Goal: Communication & Community: Answer question/provide support

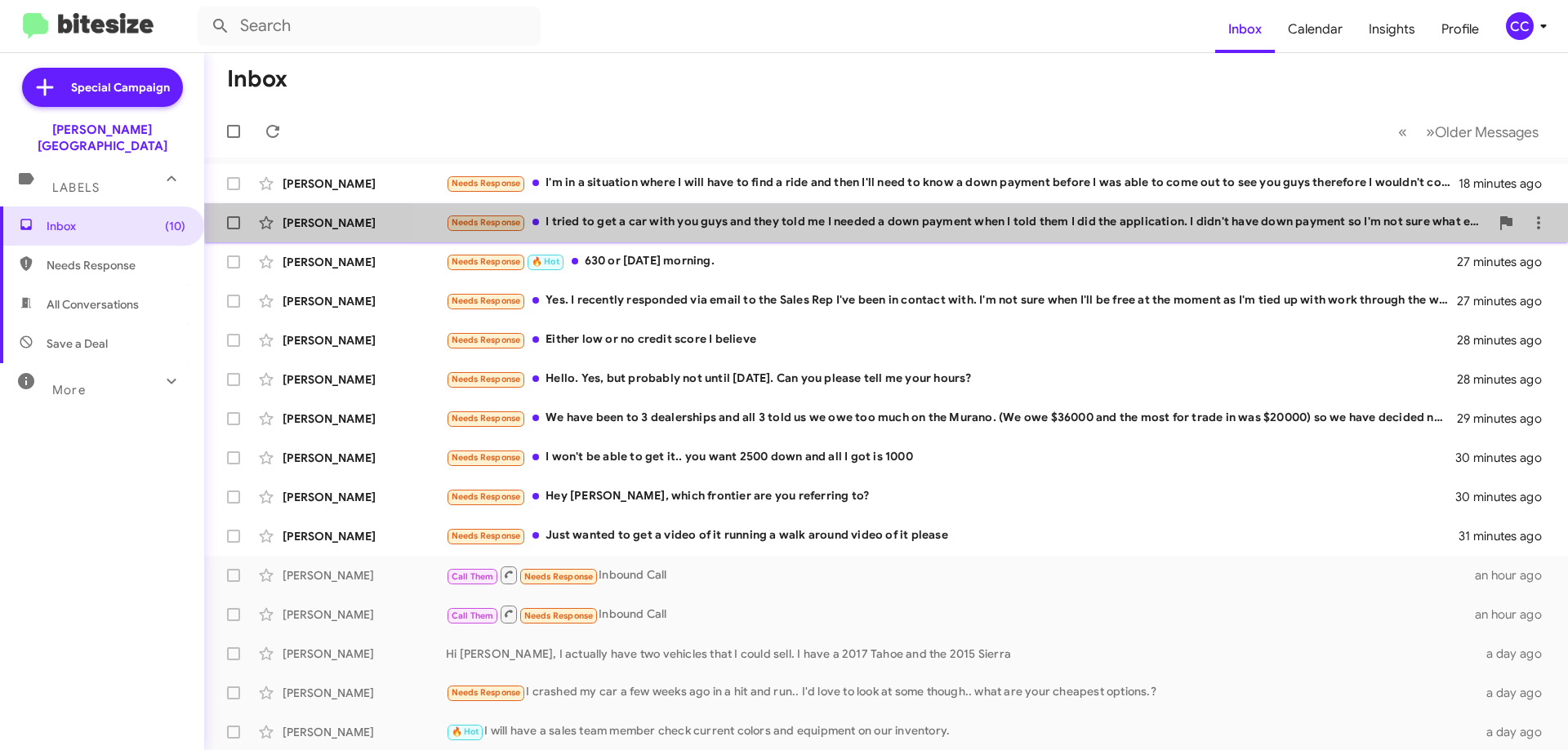
click at [1292, 219] on div "Needs Response I tried to get a car with you guys and they told me I needed a d…" at bounding box center [968, 222] width 1044 height 19
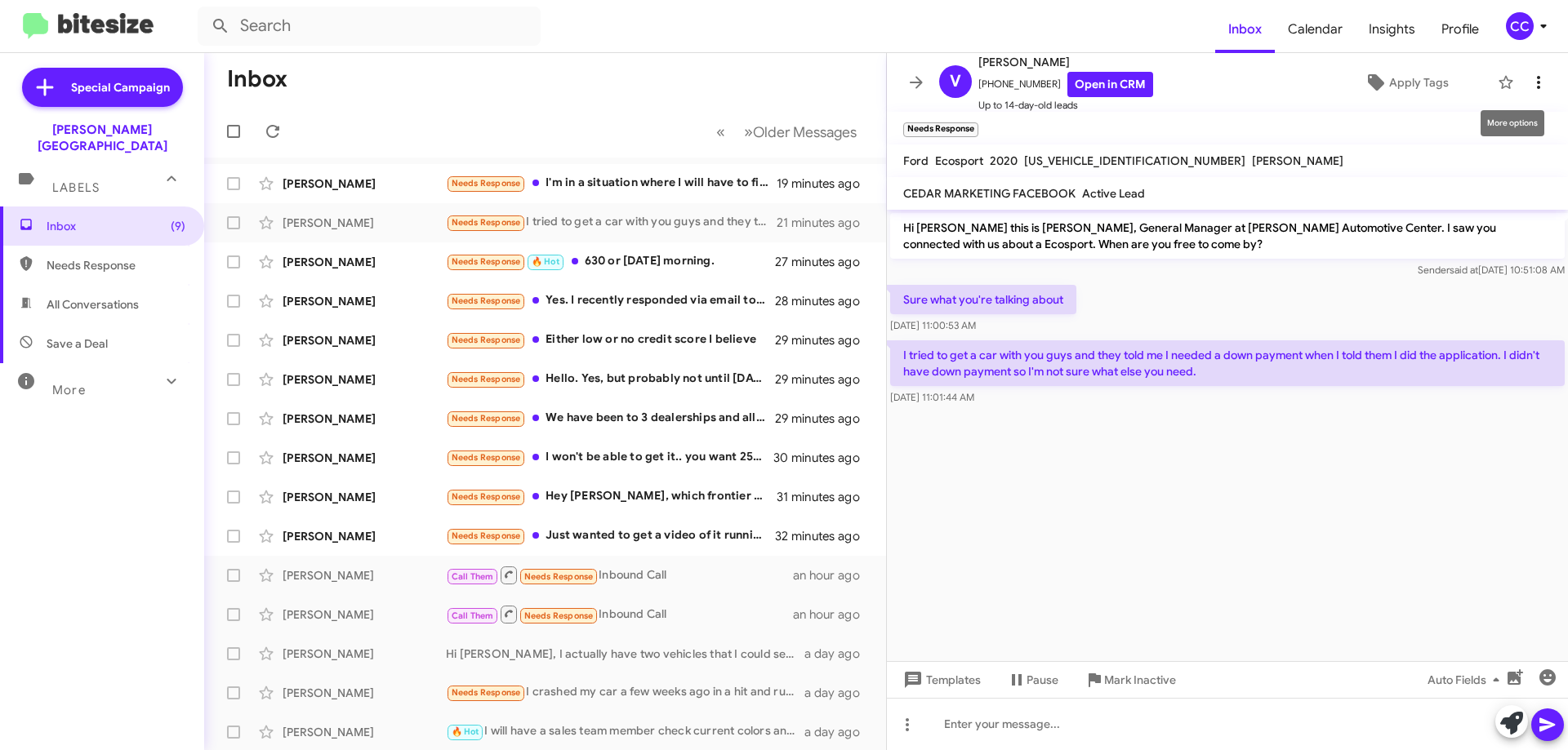
click at [1529, 79] on icon at bounding box center [1538, 83] width 20 height 20
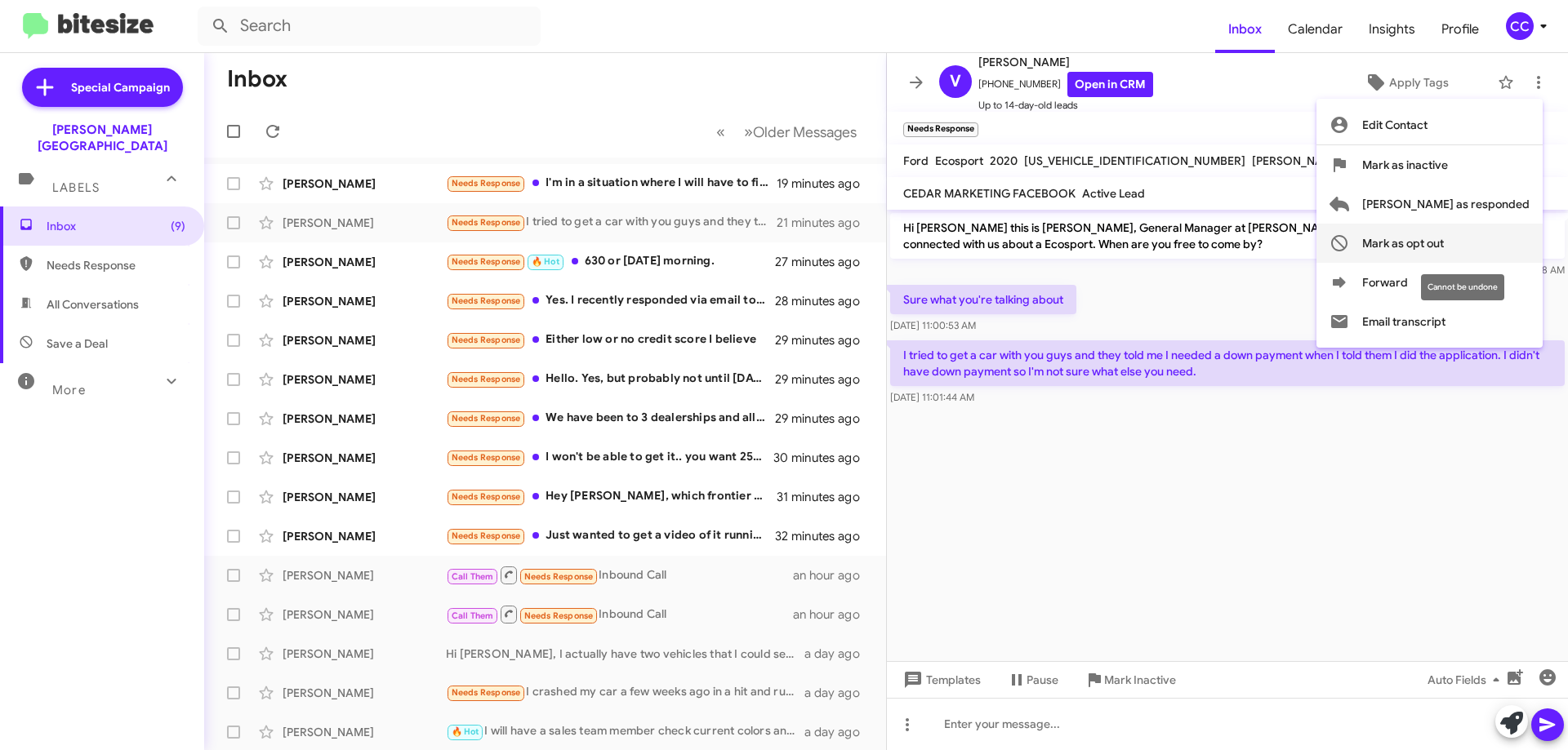
click at [1444, 237] on span "Mark as opt out" at bounding box center [1403, 243] width 82 height 39
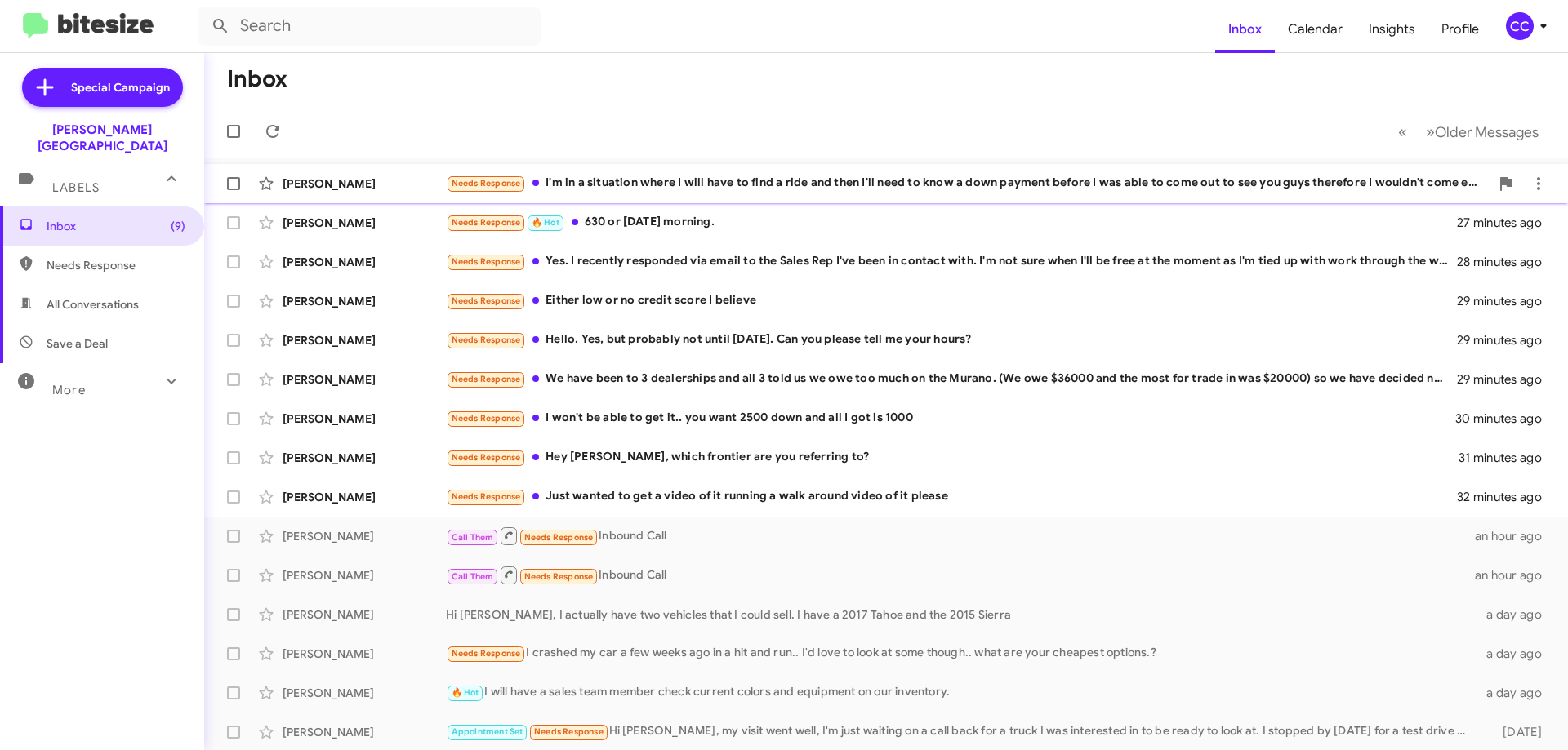
click at [938, 181] on div "Needs Response I'm in a situation where I will have to find a ride and then I'l…" at bounding box center [968, 183] width 1044 height 19
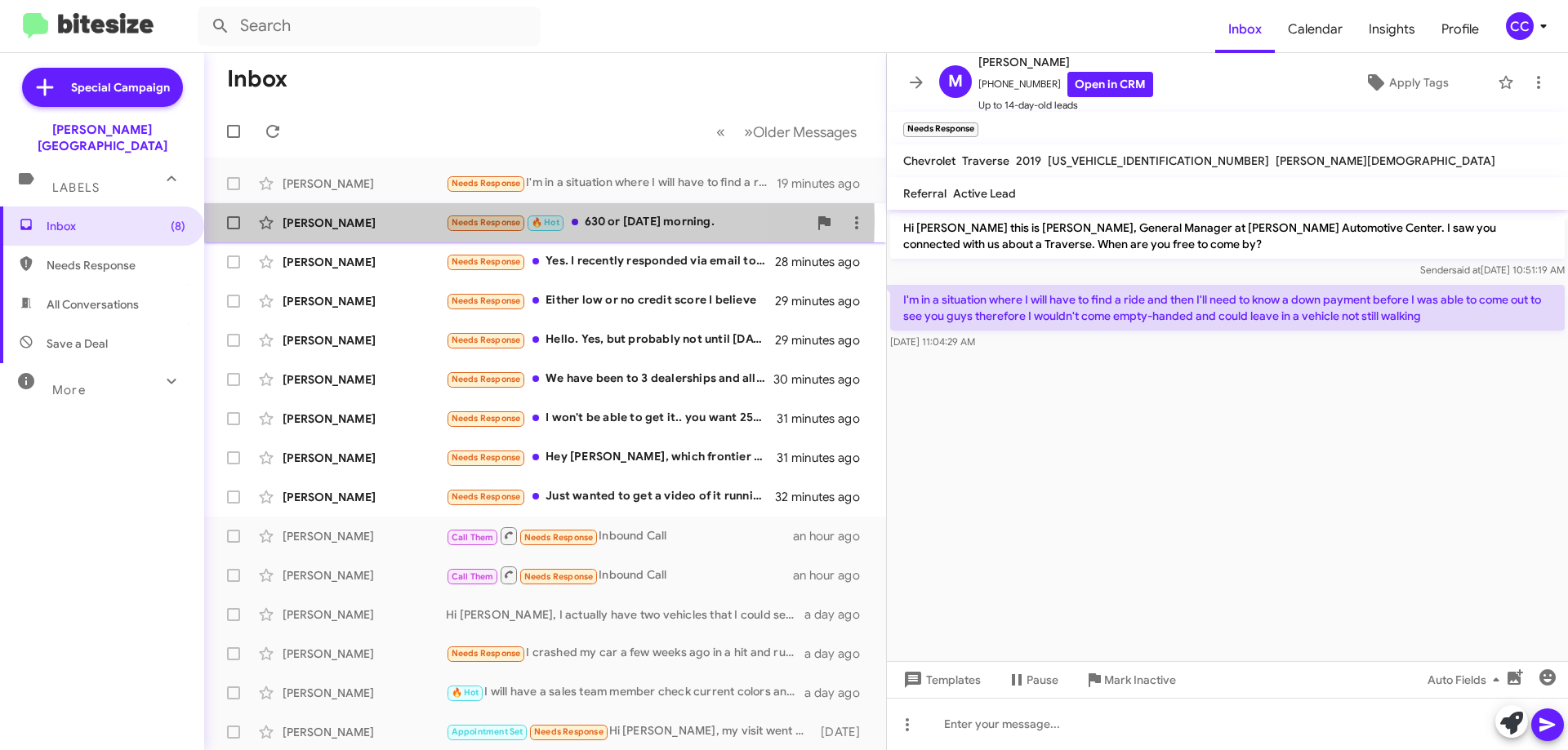
click at [303, 221] on div "[PERSON_NAME]" at bounding box center [364, 222] width 163 height 16
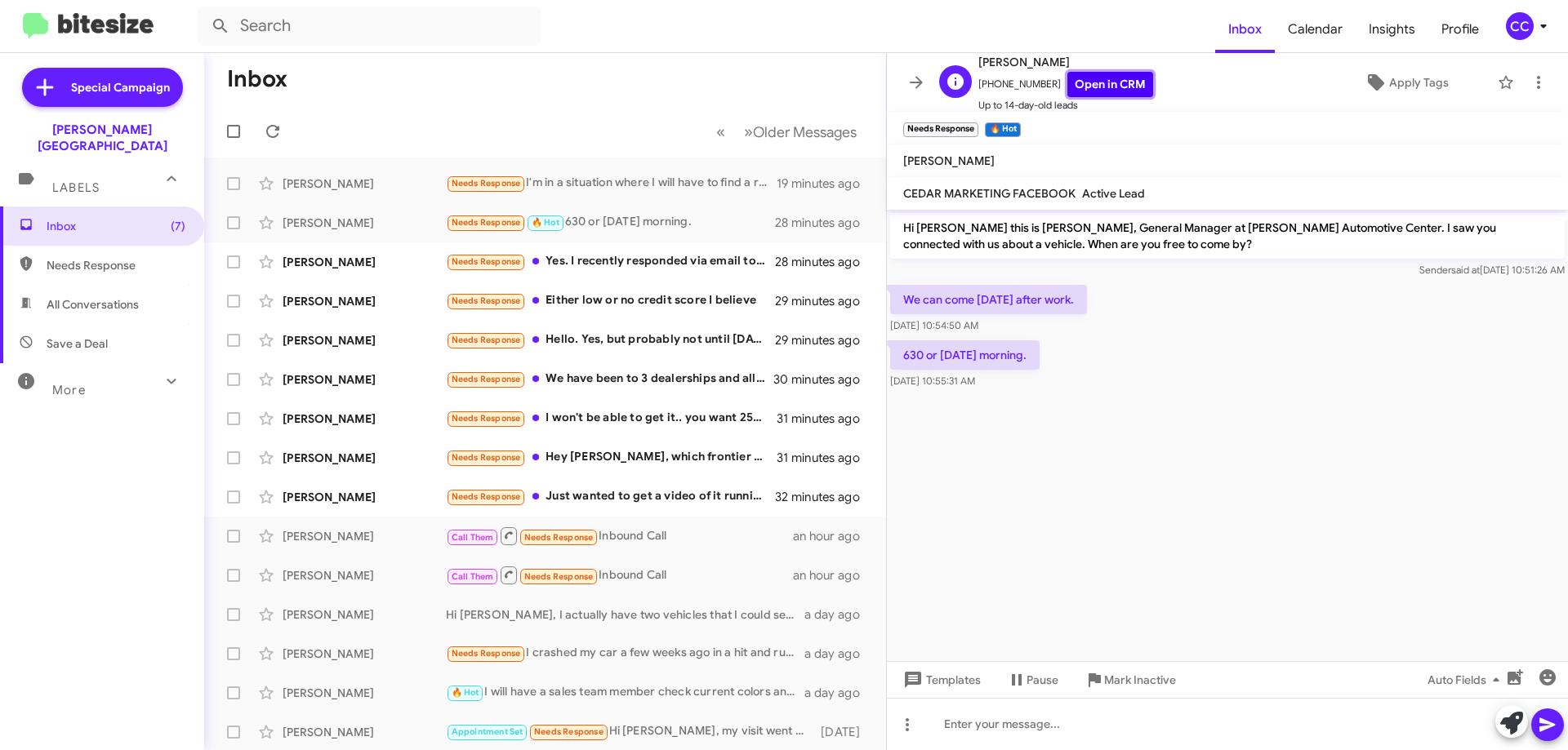
click at [1091, 83] on link "Open in CRM" at bounding box center [1110, 84] width 86 height 25
click at [312, 188] on div "[PERSON_NAME]" at bounding box center [364, 184] width 163 height 16
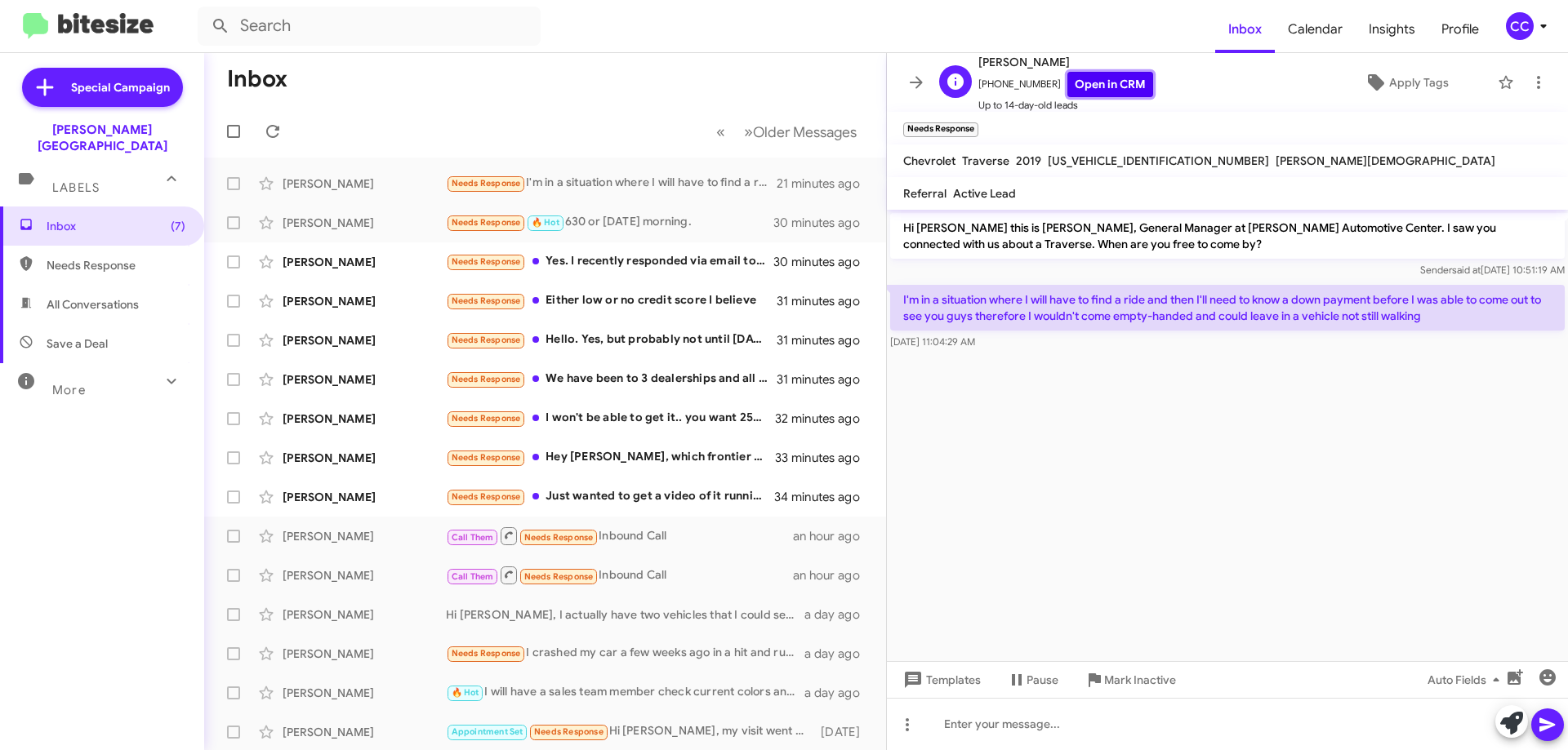
click at [1090, 90] on link "Open in CRM" at bounding box center [1110, 84] width 86 height 25
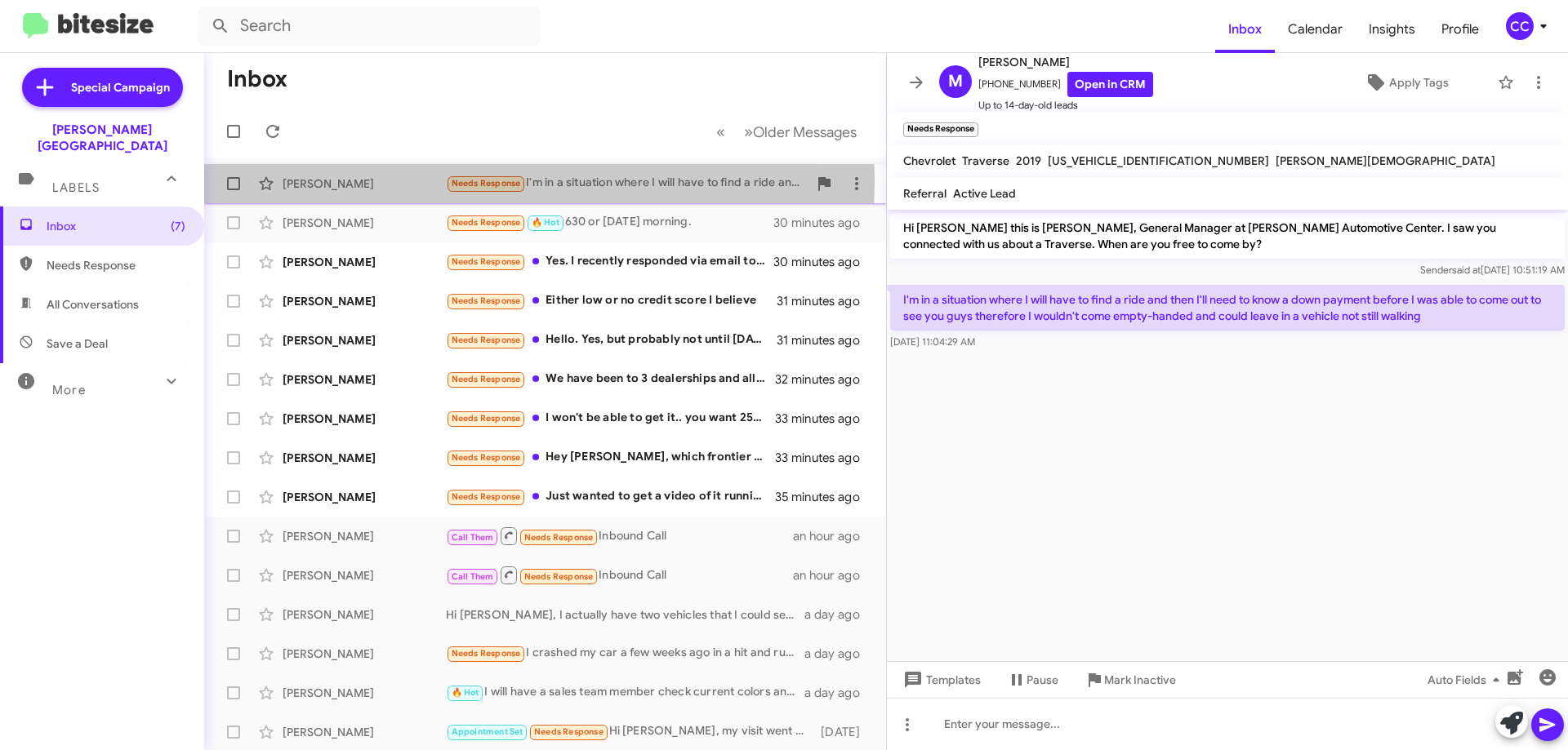
click at [329, 180] on div "[PERSON_NAME]" at bounding box center [364, 184] width 163 height 16
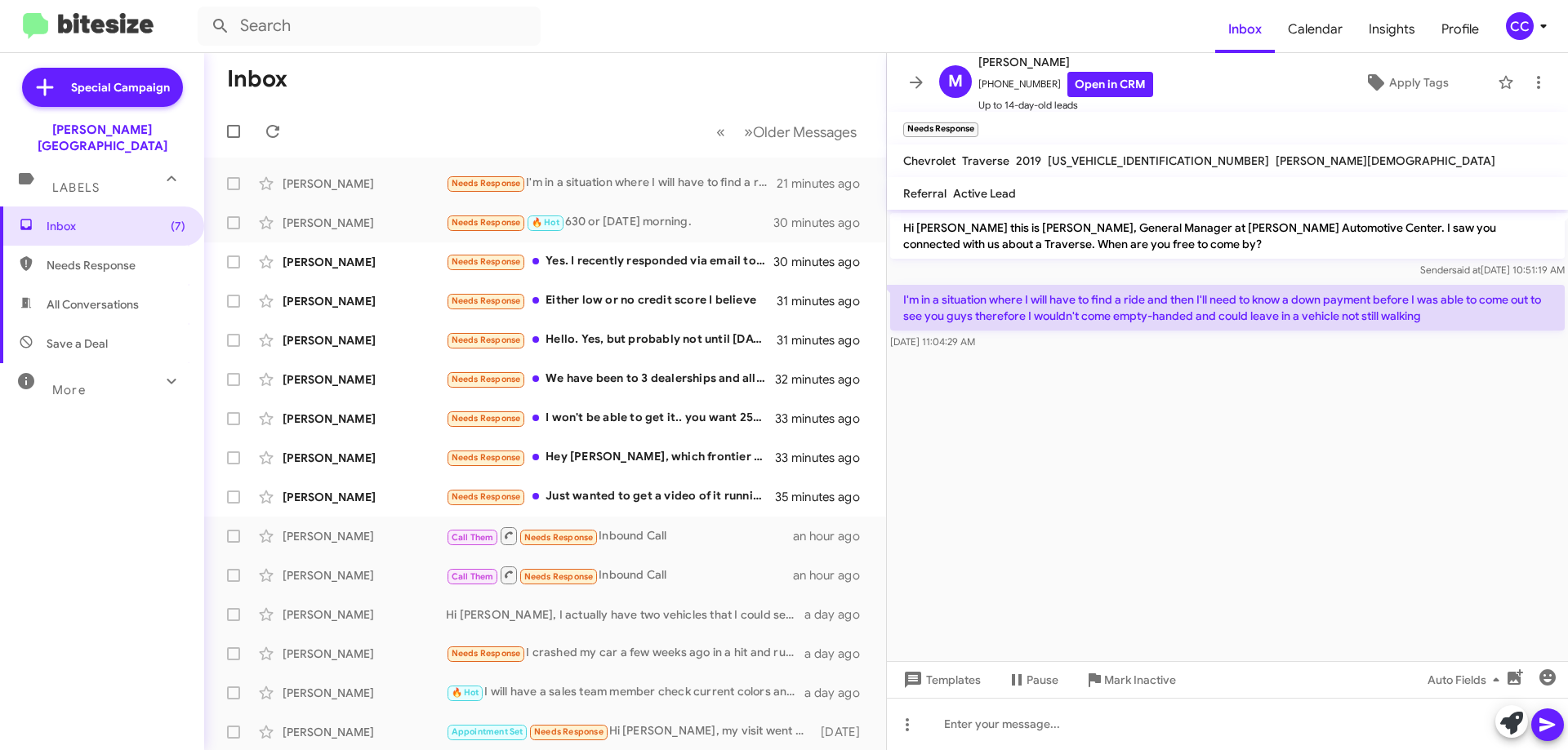
drag, startPoint x: 1029, startPoint y: 348, endPoint x: 904, endPoint y: 153, distance: 231.6
click at [904, 153] on div "M [PERSON_NAME] [PHONE_NUMBER] Open in CRM Up to 14-day-old leads Apply Tags Ne…" at bounding box center [1227, 401] width 681 height 697
copy div "Chevrolet Traverse 2019 [US_VEHICLE_IDENTIFICATION_NUMBER] [PERSON_NAME] Referr…"
click at [309, 257] on div "[PERSON_NAME]" at bounding box center [364, 262] width 163 height 16
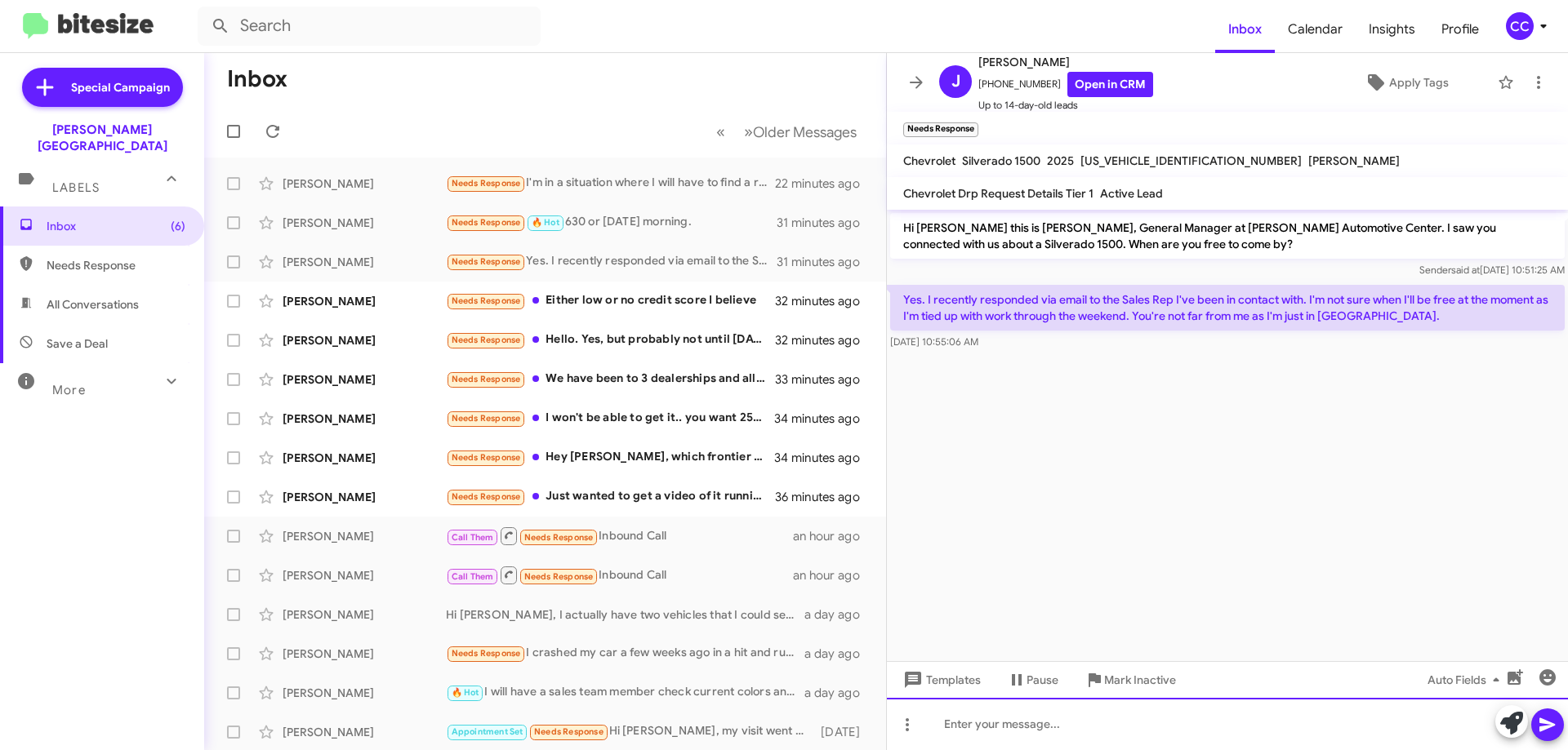
click at [981, 723] on div at bounding box center [1227, 724] width 681 height 52
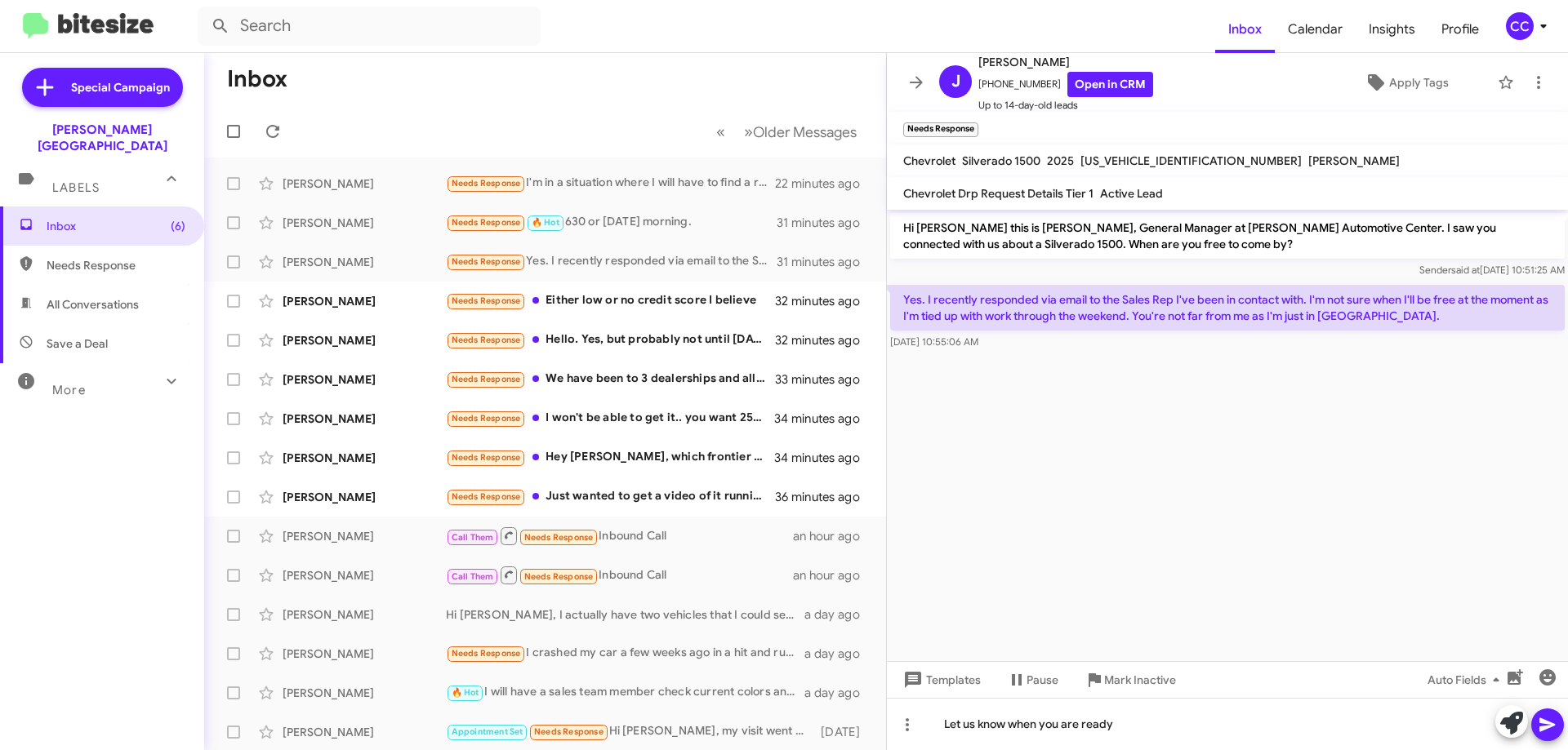
click at [1553, 722] on icon at bounding box center [1547, 725] width 20 height 20
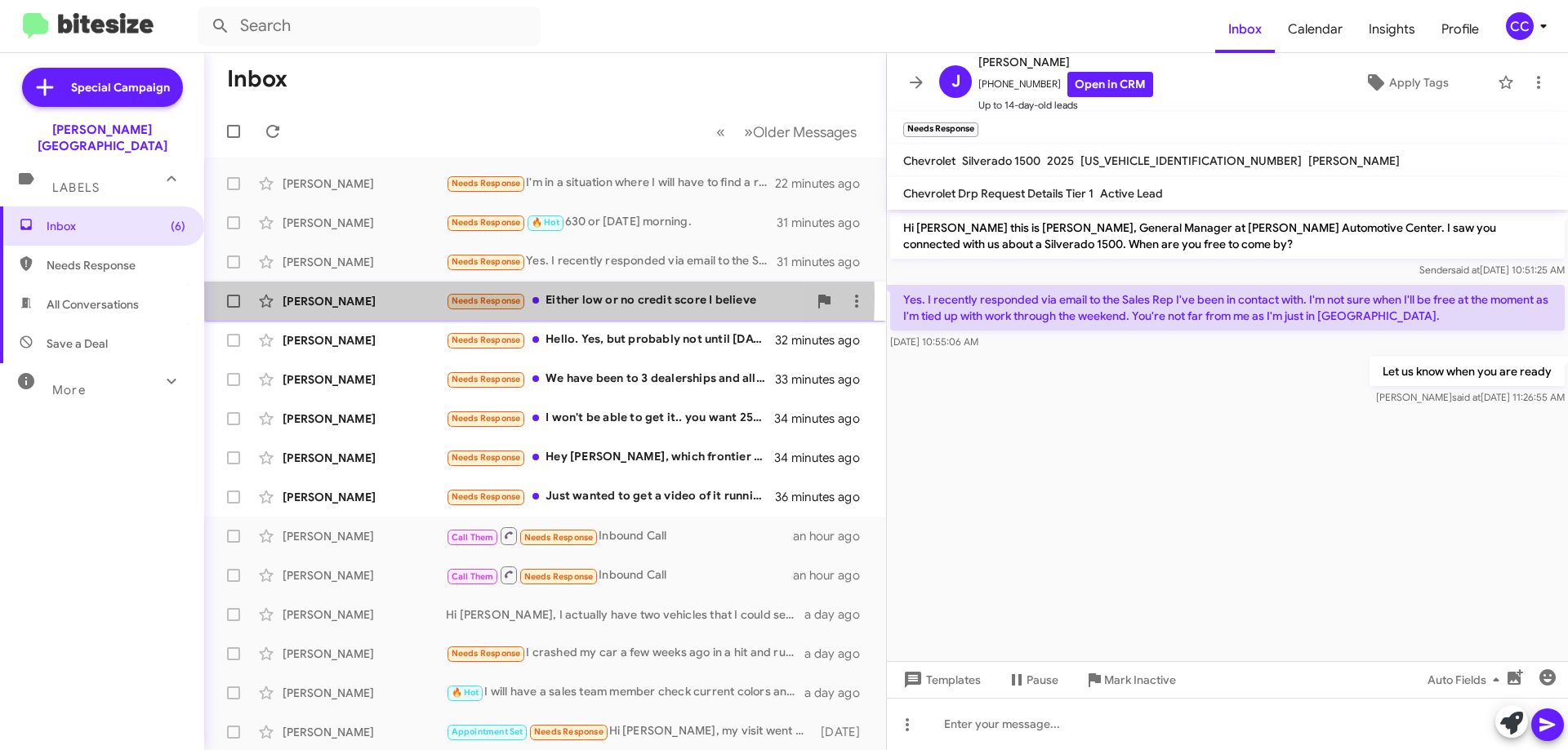
click at [322, 297] on div "[PERSON_NAME]" at bounding box center [364, 301] width 163 height 16
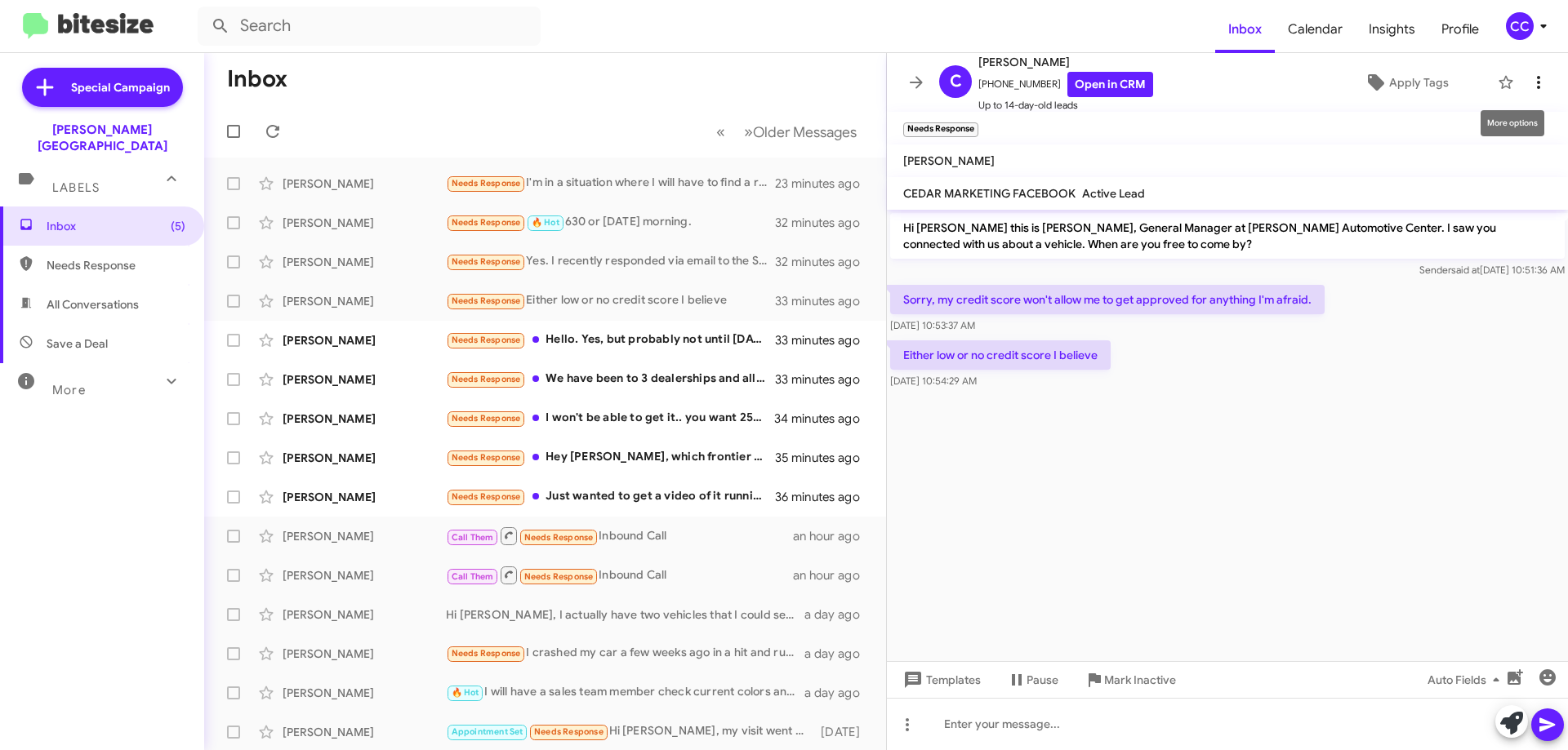
click at [1529, 81] on icon at bounding box center [1538, 83] width 20 height 20
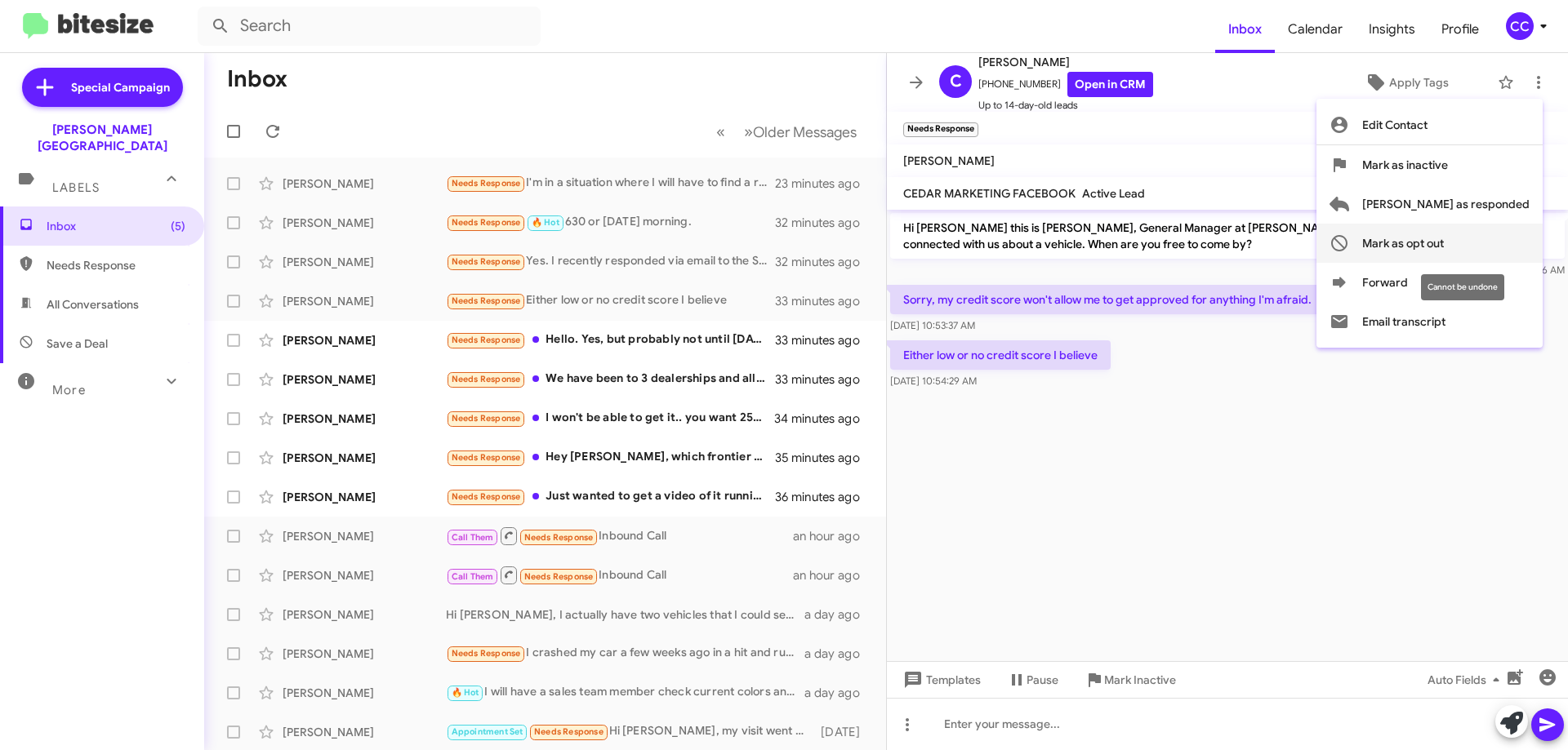
click at [1444, 242] on span "Mark as opt out" at bounding box center [1403, 243] width 82 height 39
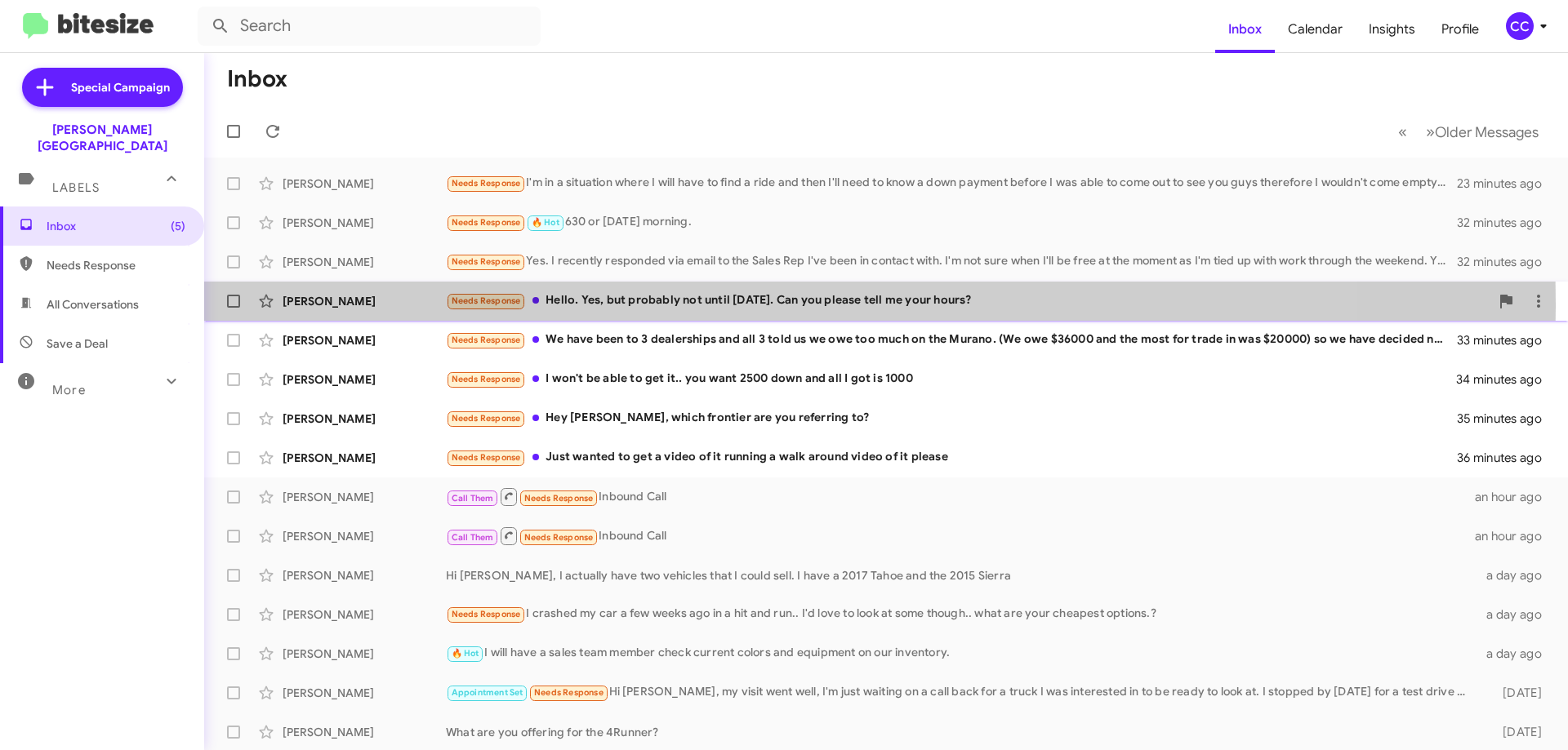
click at [315, 304] on div "[PERSON_NAME]" at bounding box center [364, 301] width 163 height 16
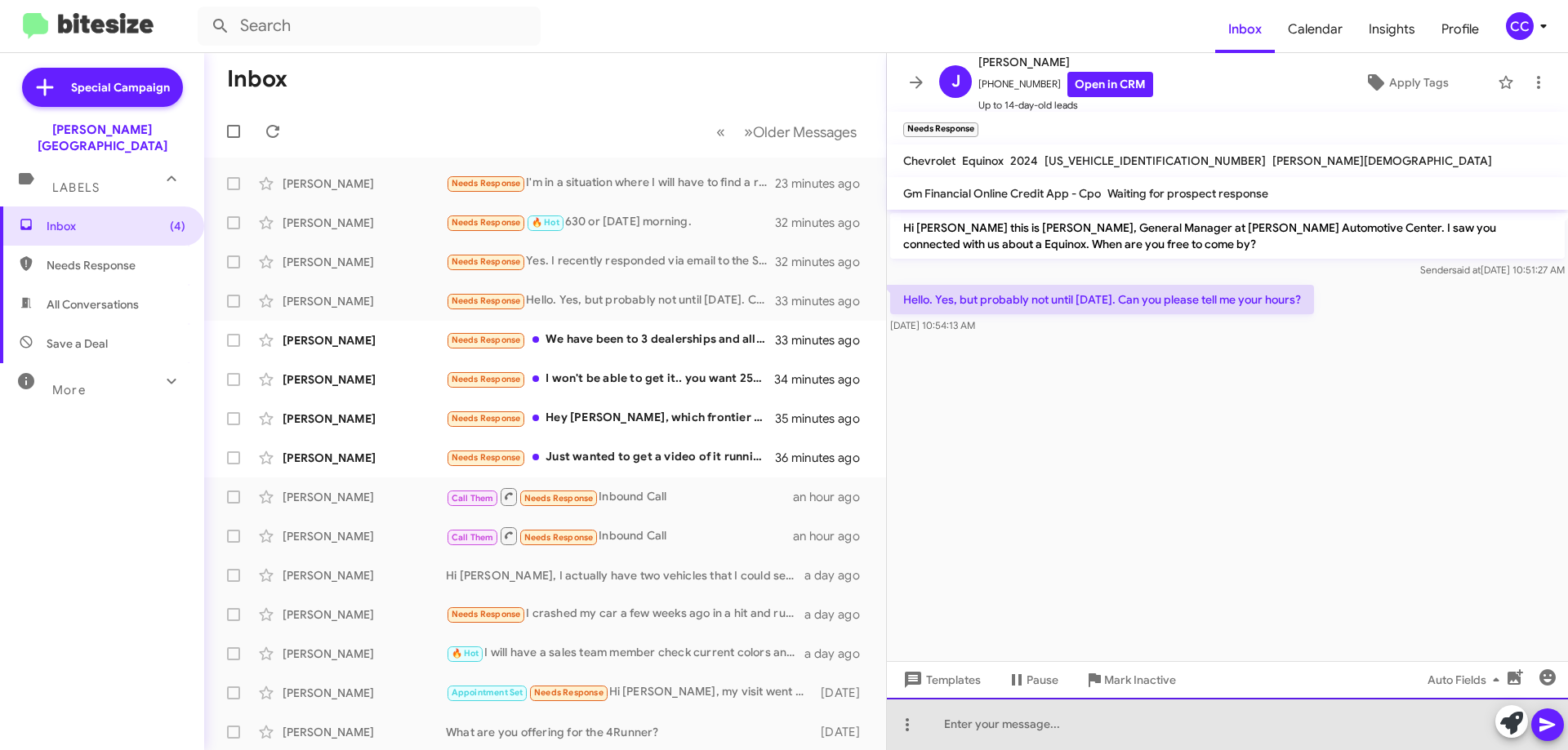
click at [953, 725] on div at bounding box center [1227, 724] width 681 height 52
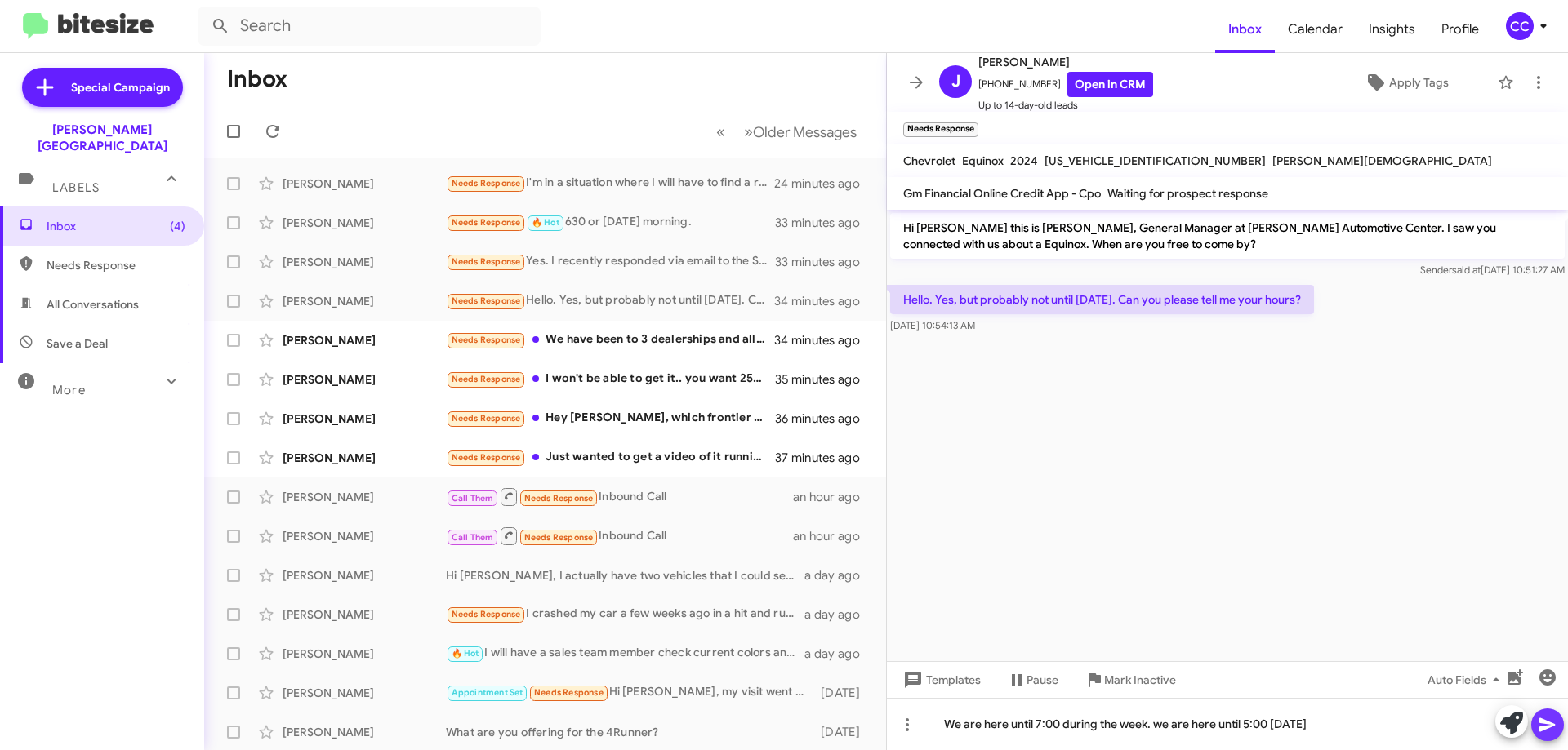
click at [1558, 721] on button at bounding box center [1547, 725] width 32 height 32
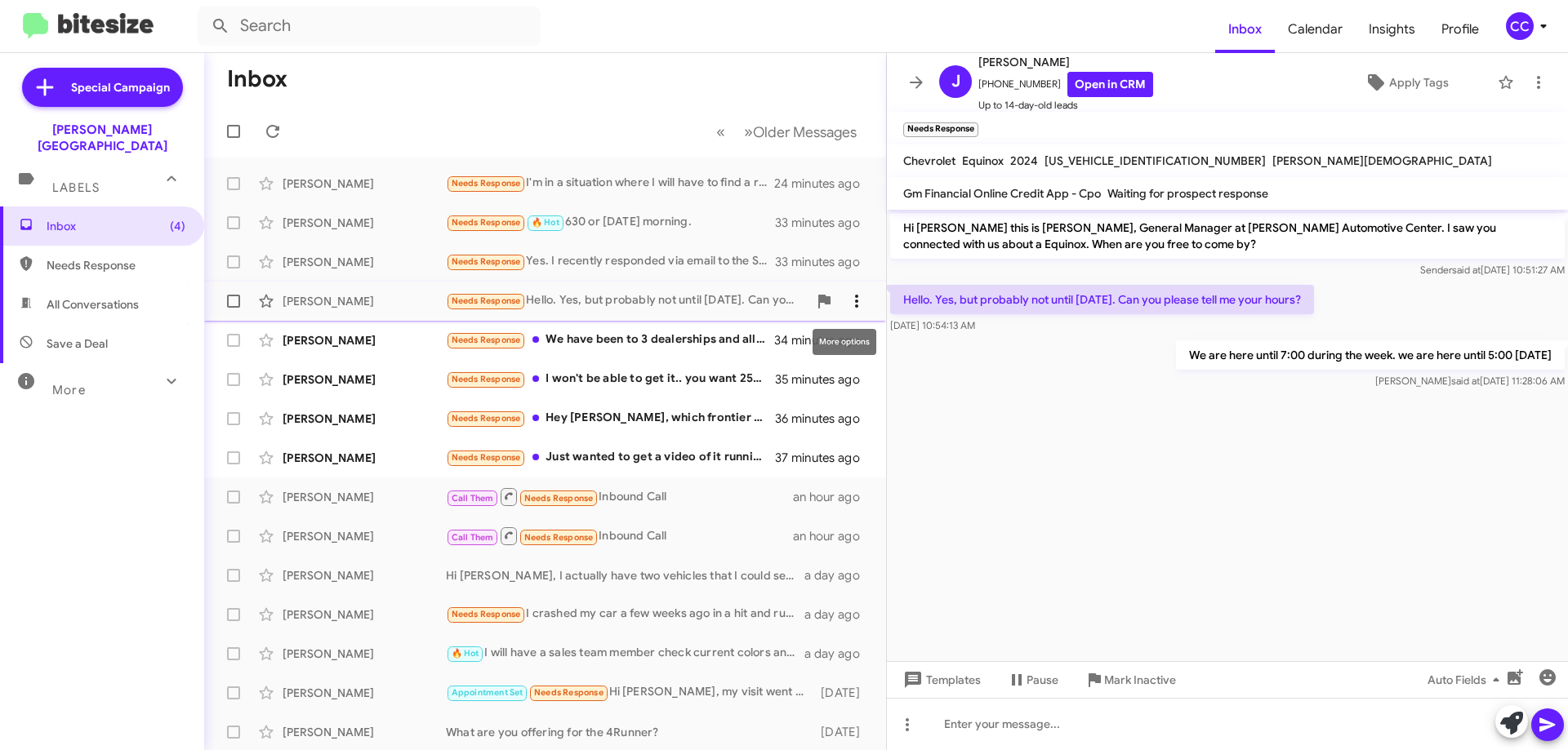
click at [847, 297] on icon at bounding box center [857, 301] width 20 height 20
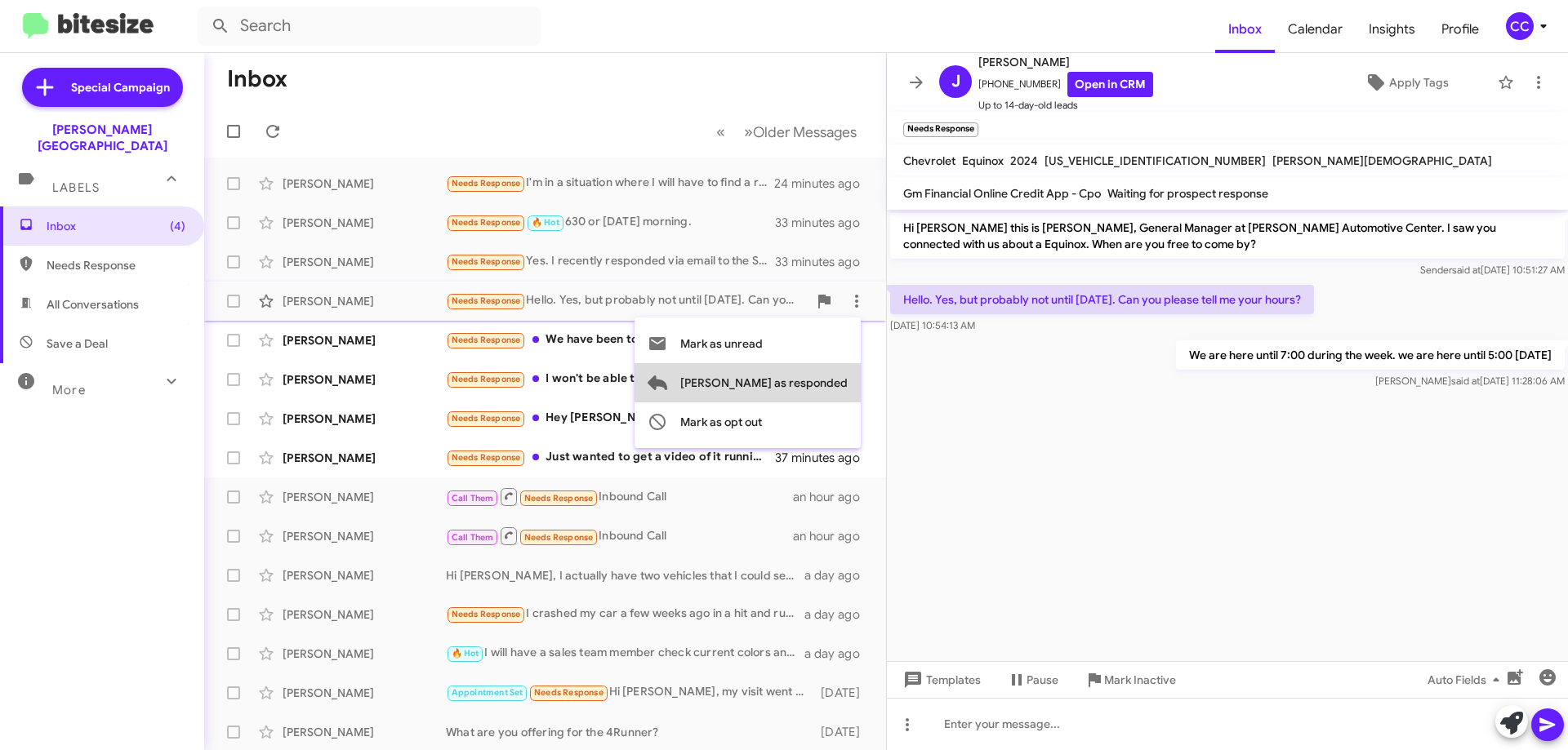
drag, startPoint x: 815, startPoint y: 389, endPoint x: 830, endPoint y: 340, distance: 51.2
click at [814, 388] on span "[PERSON_NAME] as responded" at bounding box center [764, 383] width 168 height 39
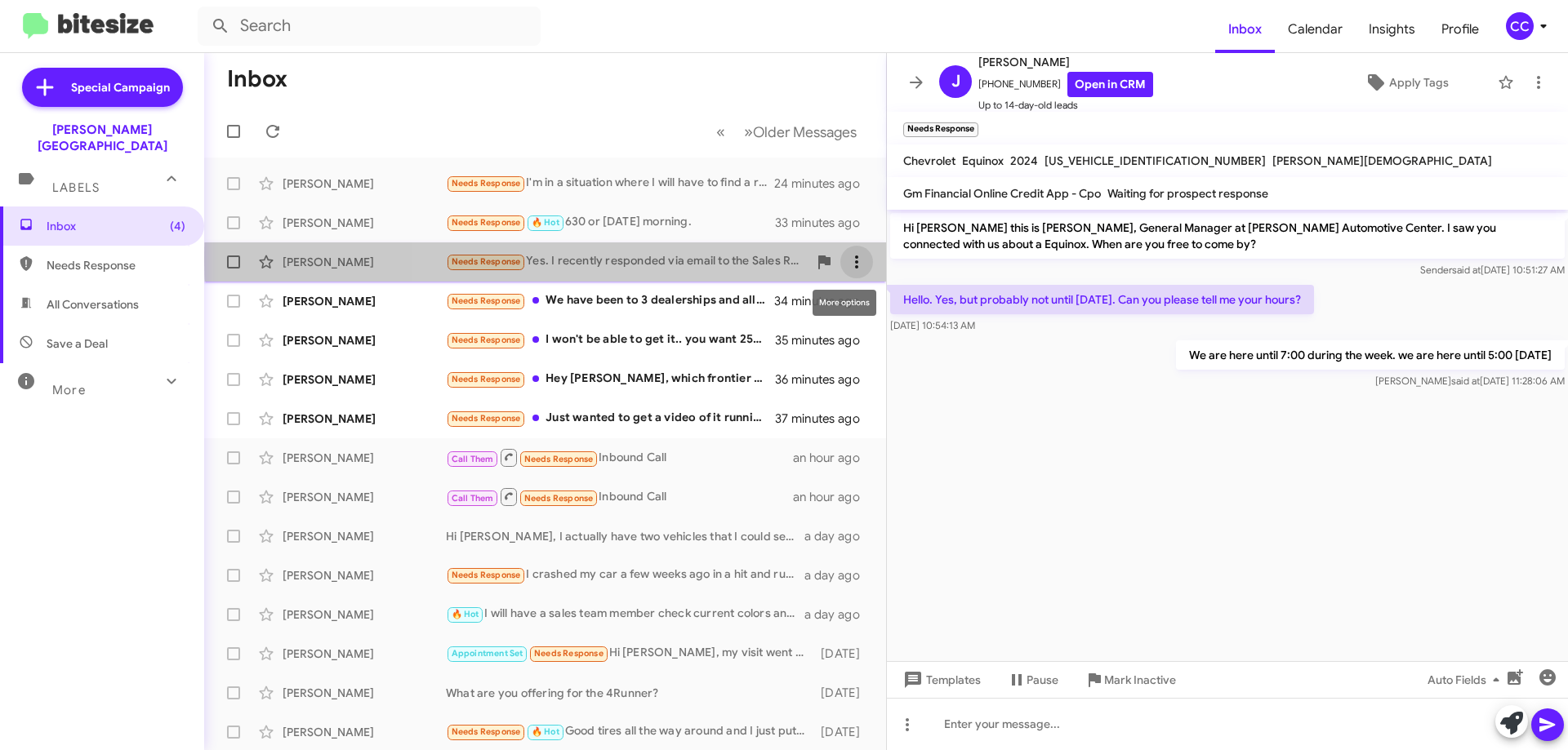
click at [848, 260] on icon at bounding box center [857, 262] width 20 height 20
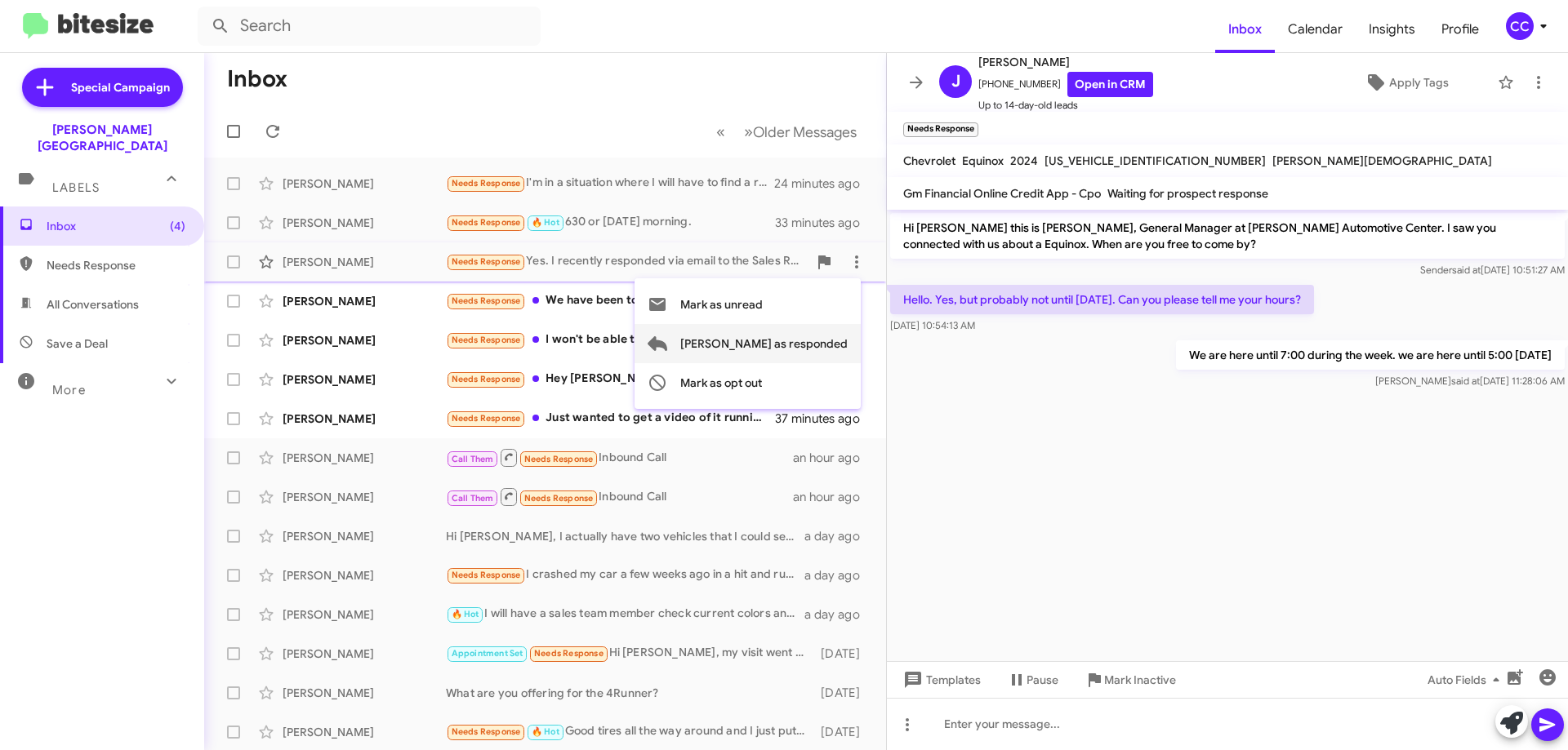
click at [824, 340] on span "[PERSON_NAME] as responded" at bounding box center [764, 344] width 168 height 39
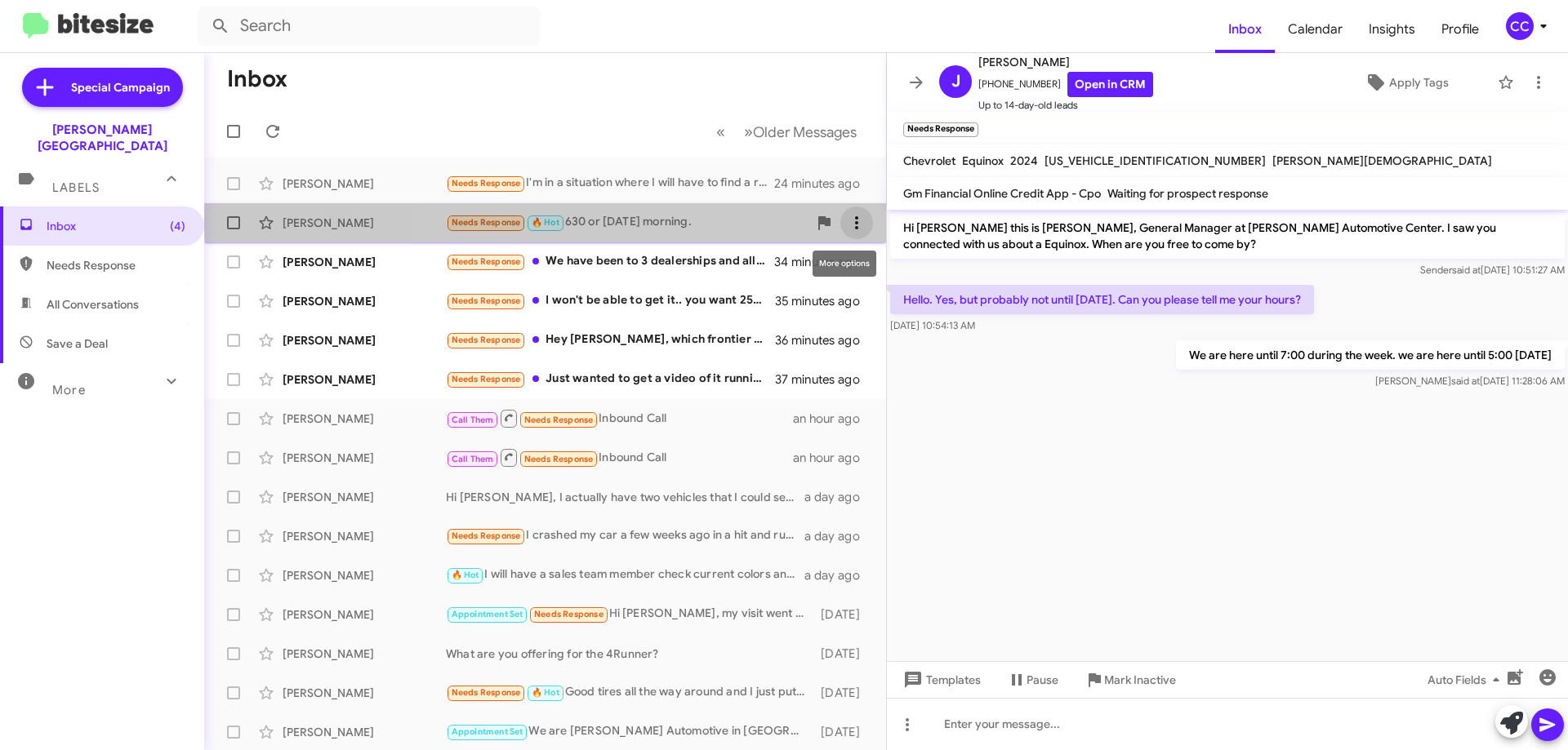
click at [853, 221] on icon at bounding box center [857, 223] width 20 height 20
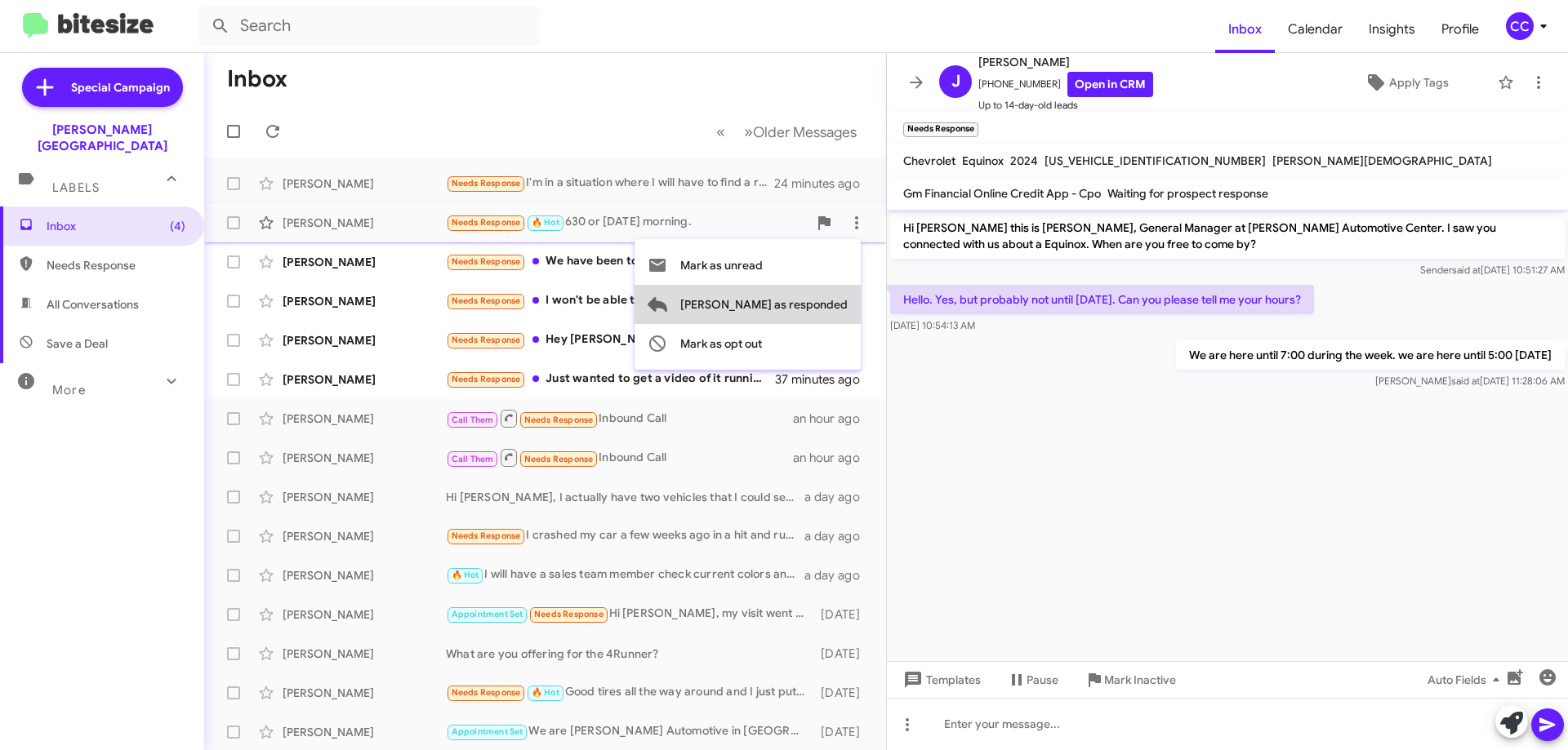
click at [821, 304] on span "[PERSON_NAME] as responded" at bounding box center [764, 305] width 168 height 39
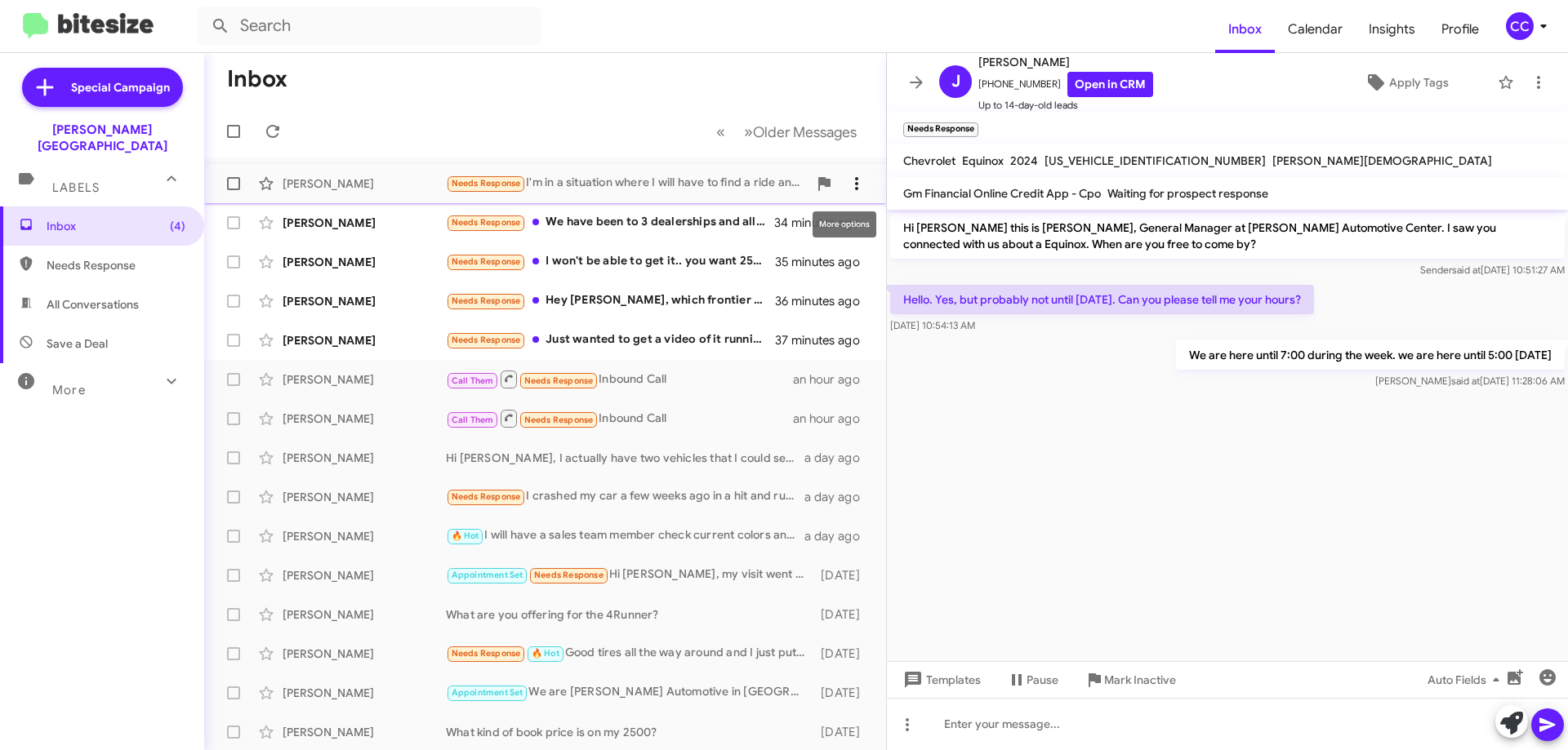
click at [852, 180] on icon at bounding box center [857, 184] width 20 height 20
click at [830, 263] on span "[PERSON_NAME] as responded" at bounding box center [764, 266] width 168 height 39
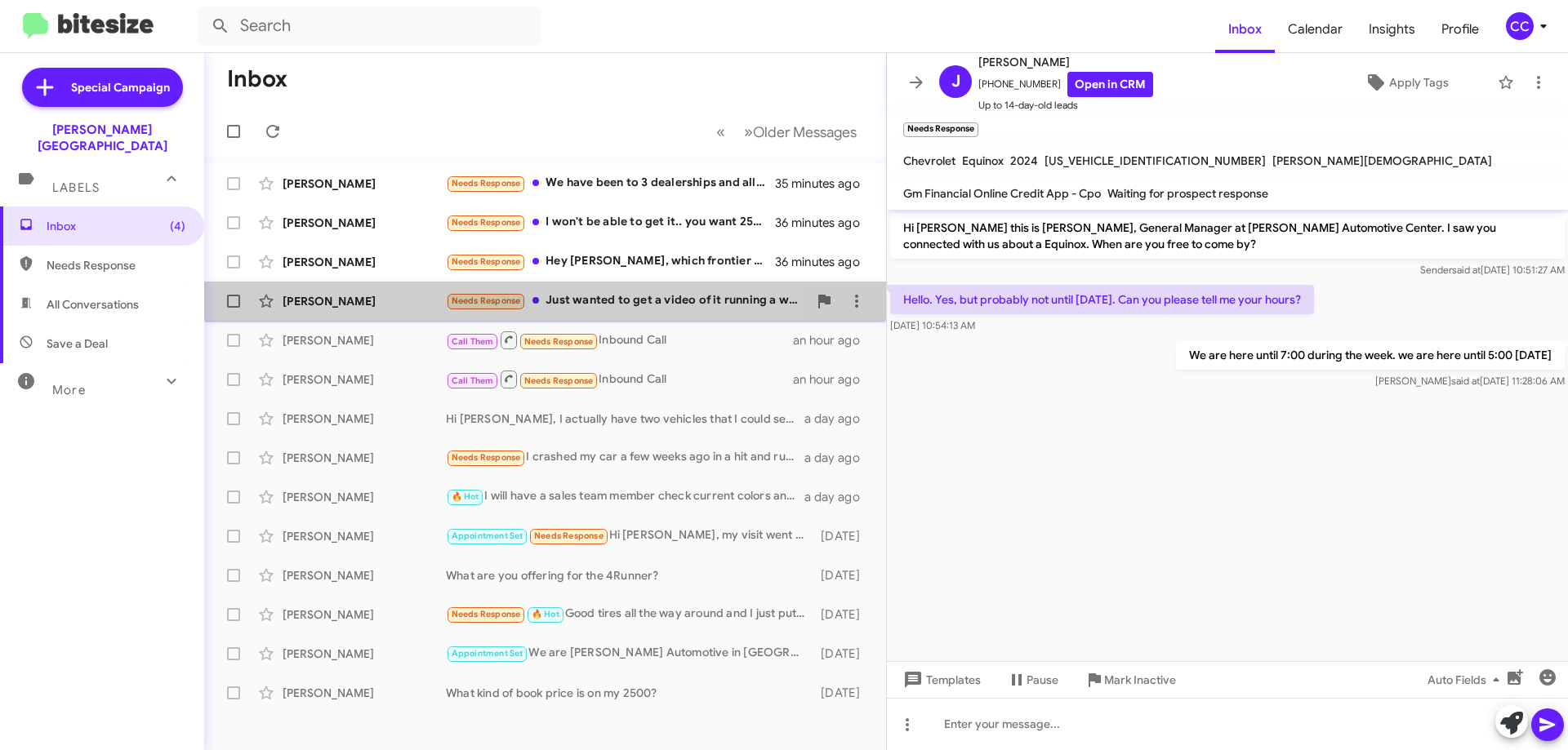
click at [325, 304] on div "[PERSON_NAME]" at bounding box center [364, 301] width 163 height 16
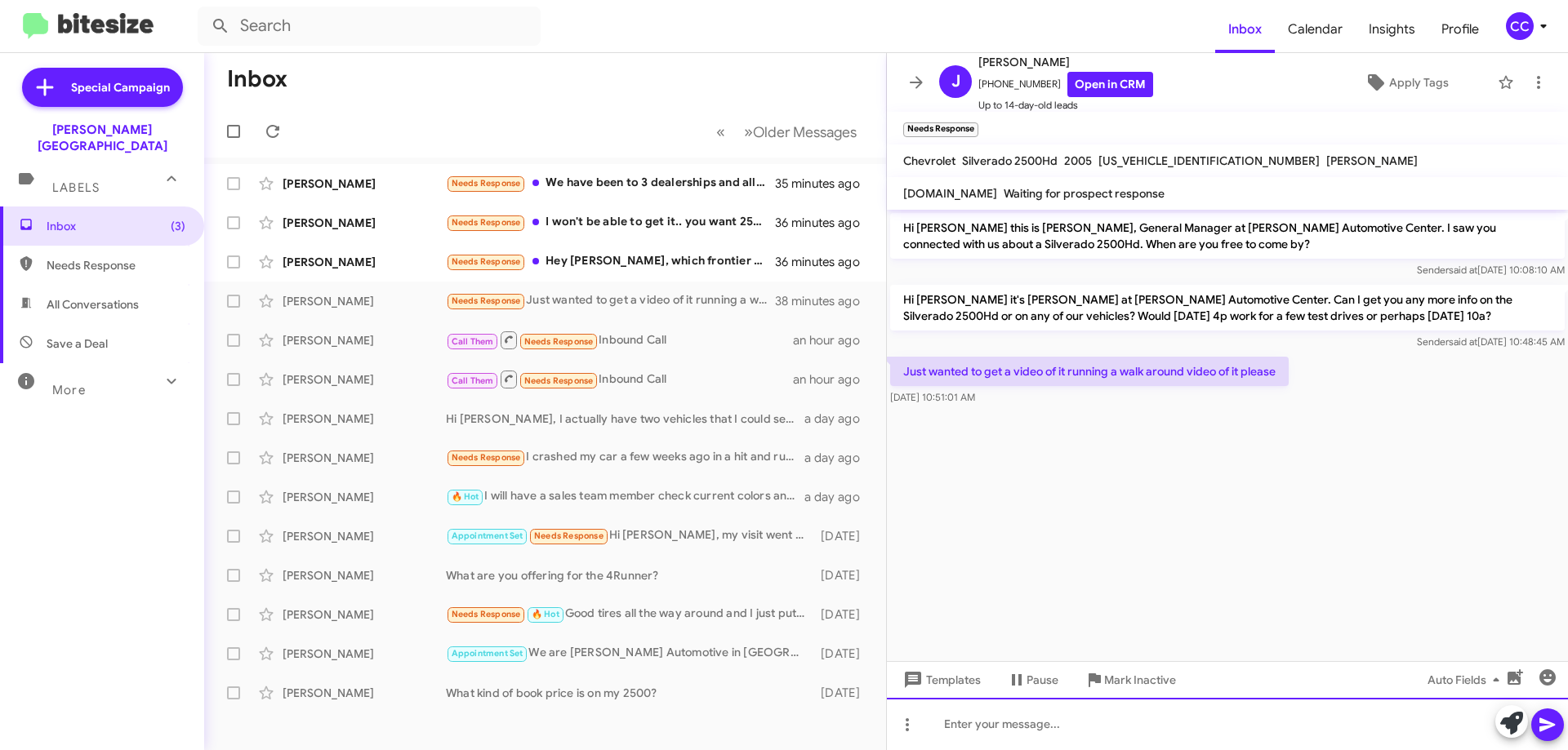
click at [966, 732] on div at bounding box center [1227, 724] width 681 height 52
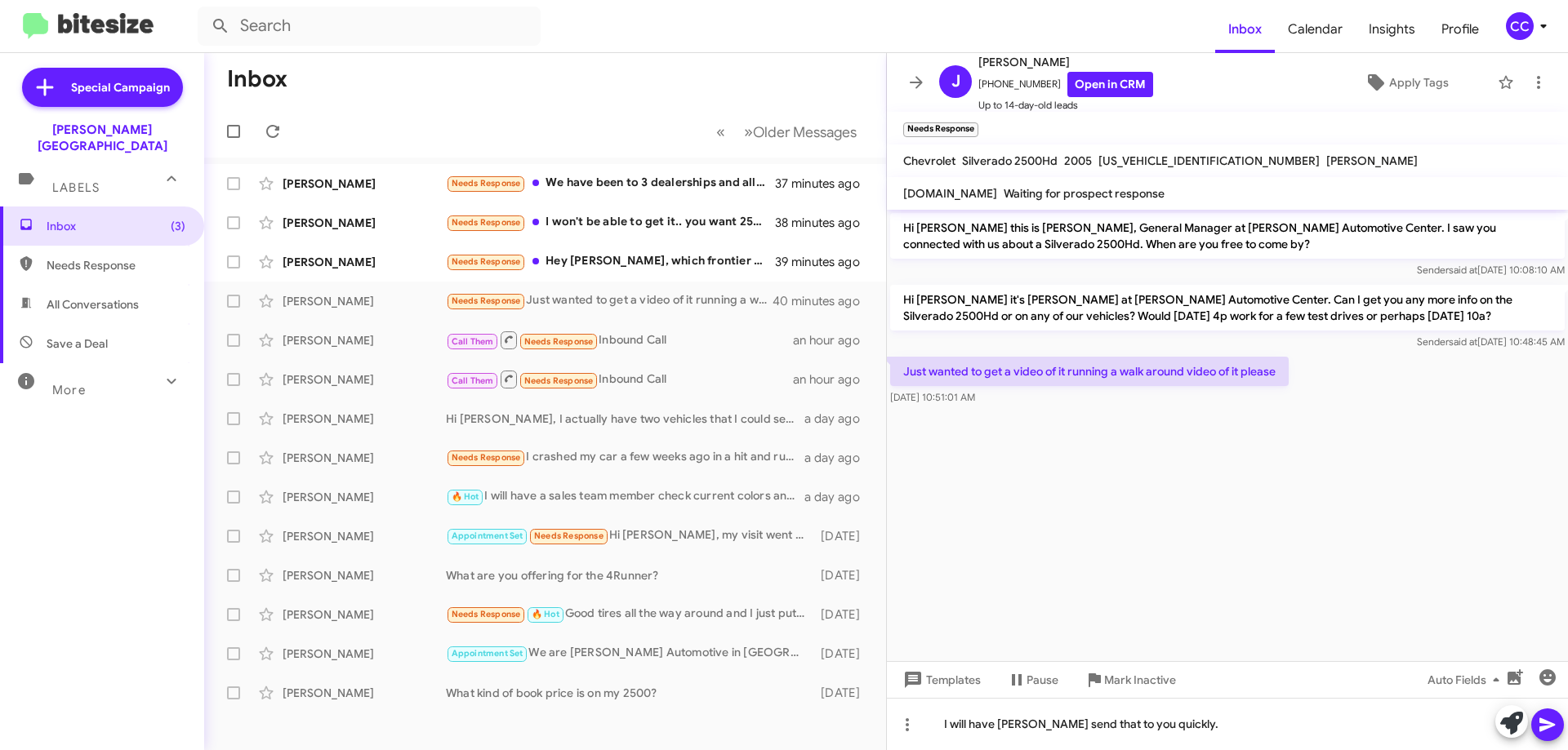
click at [1550, 724] on icon at bounding box center [1546, 725] width 15 height 13
click at [640, 179] on div "Needs Response We have been to 3 dealerships and all 3 told us we owe too much …" at bounding box center [626, 183] width 362 height 19
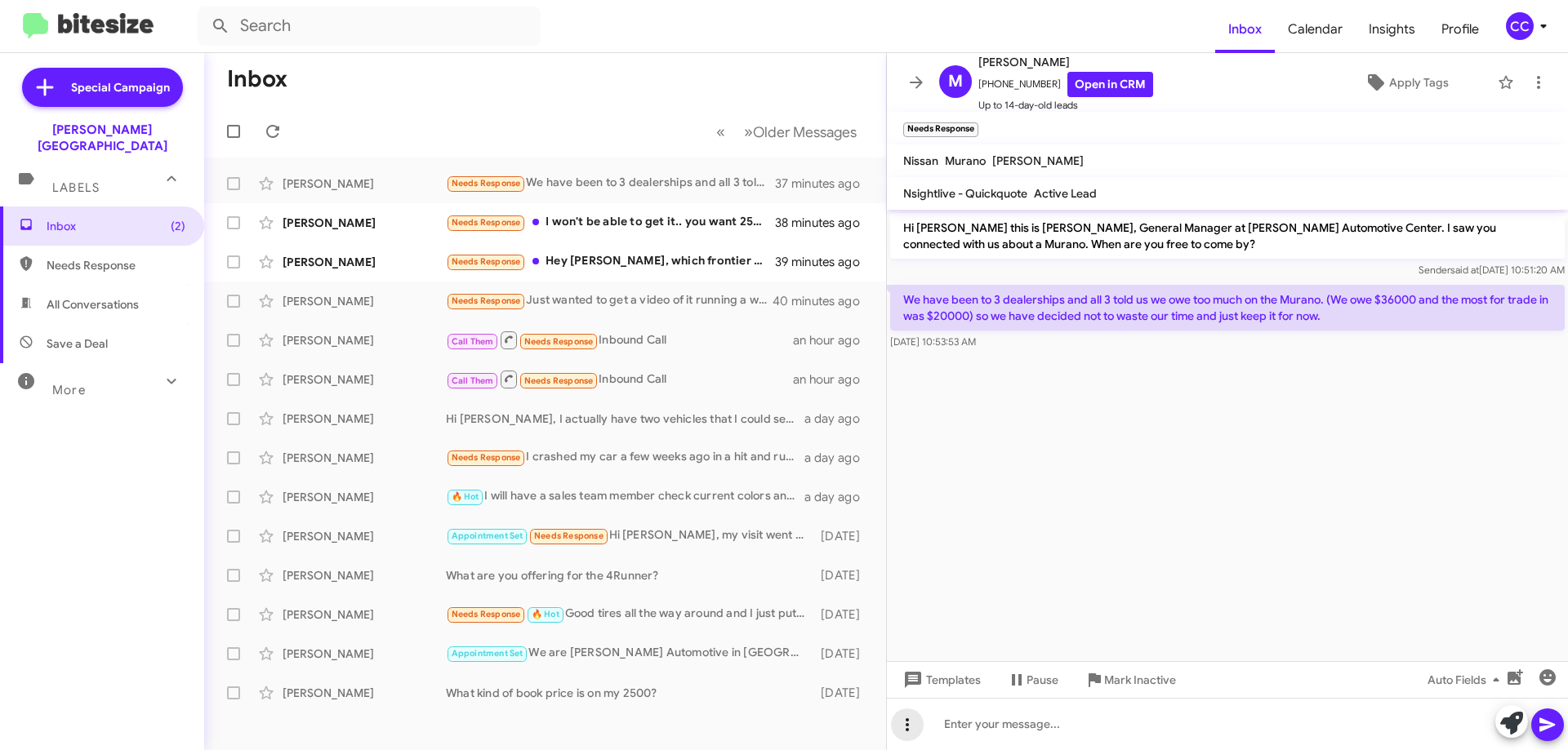
click at [916, 721] on icon at bounding box center [907, 725] width 20 height 20
click at [1117, 569] on div at bounding box center [784, 375] width 1568 height 750
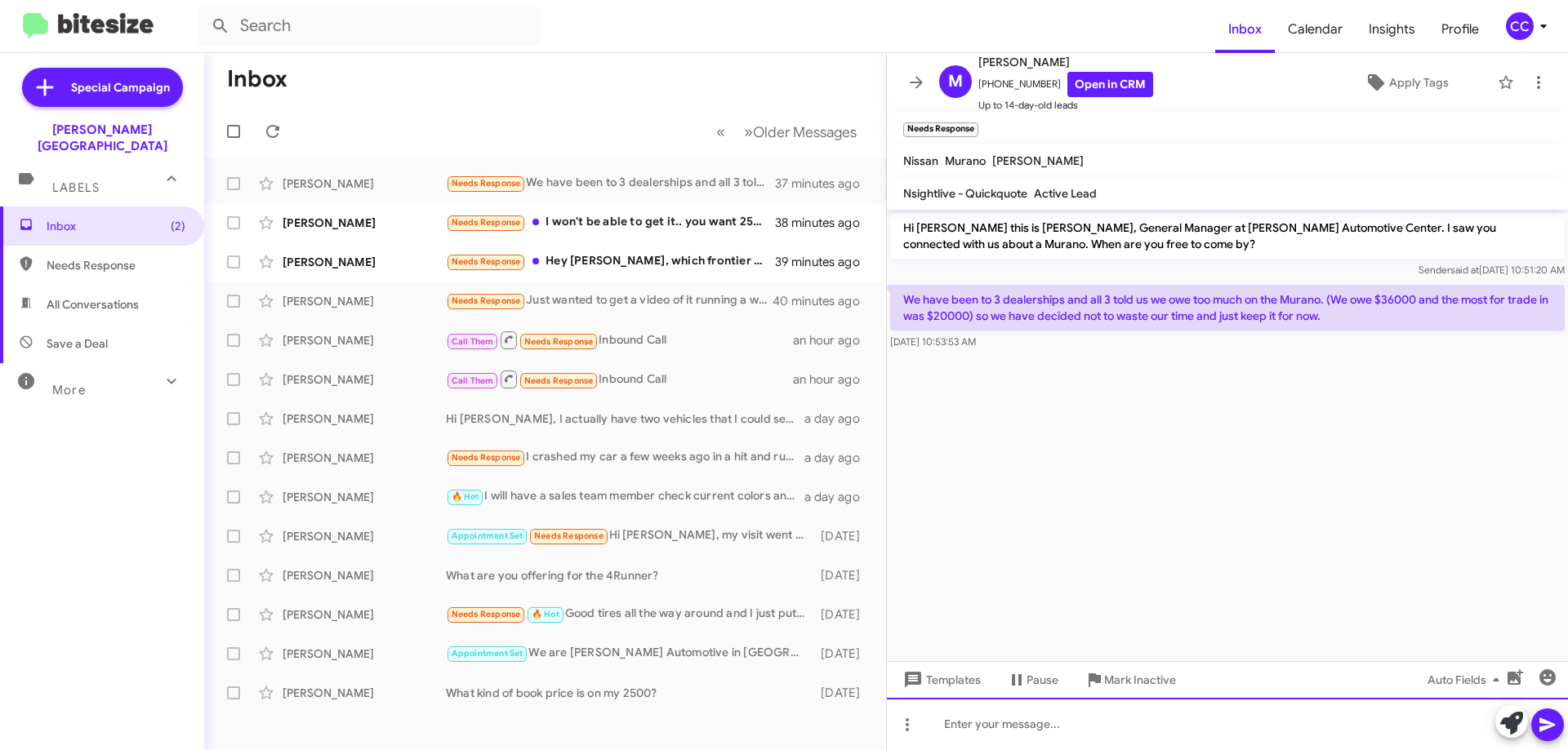
click at [1012, 728] on div at bounding box center [1227, 724] width 681 height 52
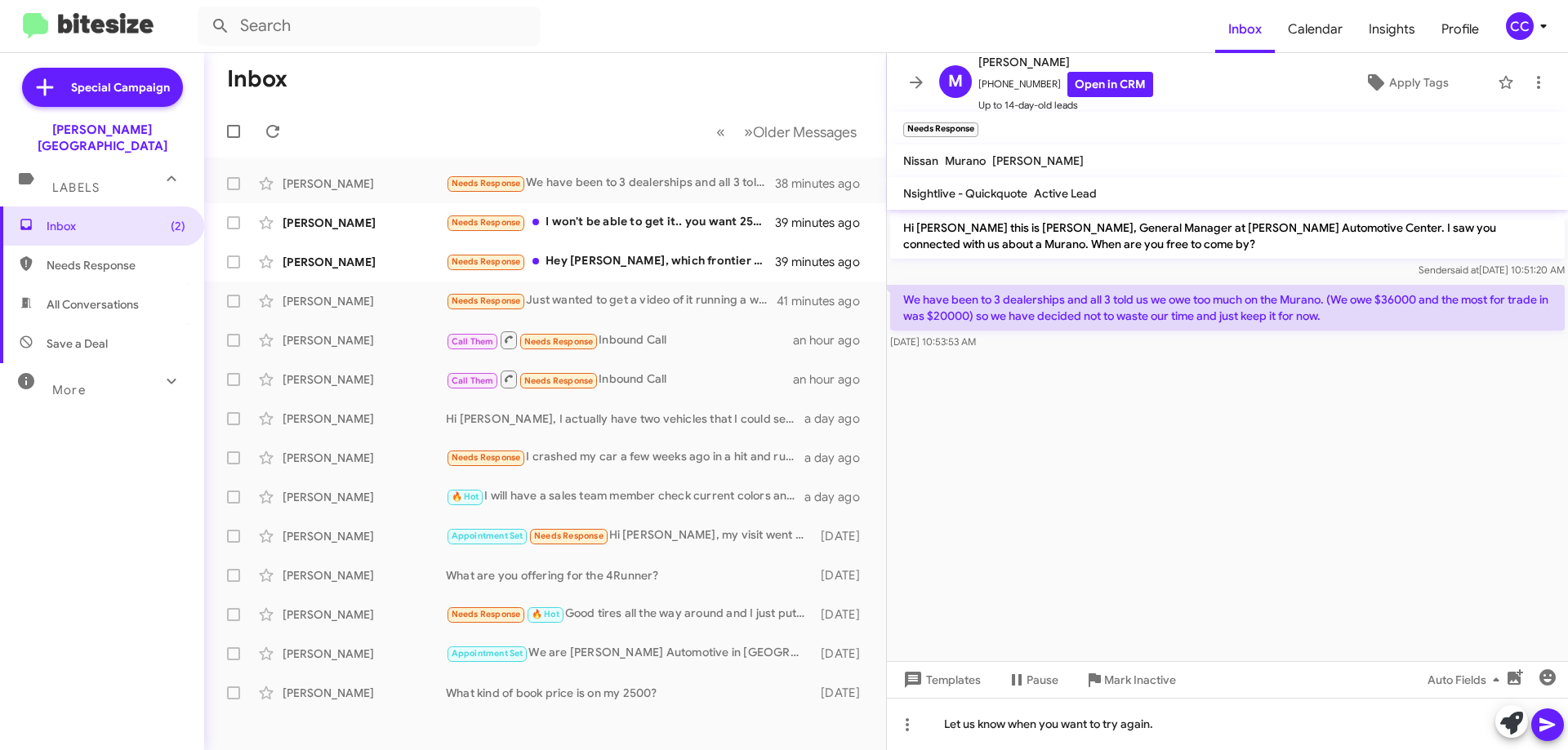
click at [1542, 728] on icon at bounding box center [1546, 725] width 15 height 13
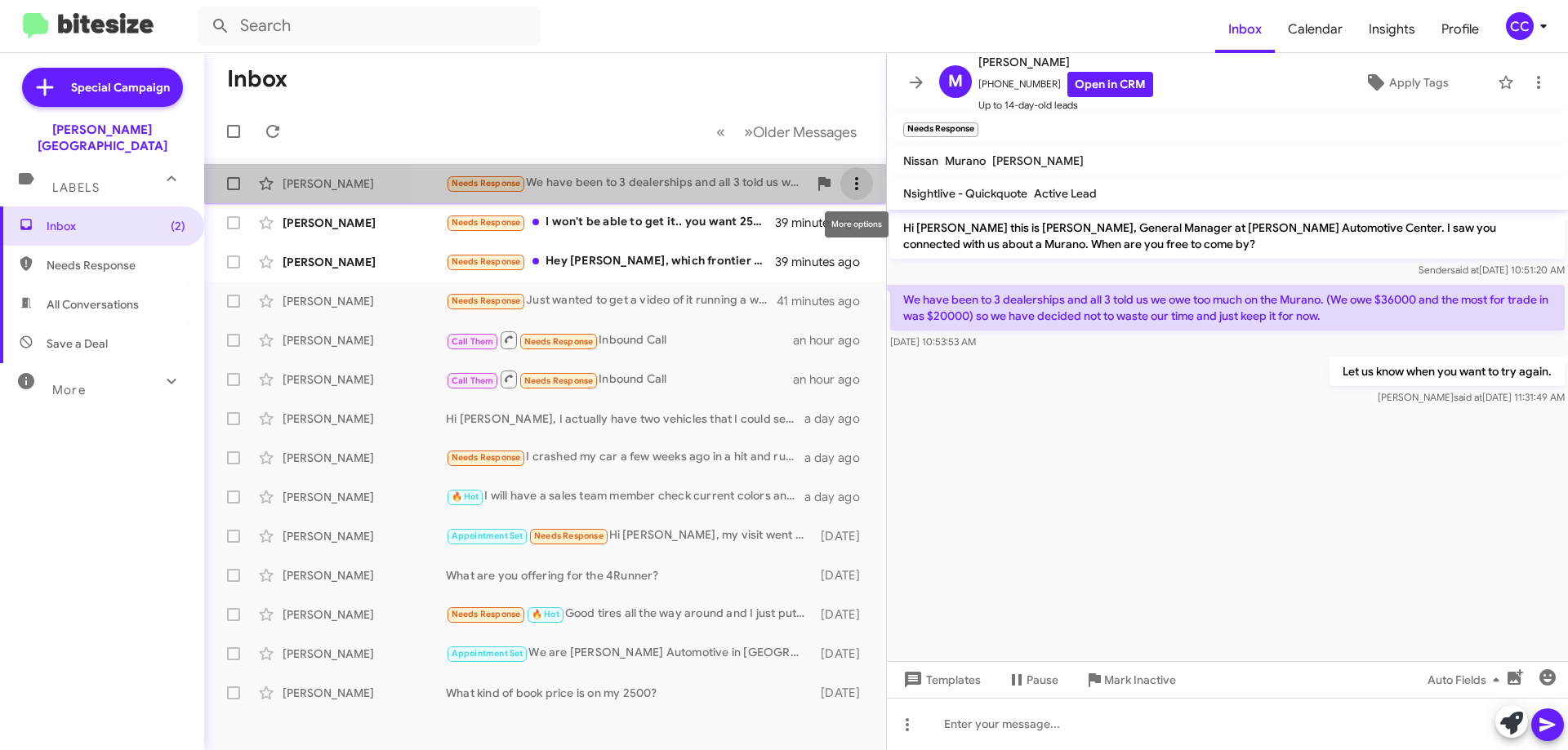
click at [857, 169] on button at bounding box center [856, 184] width 32 height 32
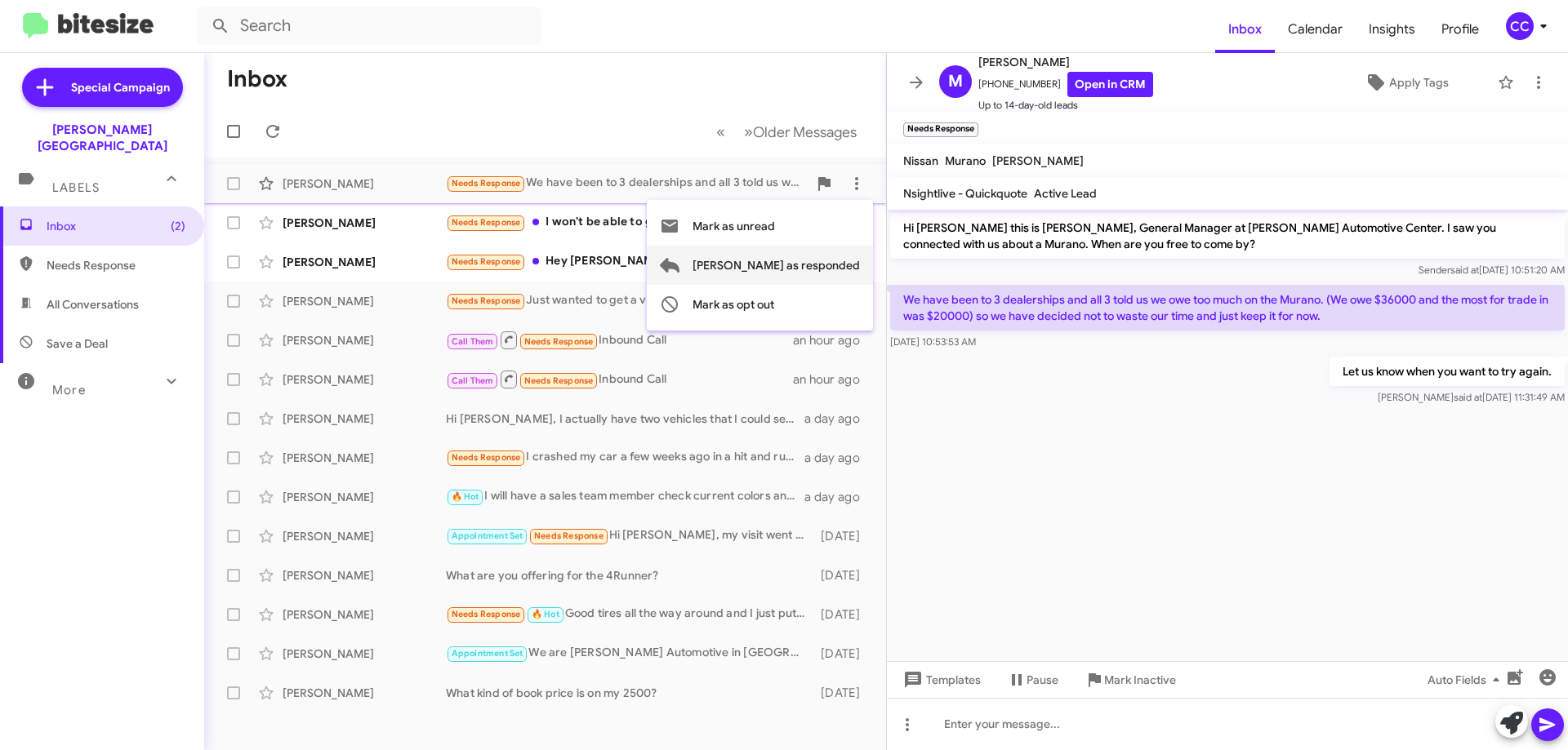
click at [826, 266] on span "[PERSON_NAME] as responded" at bounding box center [776, 266] width 168 height 39
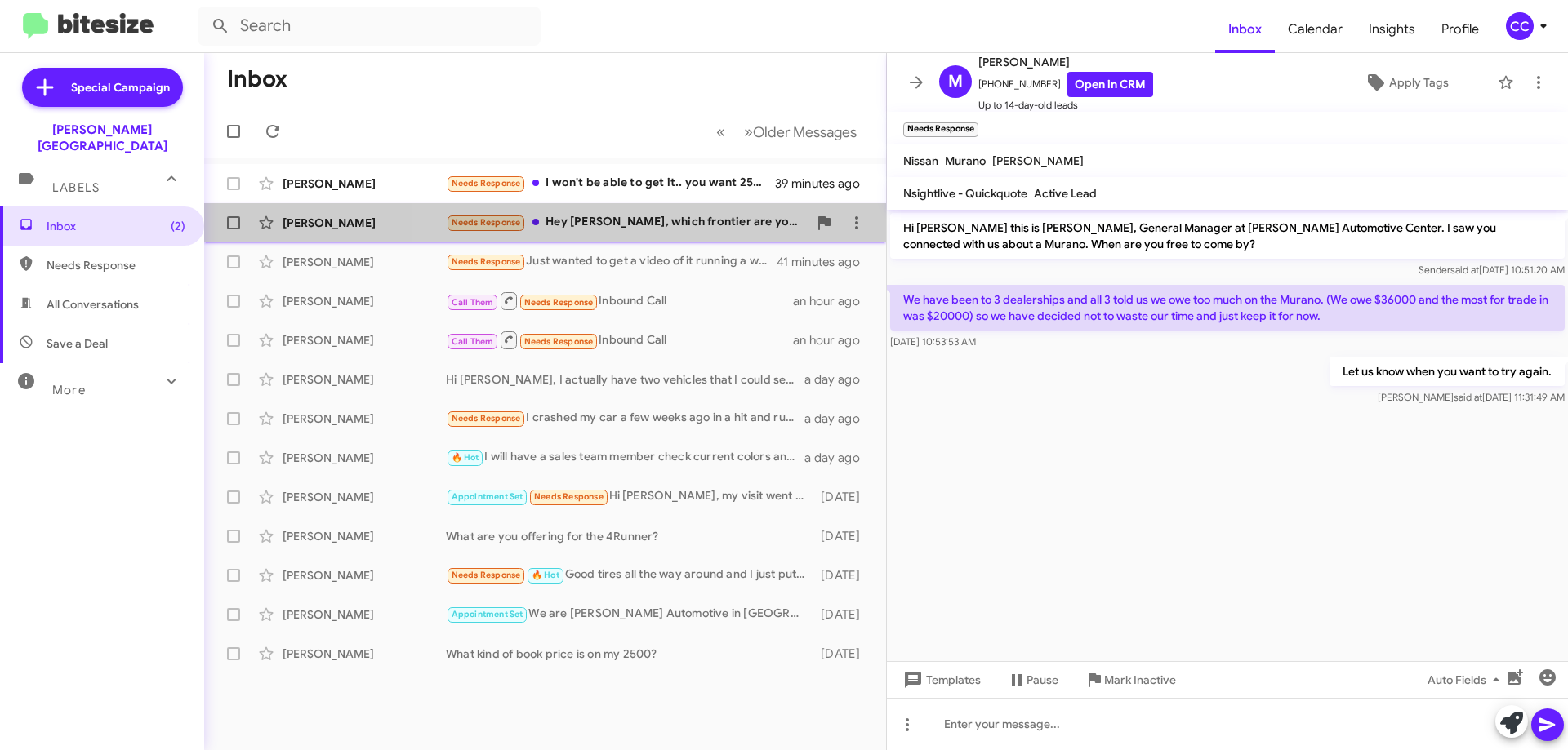
click at [697, 215] on div "Needs Response Hey [PERSON_NAME], which frontier are you referring to?" at bounding box center [626, 222] width 362 height 19
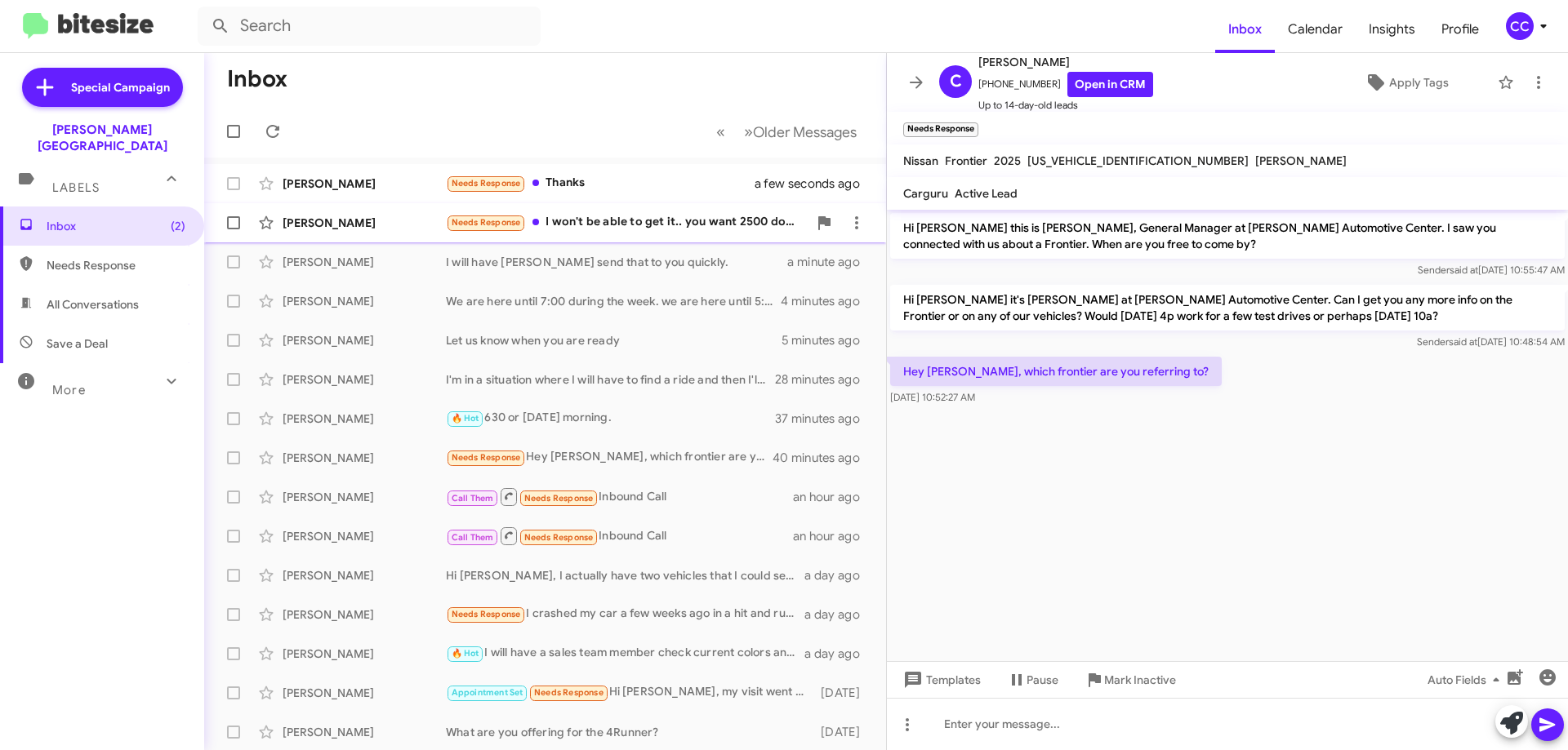
click at [303, 227] on div "[PERSON_NAME]" at bounding box center [364, 222] width 163 height 16
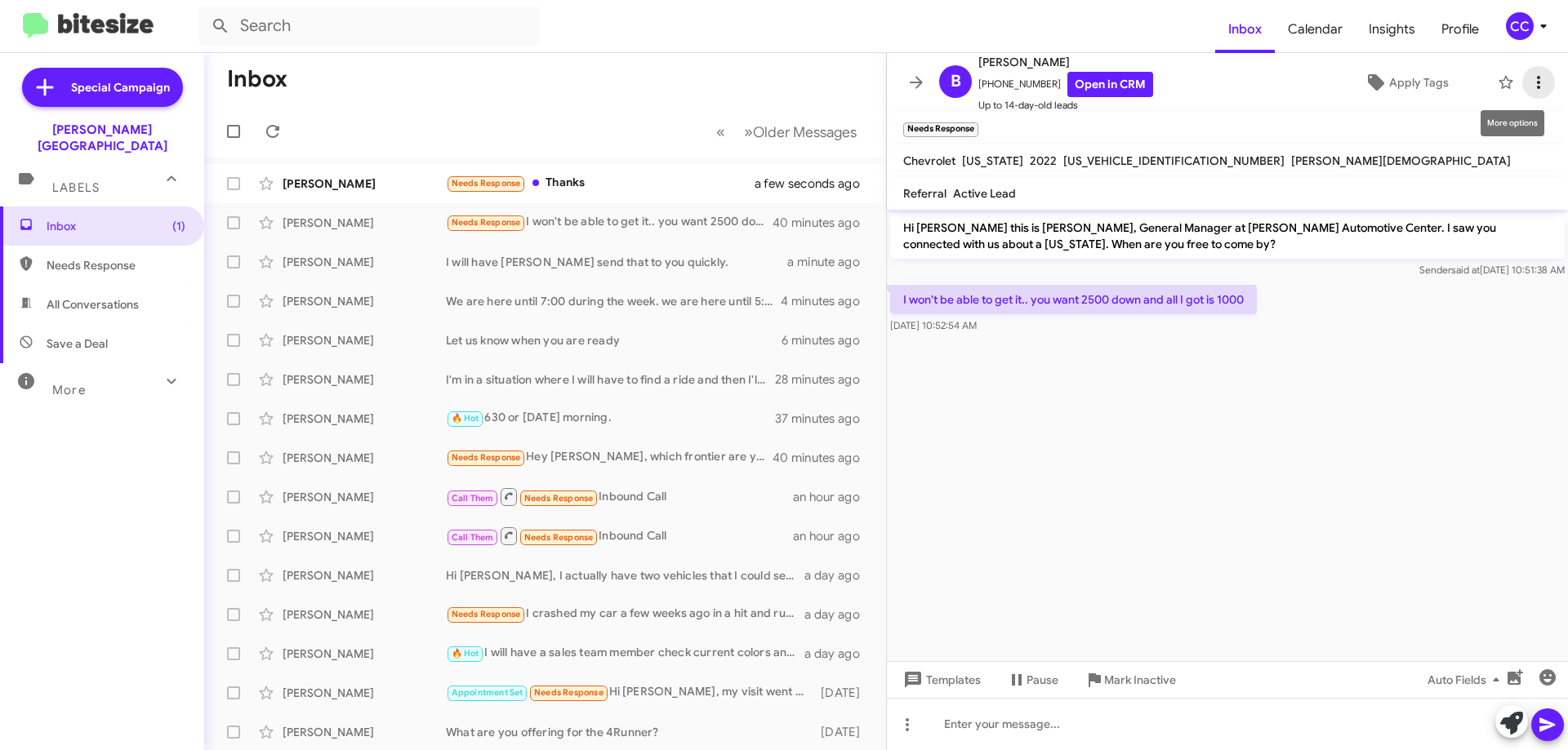
click at [1529, 76] on icon at bounding box center [1538, 83] width 20 height 20
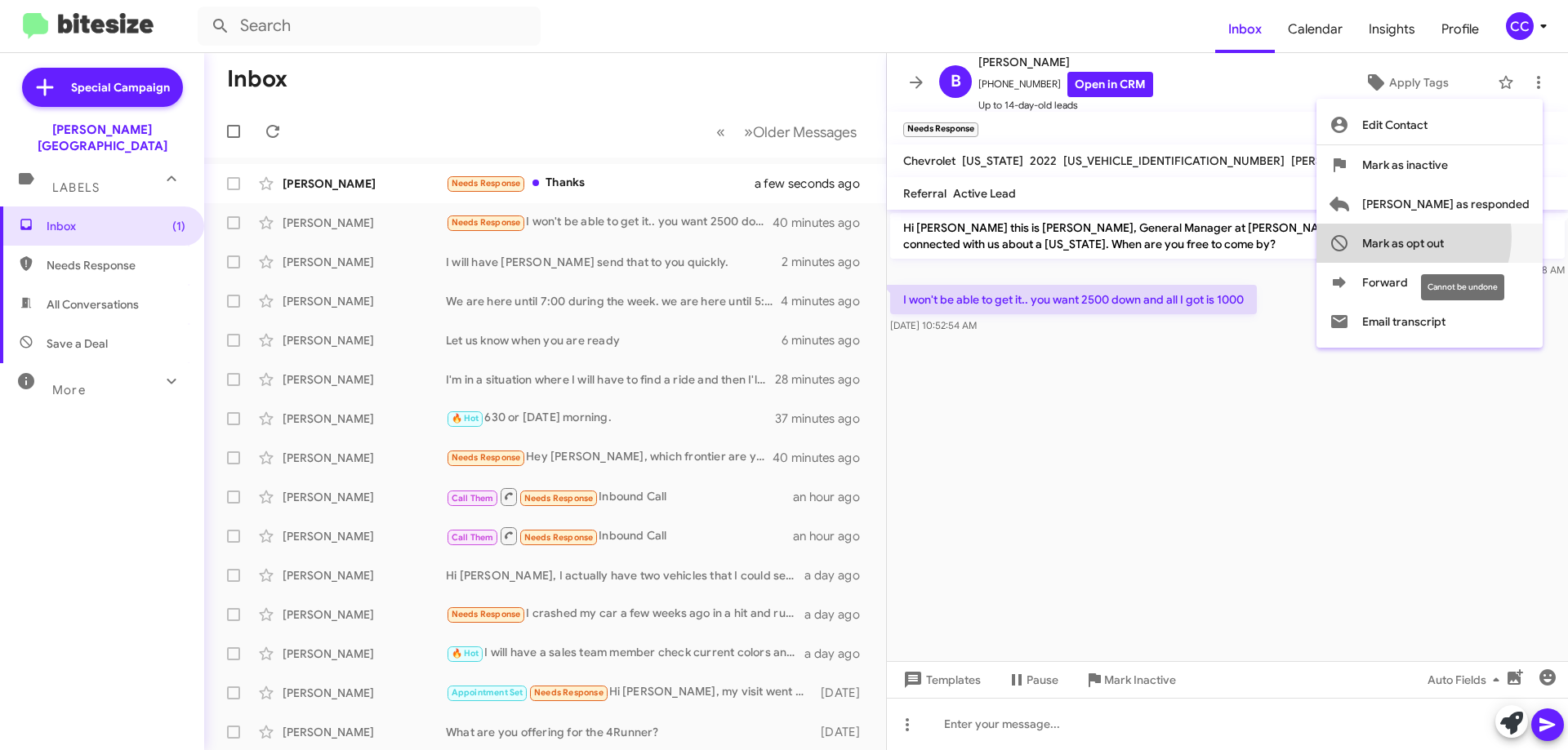
click at [1444, 237] on span "Mark as opt out" at bounding box center [1403, 243] width 82 height 39
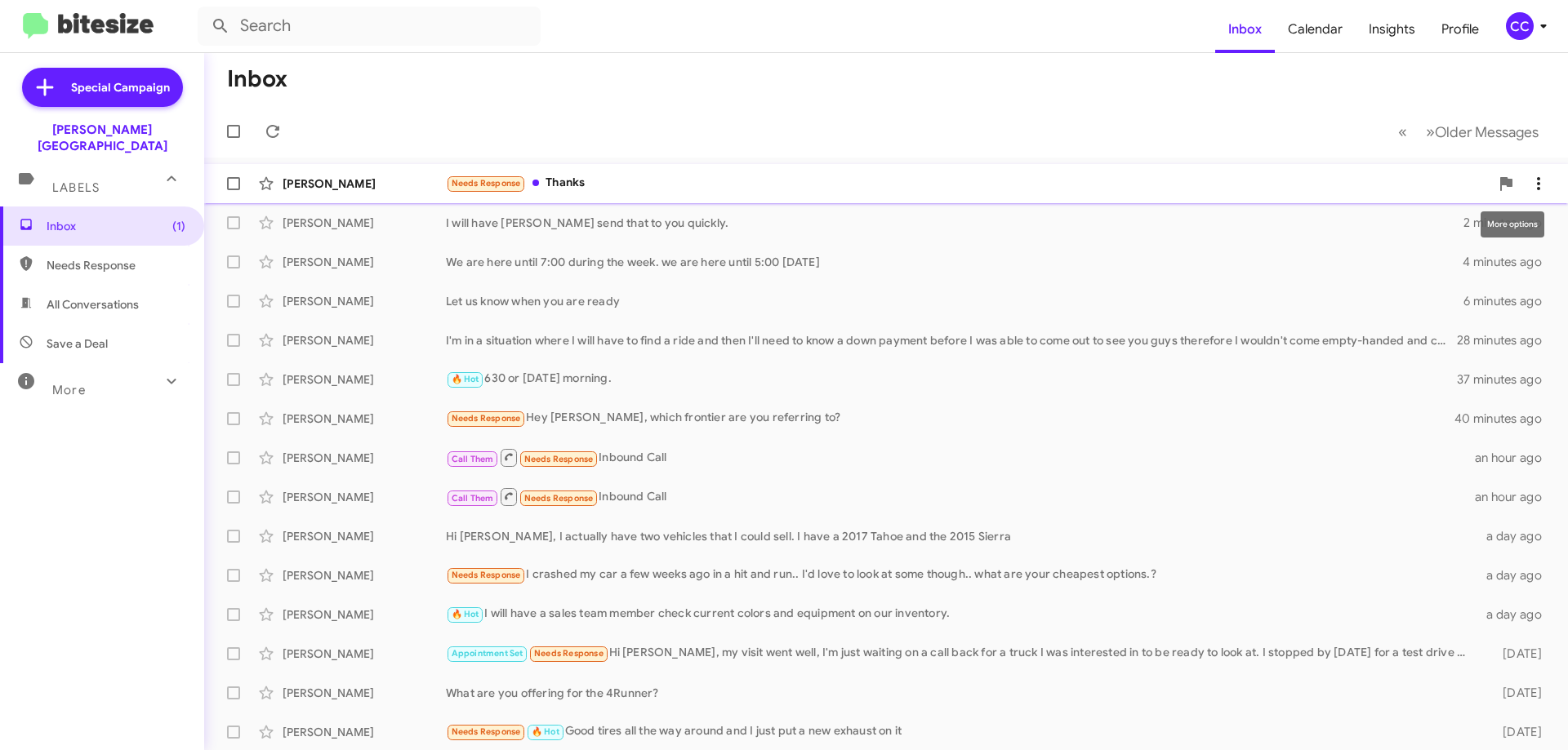
click at [1537, 179] on icon at bounding box center [1539, 183] width 4 height 13
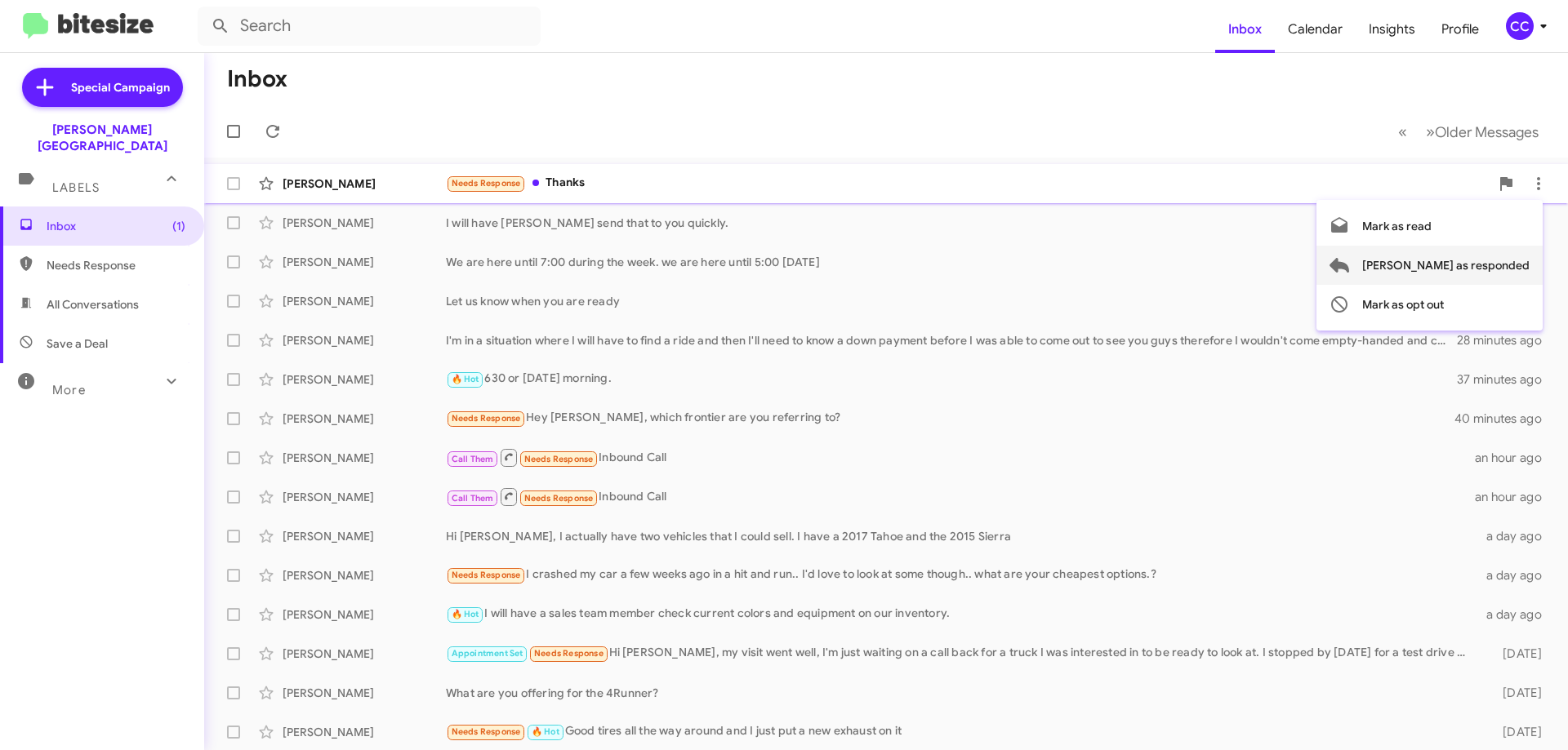
click at [1494, 260] on span "[PERSON_NAME] as responded" at bounding box center [1446, 266] width 168 height 39
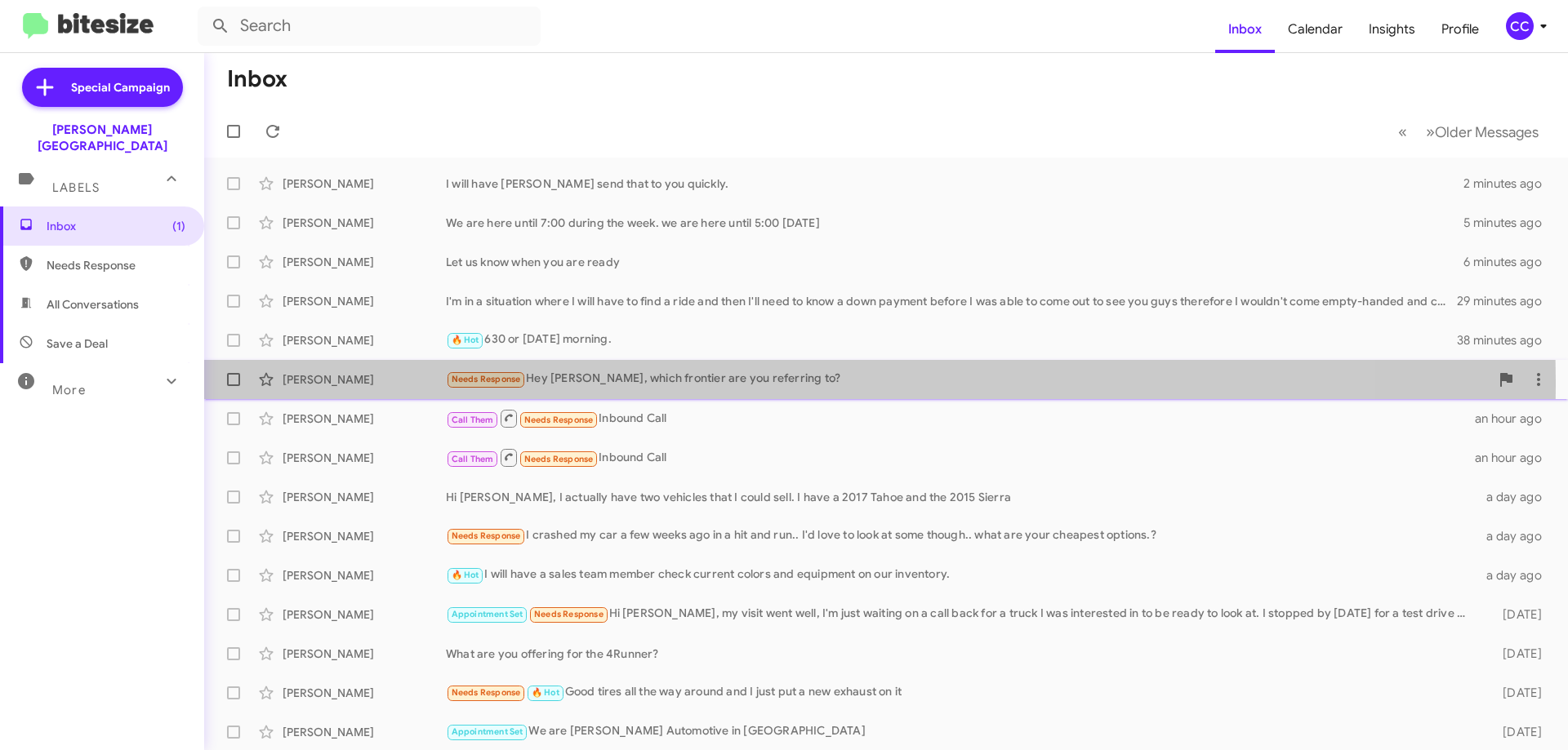
click at [324, 381] on div "[PERSON_NAME]" at bounding box center [364, 379] width 163 height 16
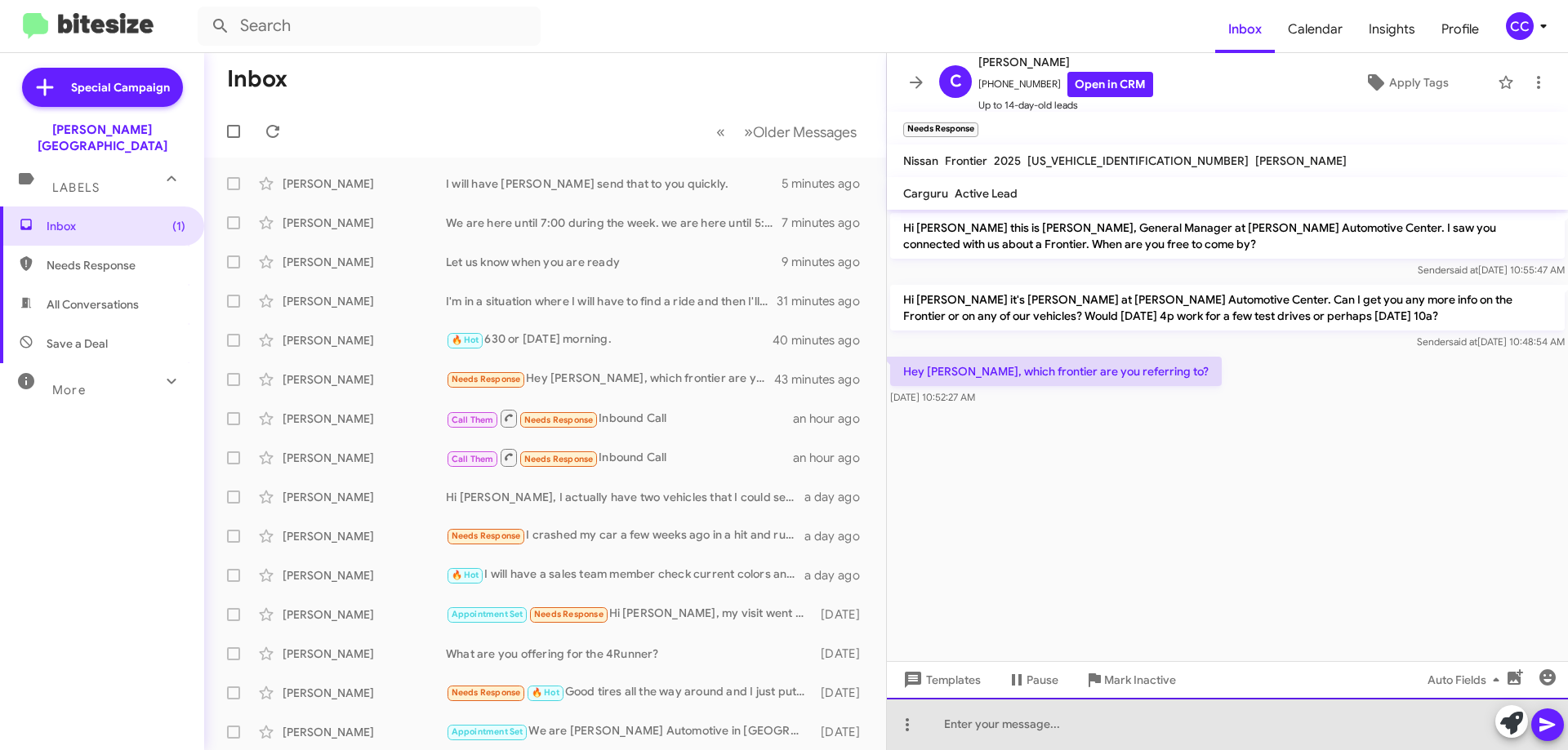
click at [957, 731] on div at bounding box center [1227, 724] width 681 height 52
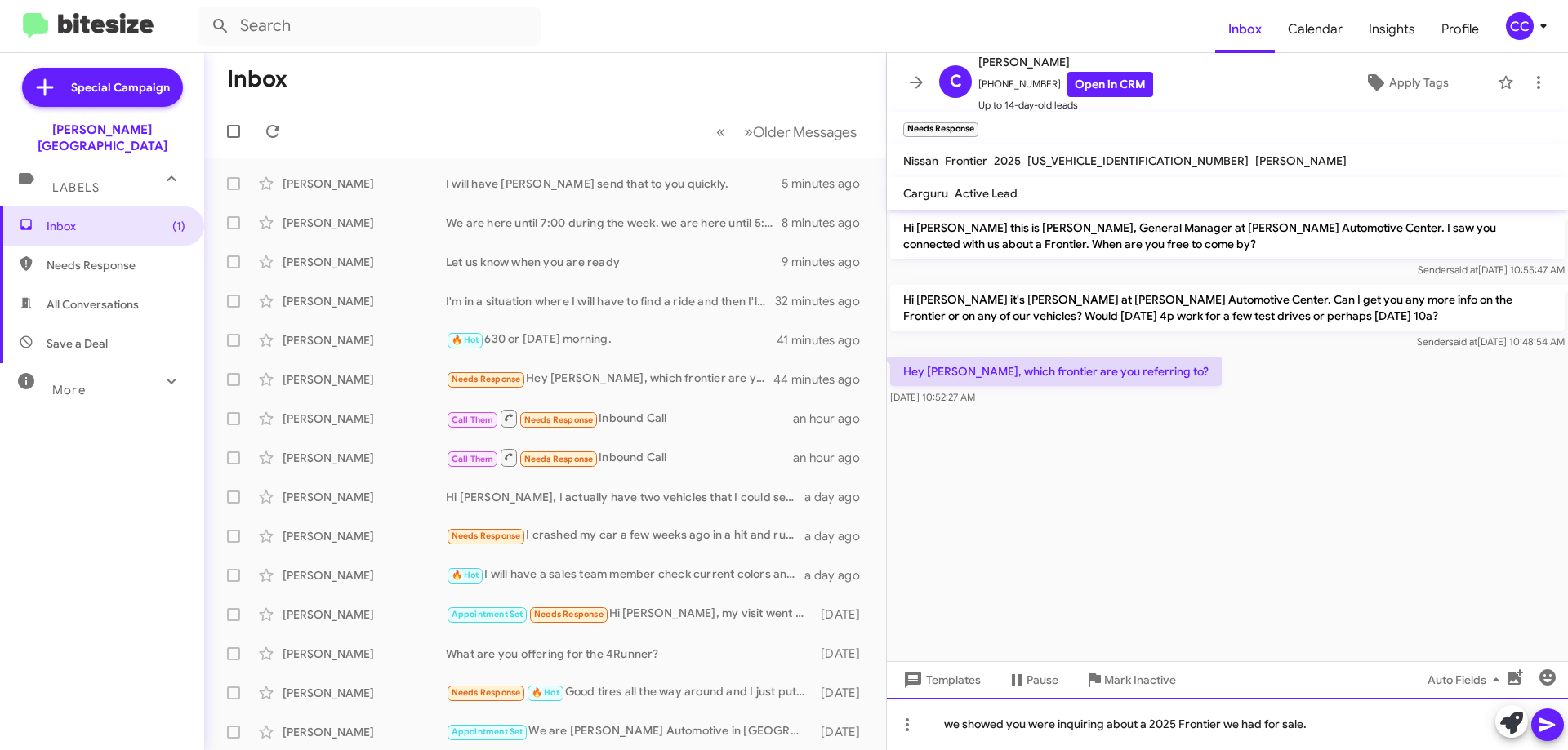
click at [956, 726] on div "we showed you were inquiring about a 2025 Frontier we had for sale." at bounding box center [1227, 724] width 681 height 52
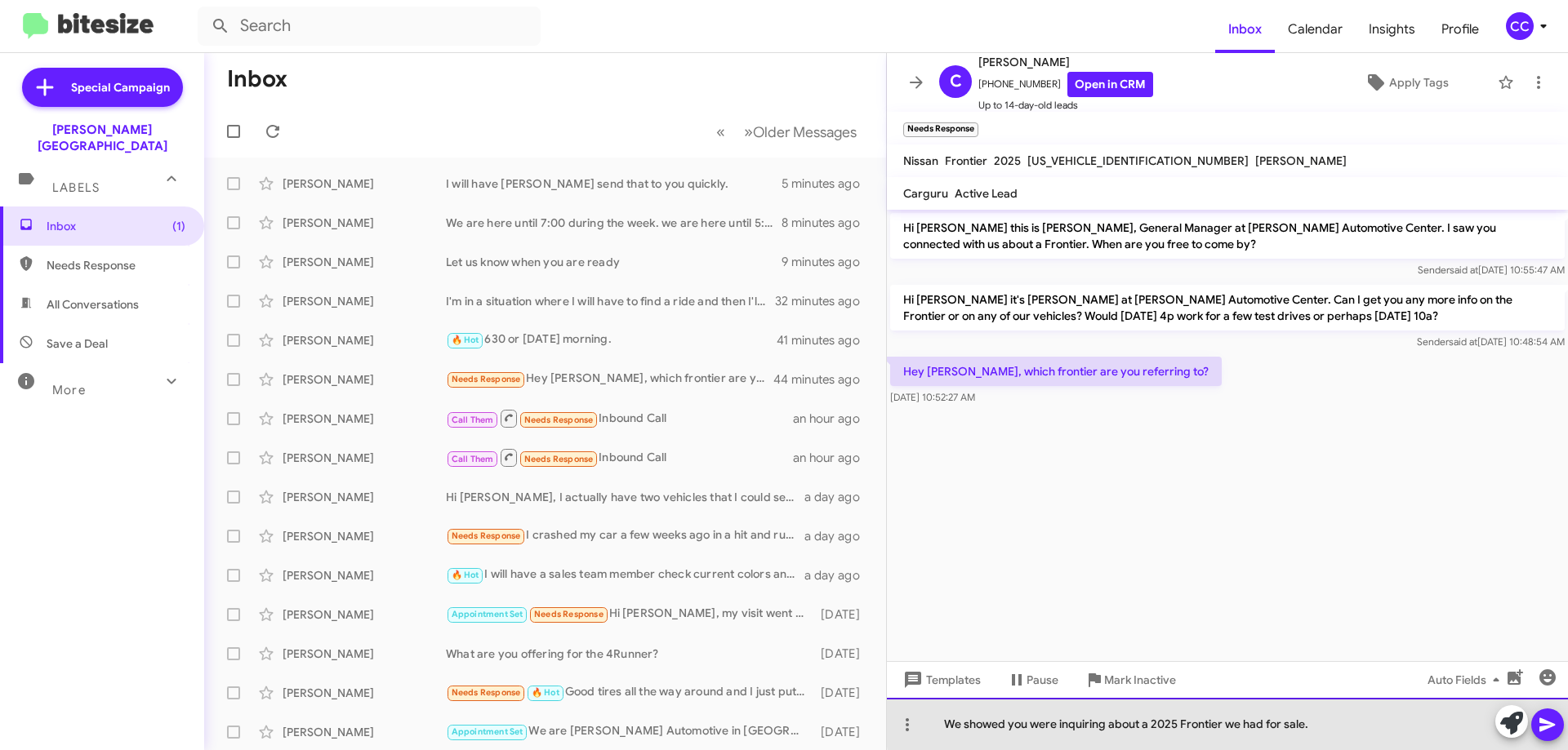
click at [1338, 720] on div "We showed you were inquiring about a 2025 Frontier we had for sale." at bounding box center [1227, 724] width 681 height 52
click at [1176, 721] on div "We showed you were inquiring about a 2025 Frontier we had for sale." at bounding box center [1227, 724] width 681 height 52
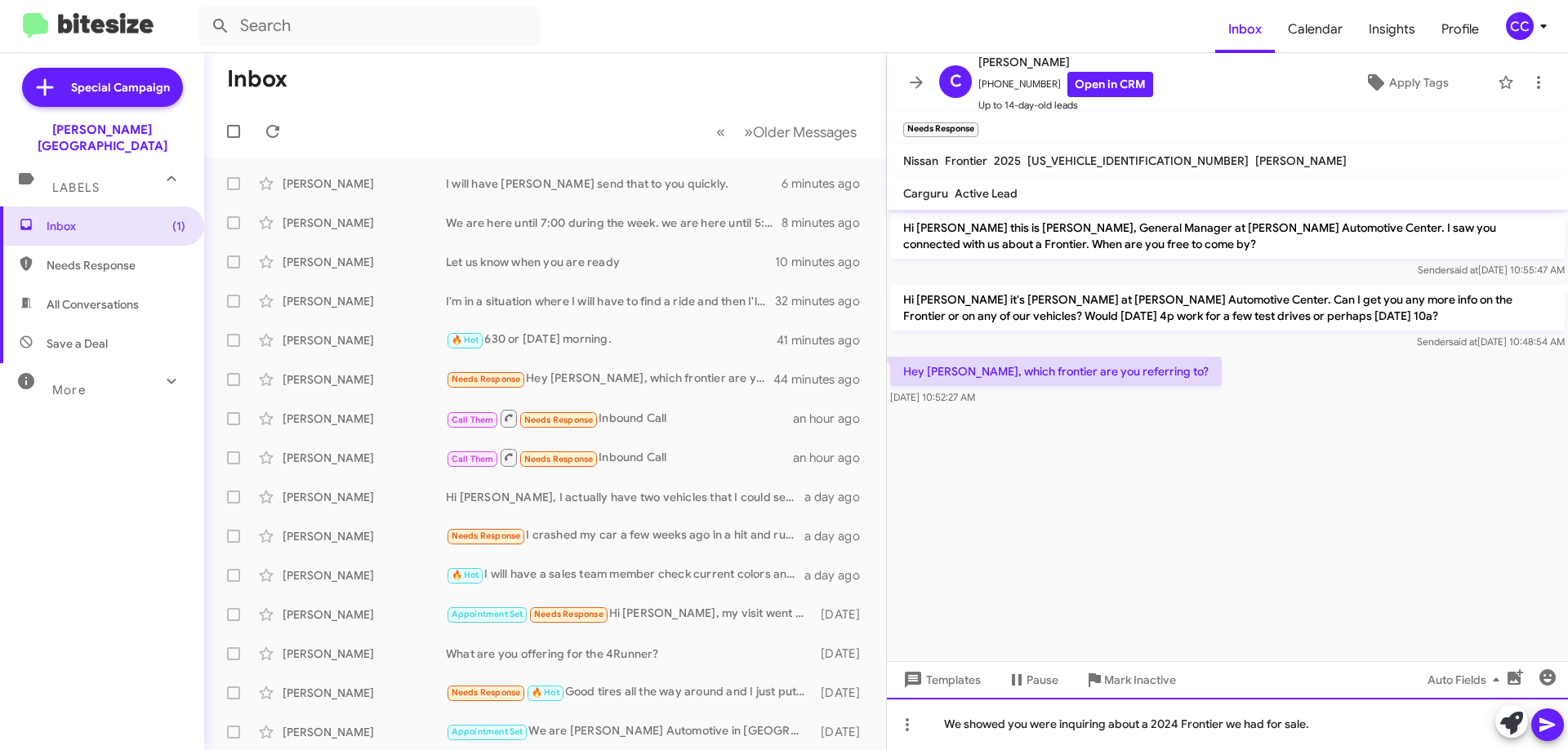
click at [1335, 726] on div "We showed you were inquiring about a 2024 Frontier we had for sale." at bounding box center [1227, 724] width 681 height 52
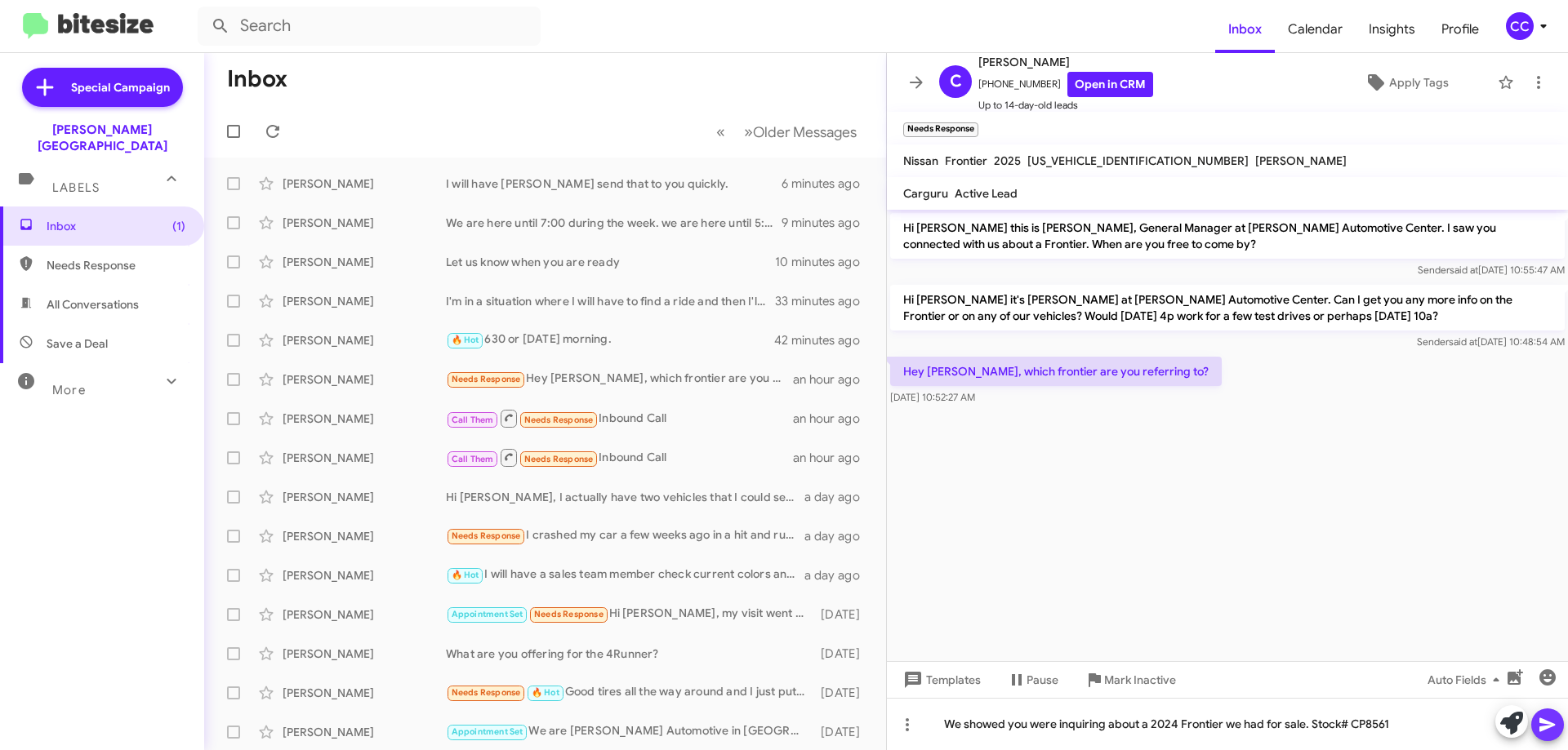
click at [1558, 716] on button at bounding box center [1547, 725] width 32 height 32
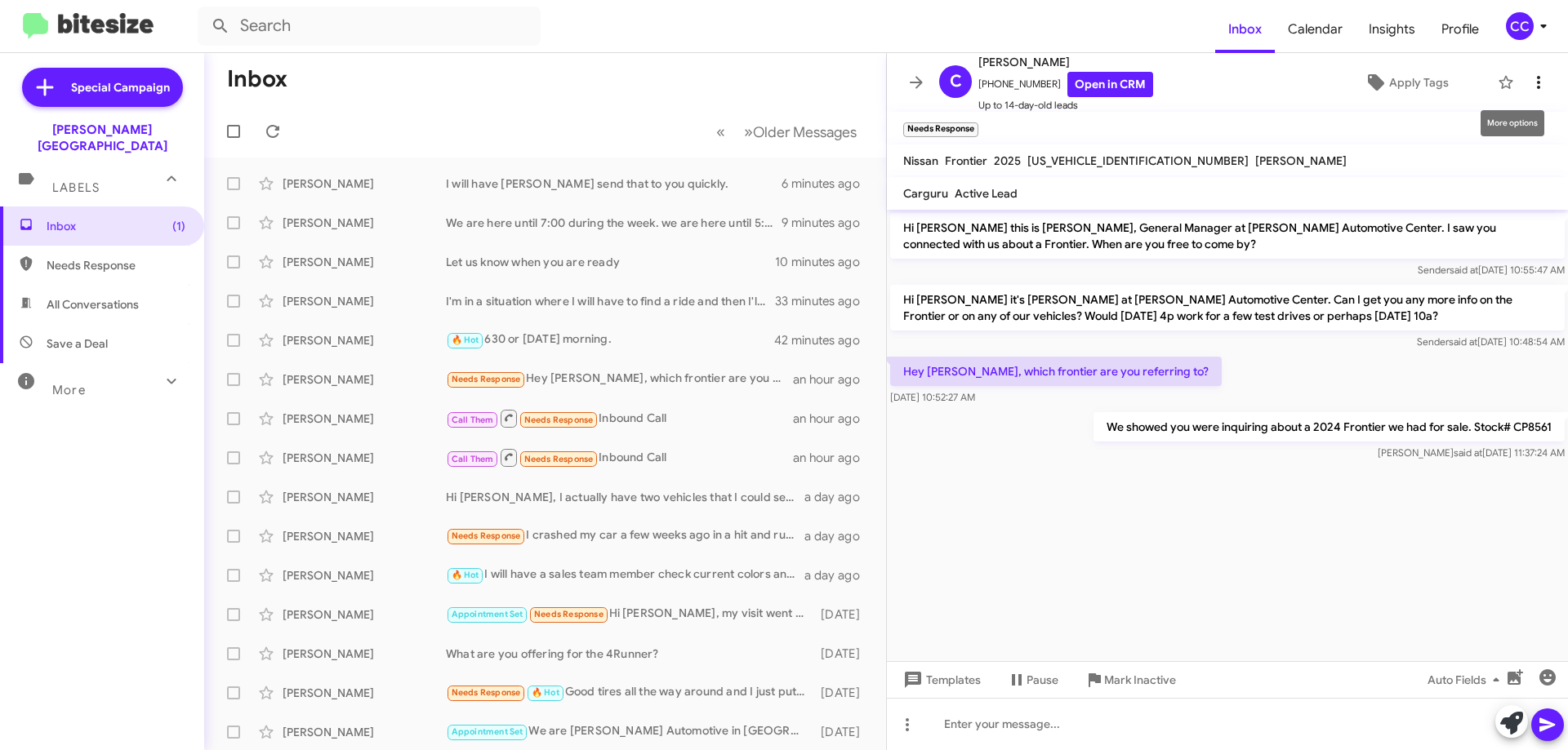
click at [1529, 74] on icon at bounding box center [1538, 83] width 20 height 20
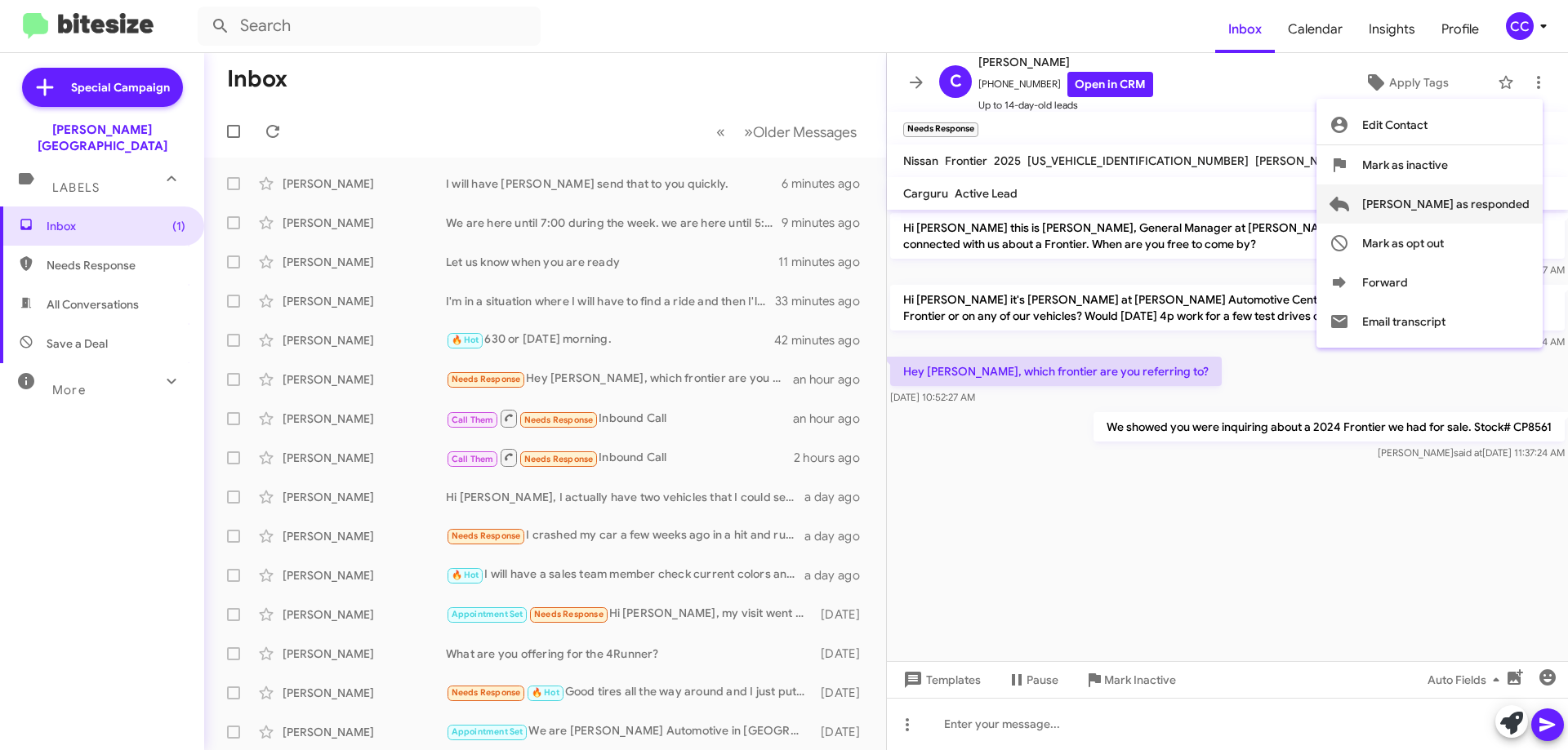
click at [1470, 208] on span "[PERSON_NAME] as responded" at bounding box center [1446, 205] width 168 height 39
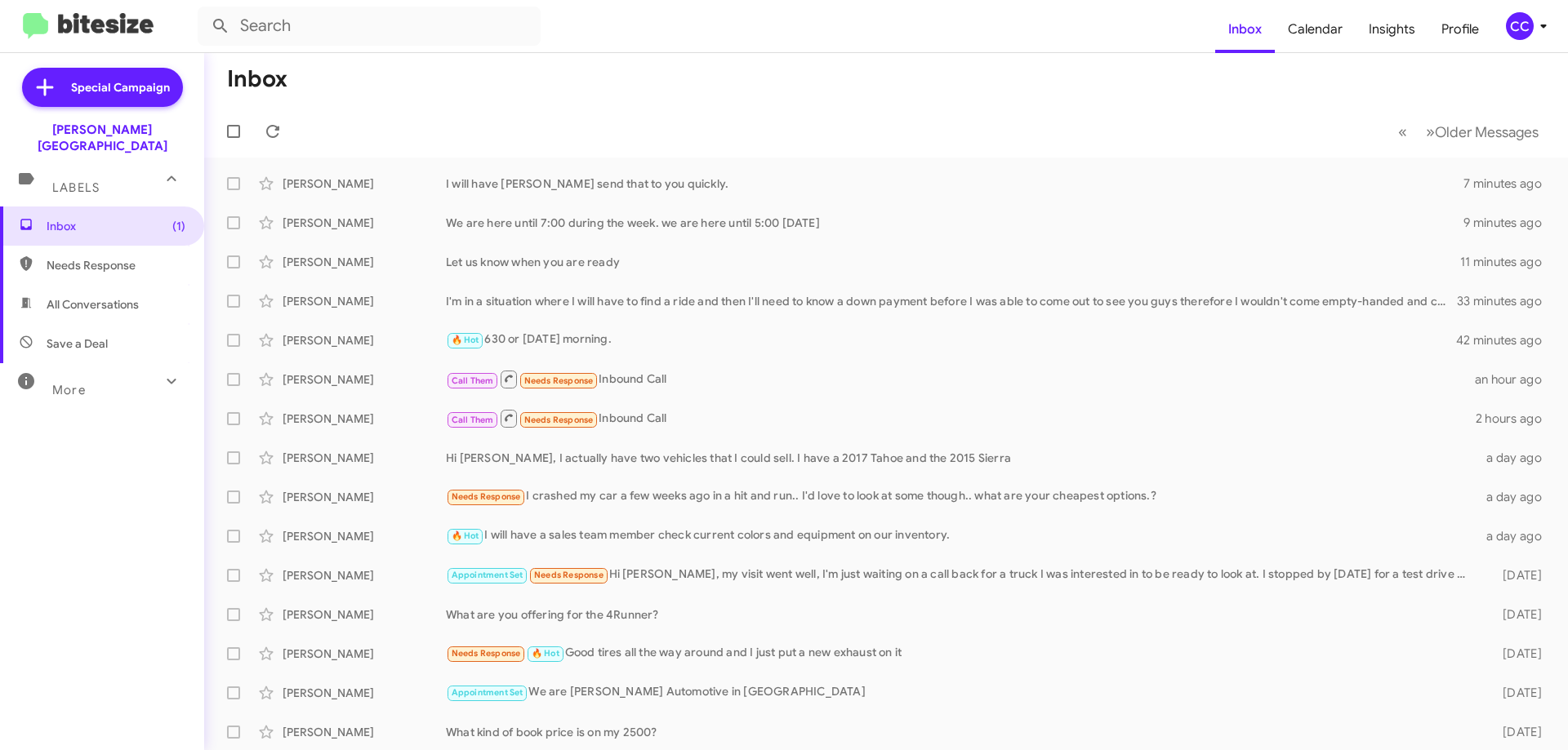
click at [113, 246] on span "Needs Response" at bounding box center [101, 266] width 204 height 39
type input "in:needs-response"
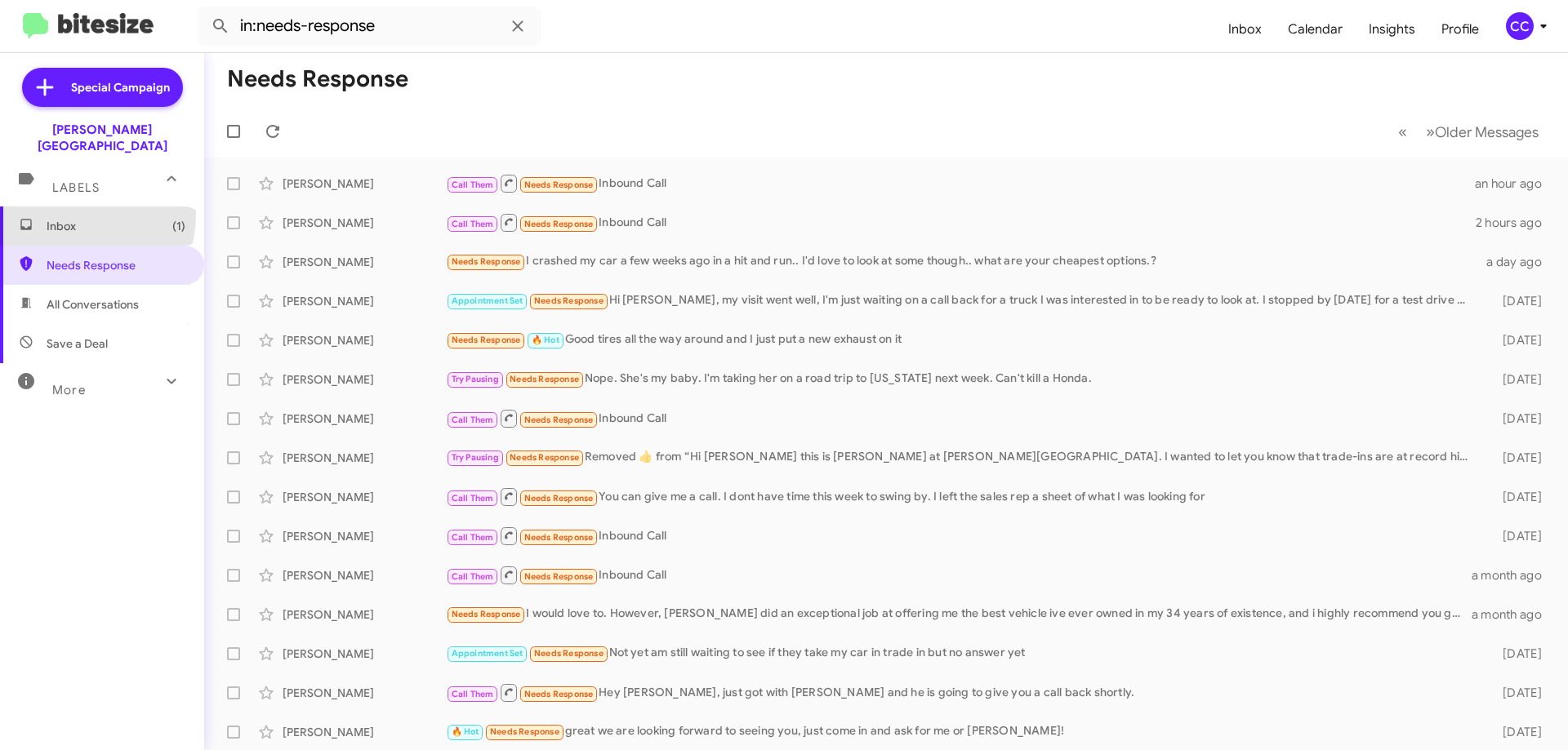
click at [73, 206] on span "Inbox (1)" at bounding box center [101, 226] width 204 height 39
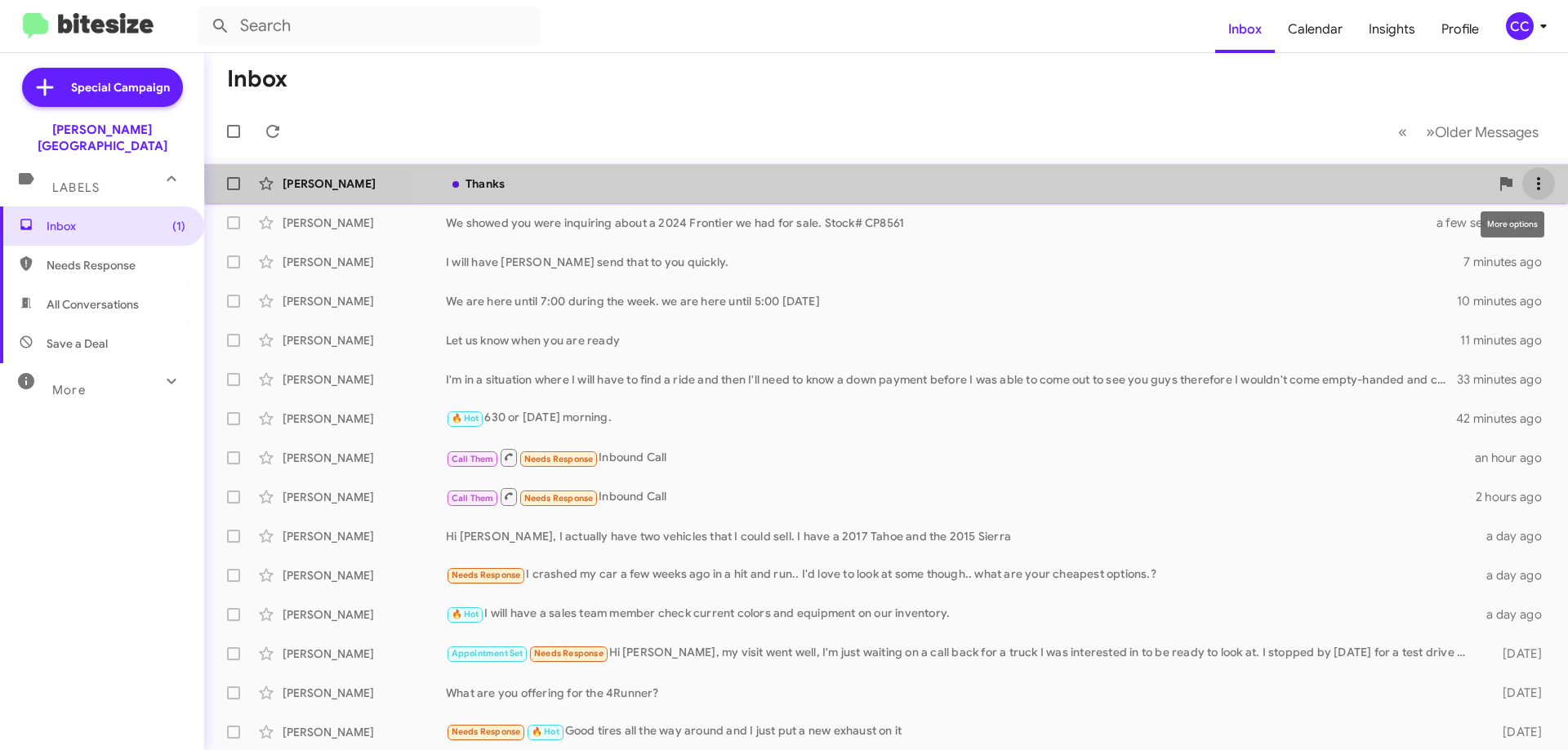
click at [1529, 181] on icon at bounding box center [1538, 184] width 20 height 20
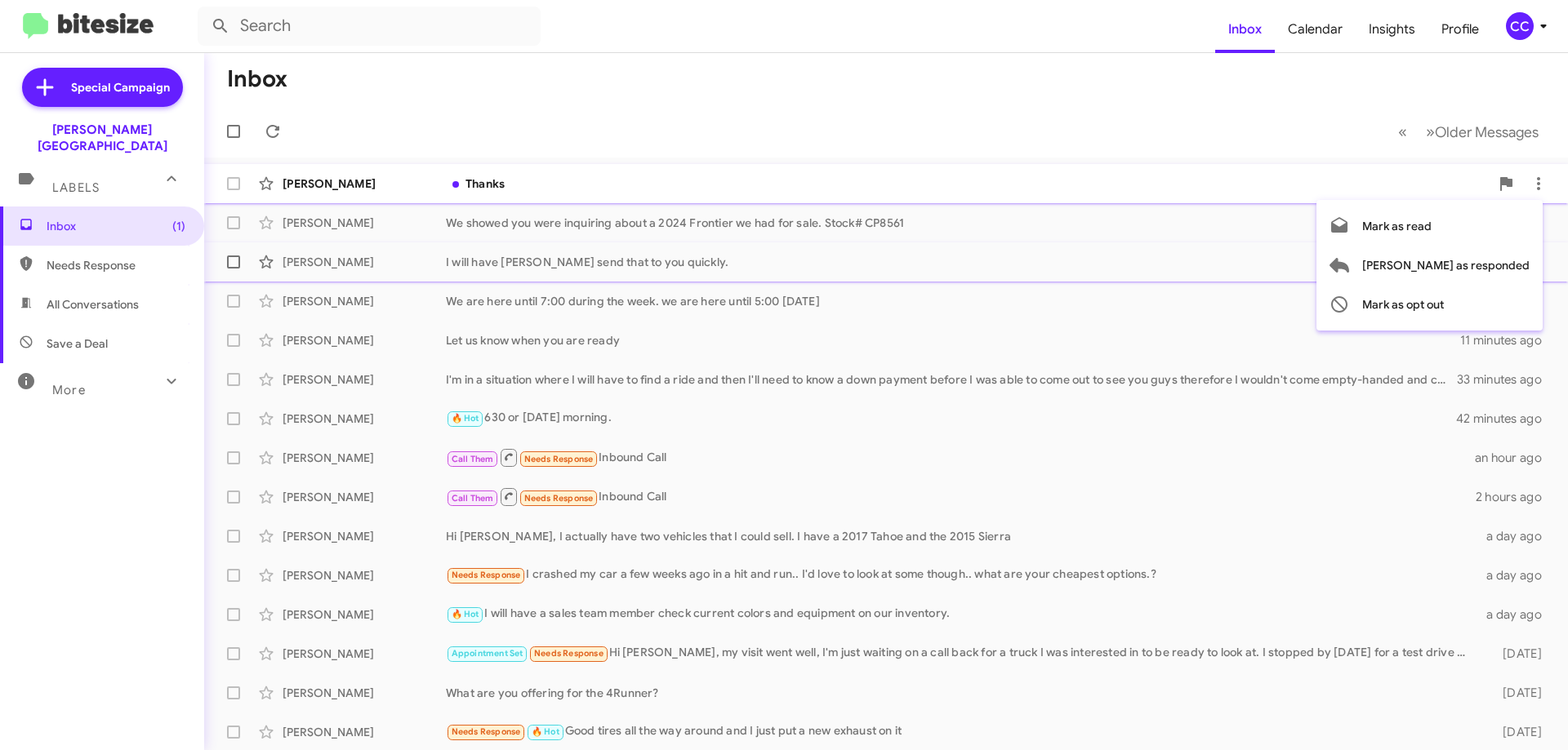
click at [1504, 263] on span "[PERSON_NAME] as responded" at bounding box center [1446, 266] width 168 height 39
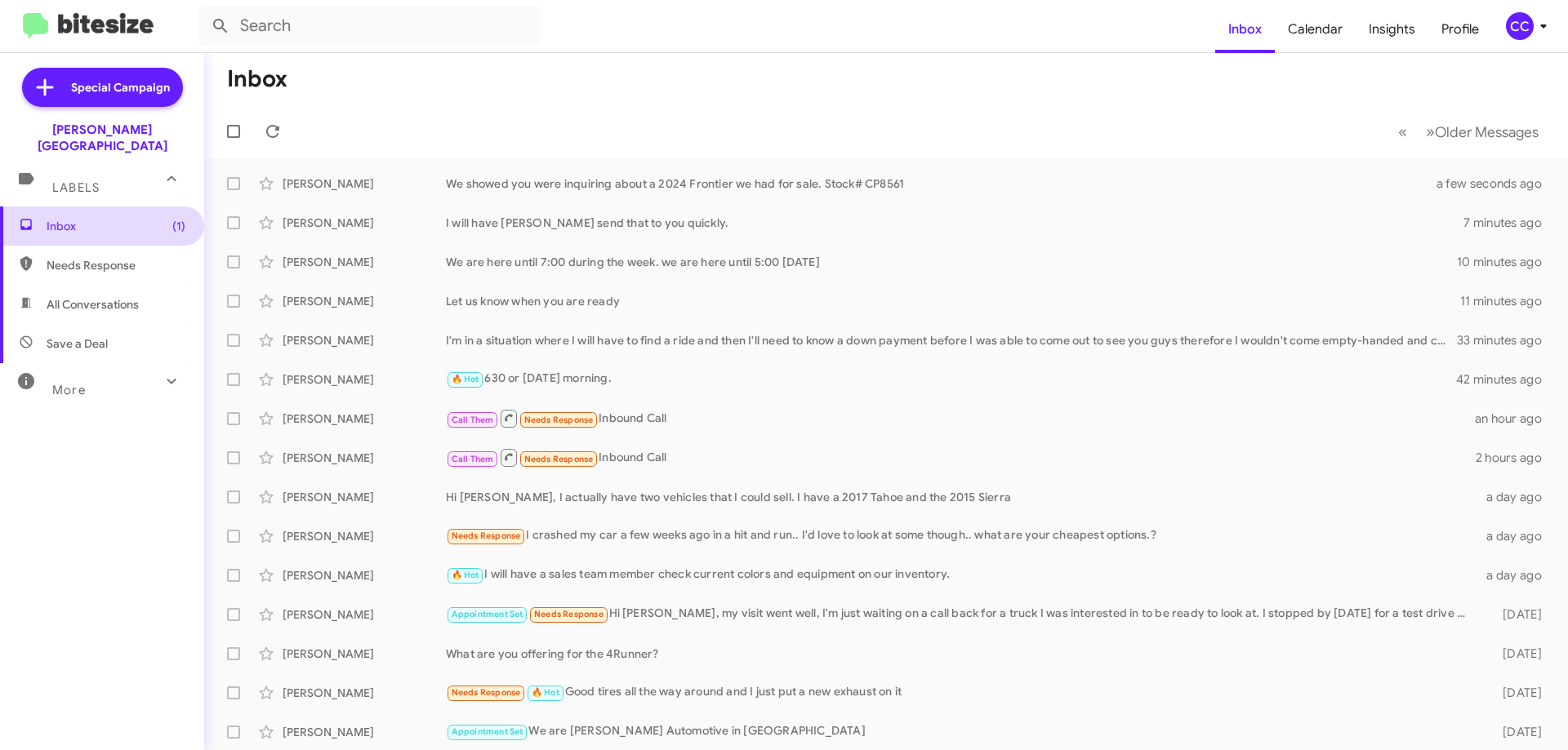
click at [56, 218] on span "Inbox (1)" at bounding box center [116, 226] width 139 height 16
click at [99, 257] on span "Needs Response" at bounding box center [116, 266] width 139 height 16
type input "in:needs-response"
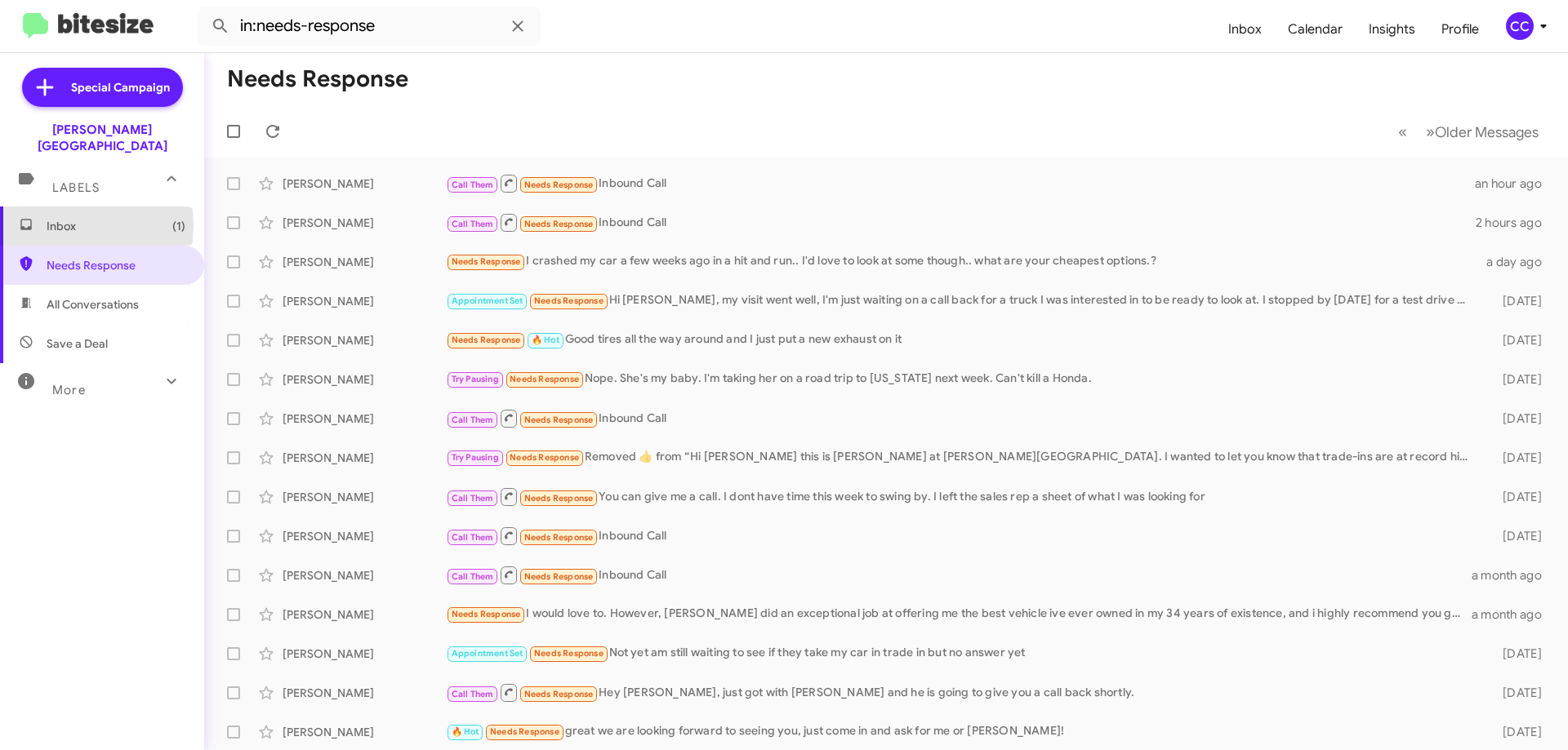
click at [67, 218] on span "Inbox (1)" at bounding box center [116, 226] width 139 height 16
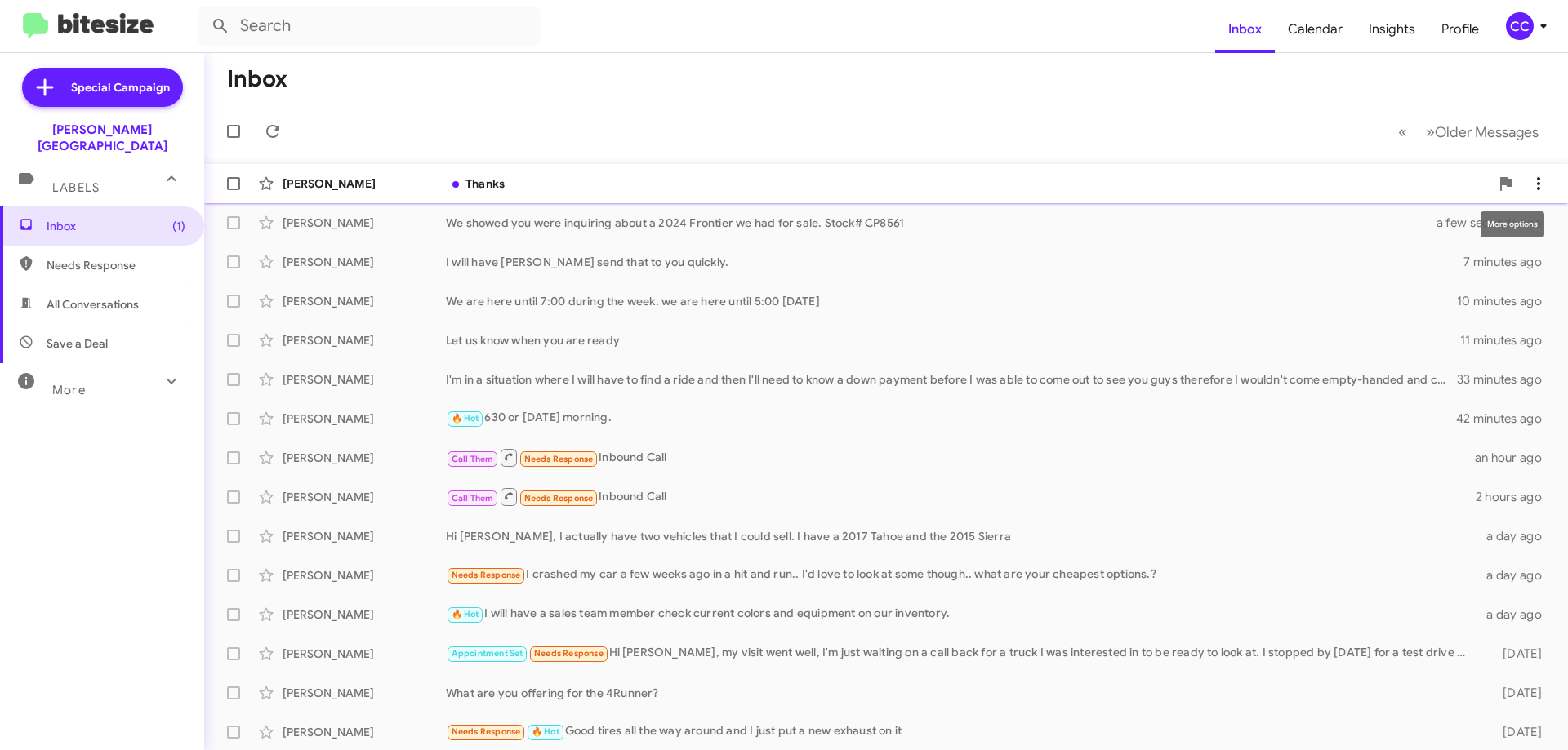
click at [1522, 173] on button at bounding box center [1538, 184] width 32 height 32
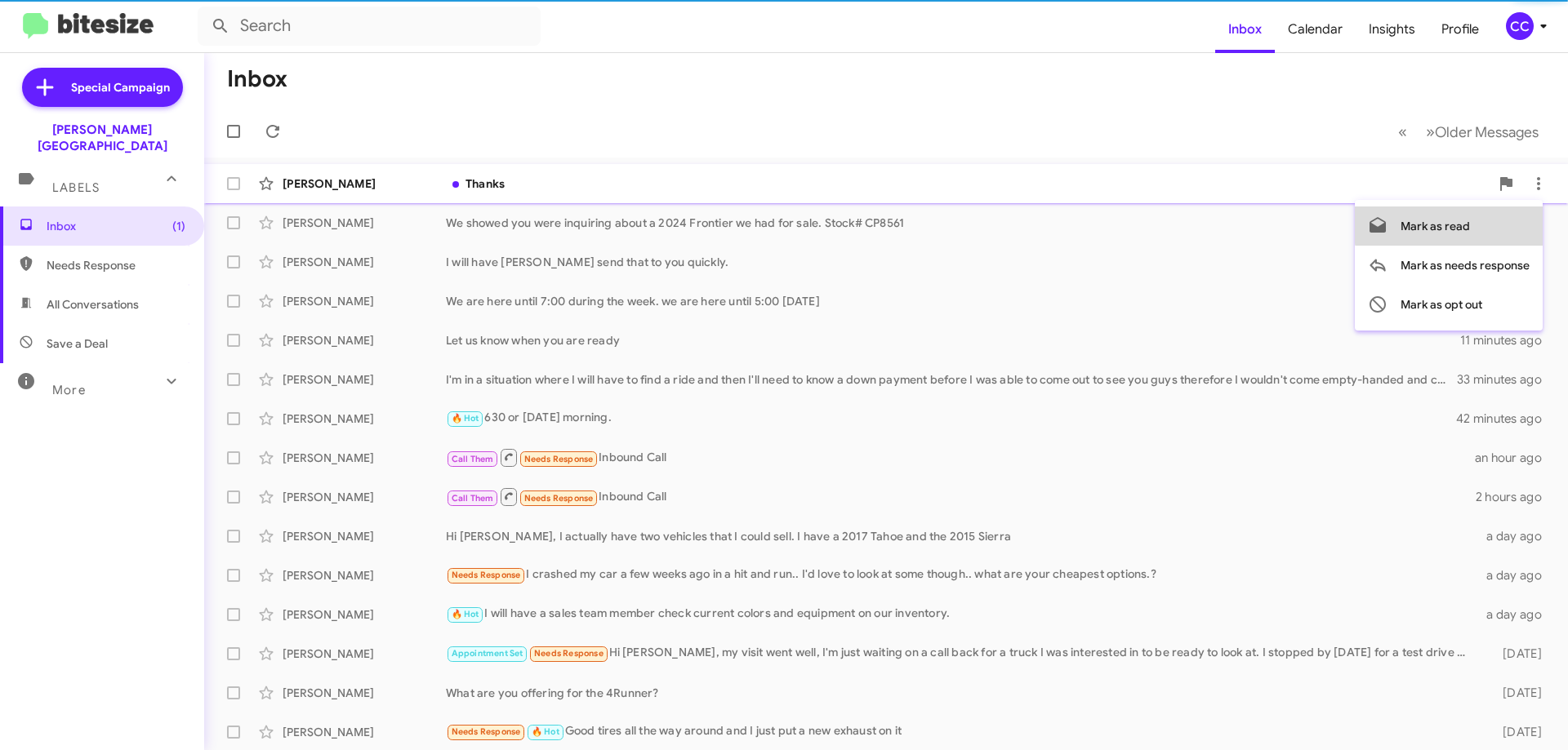
click at [1456, 219] on span "Mark as read" at bounding box center [1435, 226] width 69 height 39
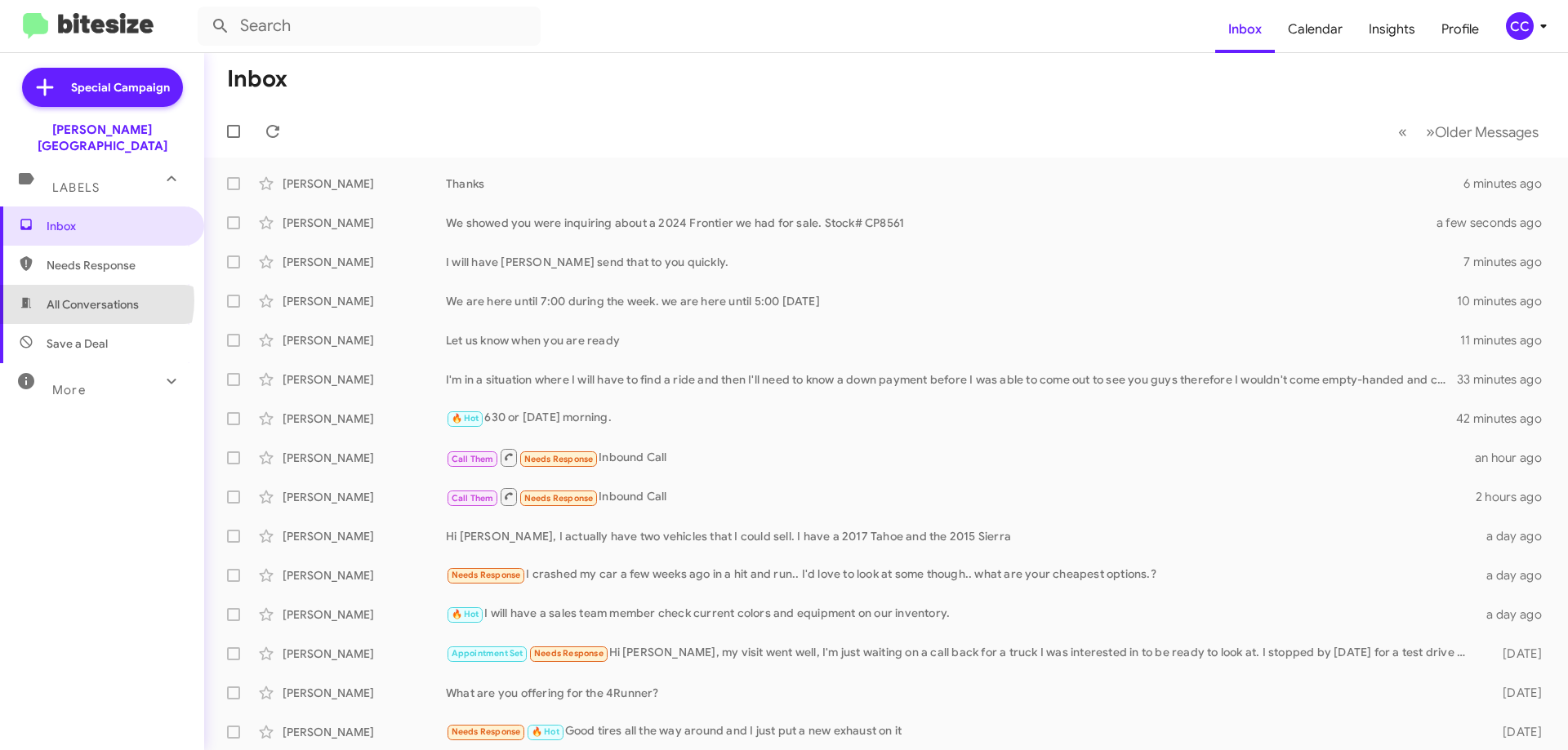
click at [94, 296] on span "All Conversations" at bounding box center [92, 304] width 92 height 16
type input "in:all-conversations"
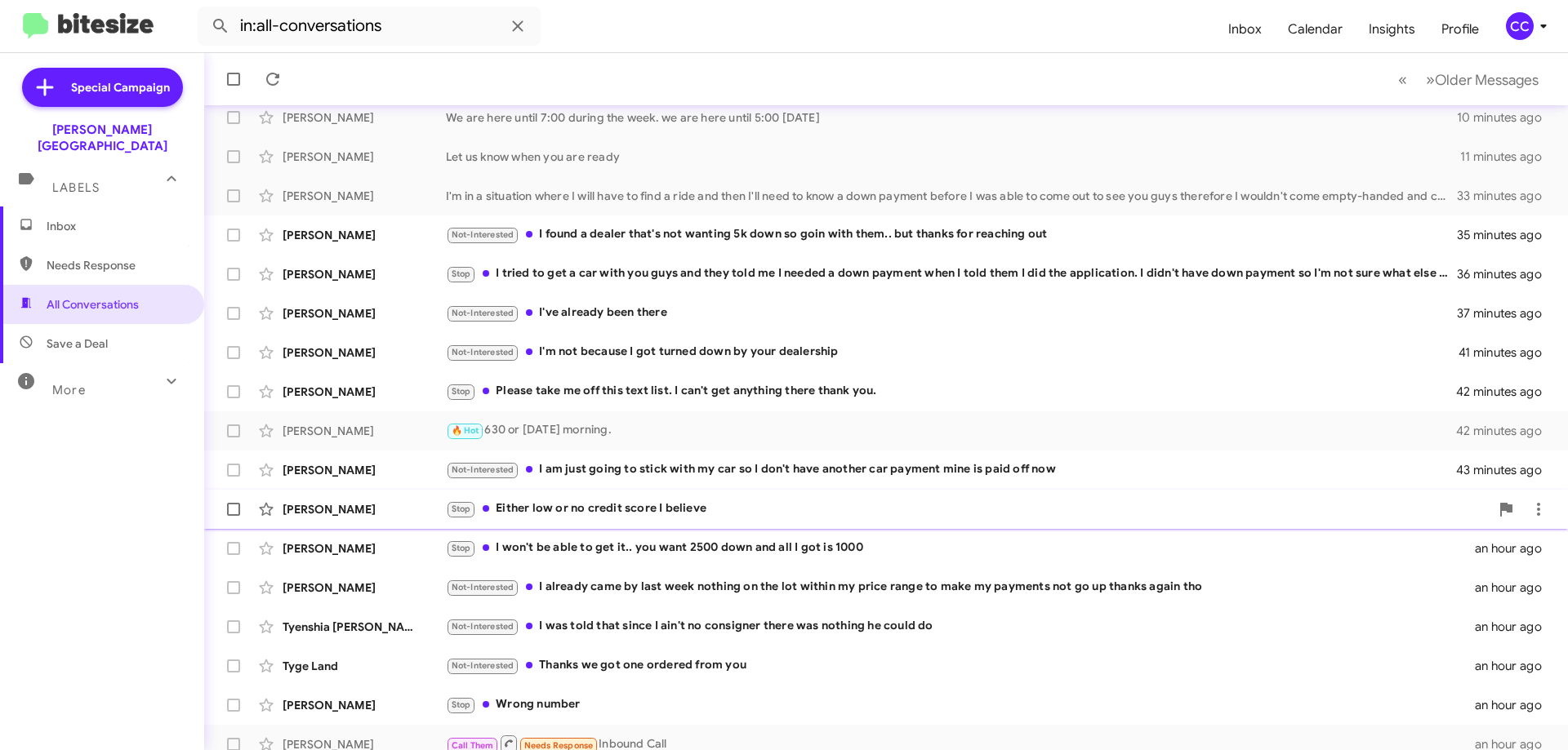
scroll to position [197, 0]
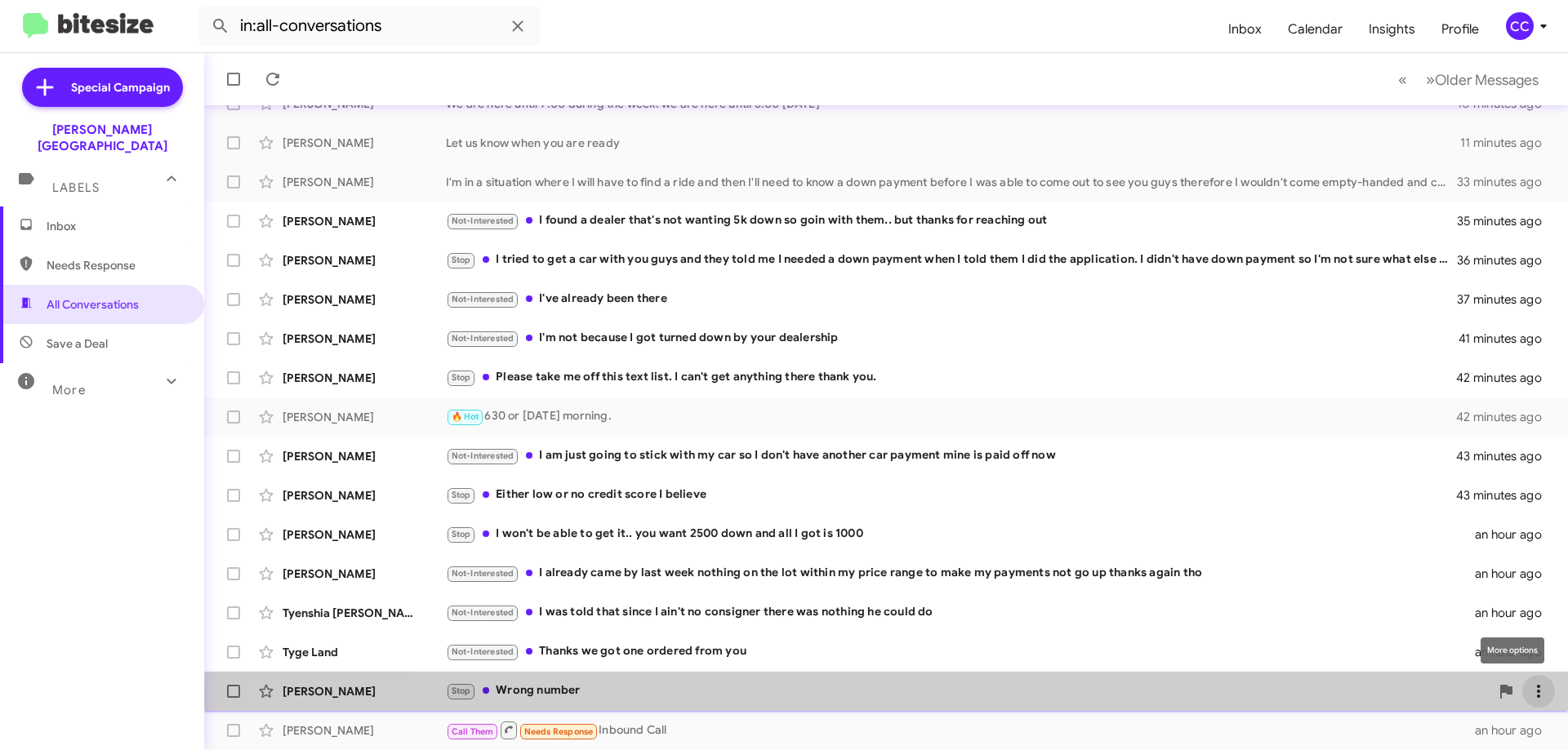
click at [1529, 694] on icon at bounding box center [1538, 692] width 20 height 20
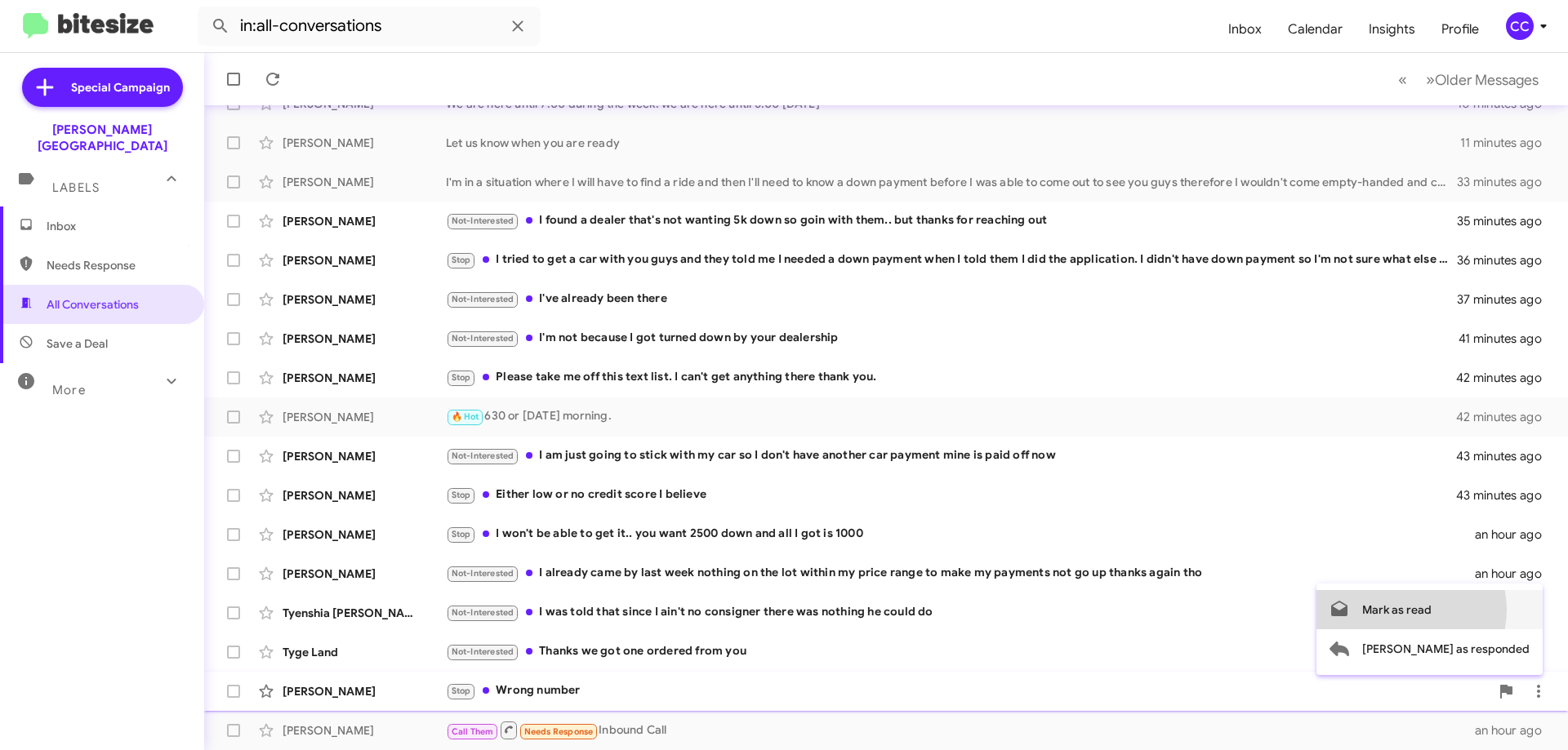
click at [1432, 610] on span "Mark as read" at bounding box center [1397, 610] width 69 height 39
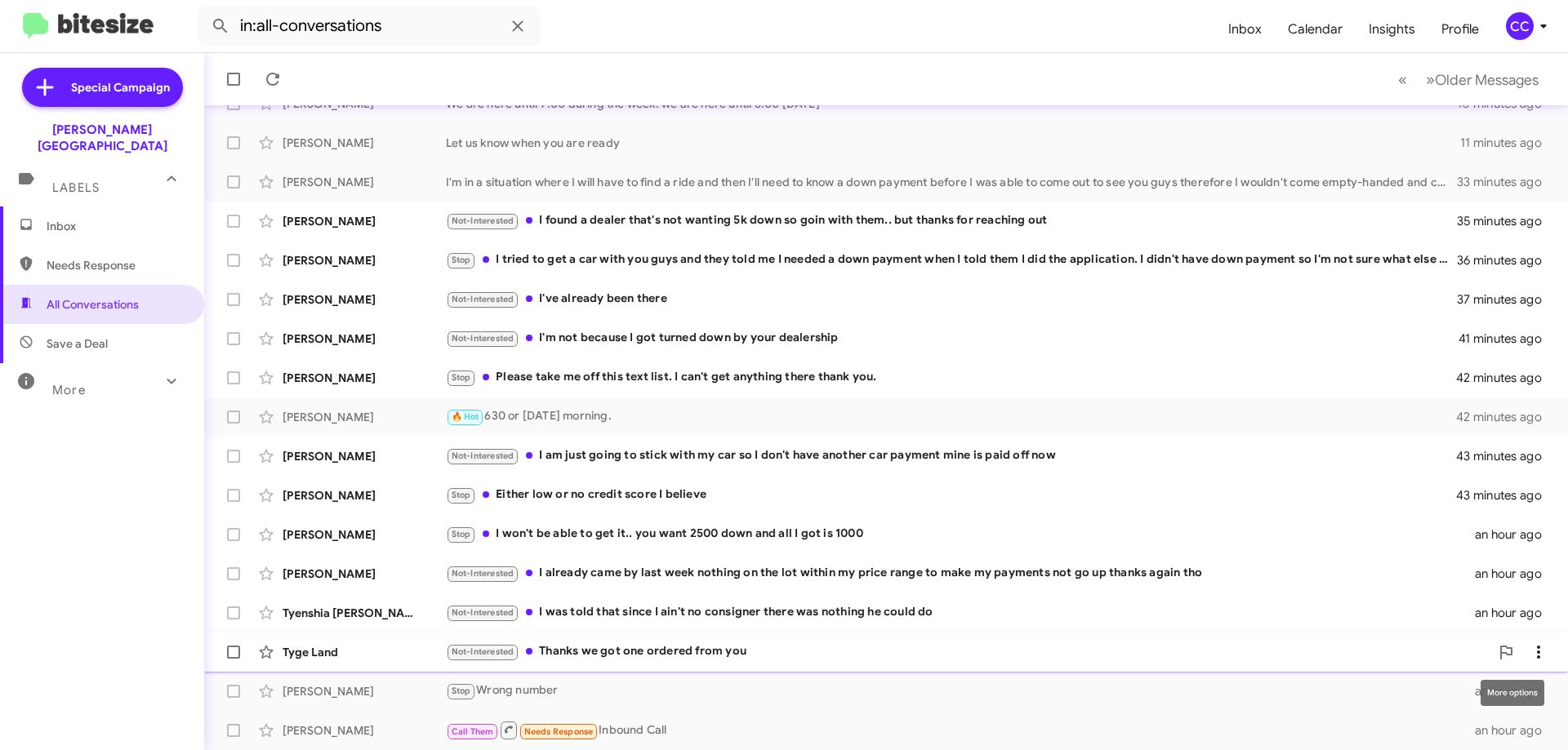
click at [1530, 645] on icon at bounding box center [1538, 652] width 20 height 20
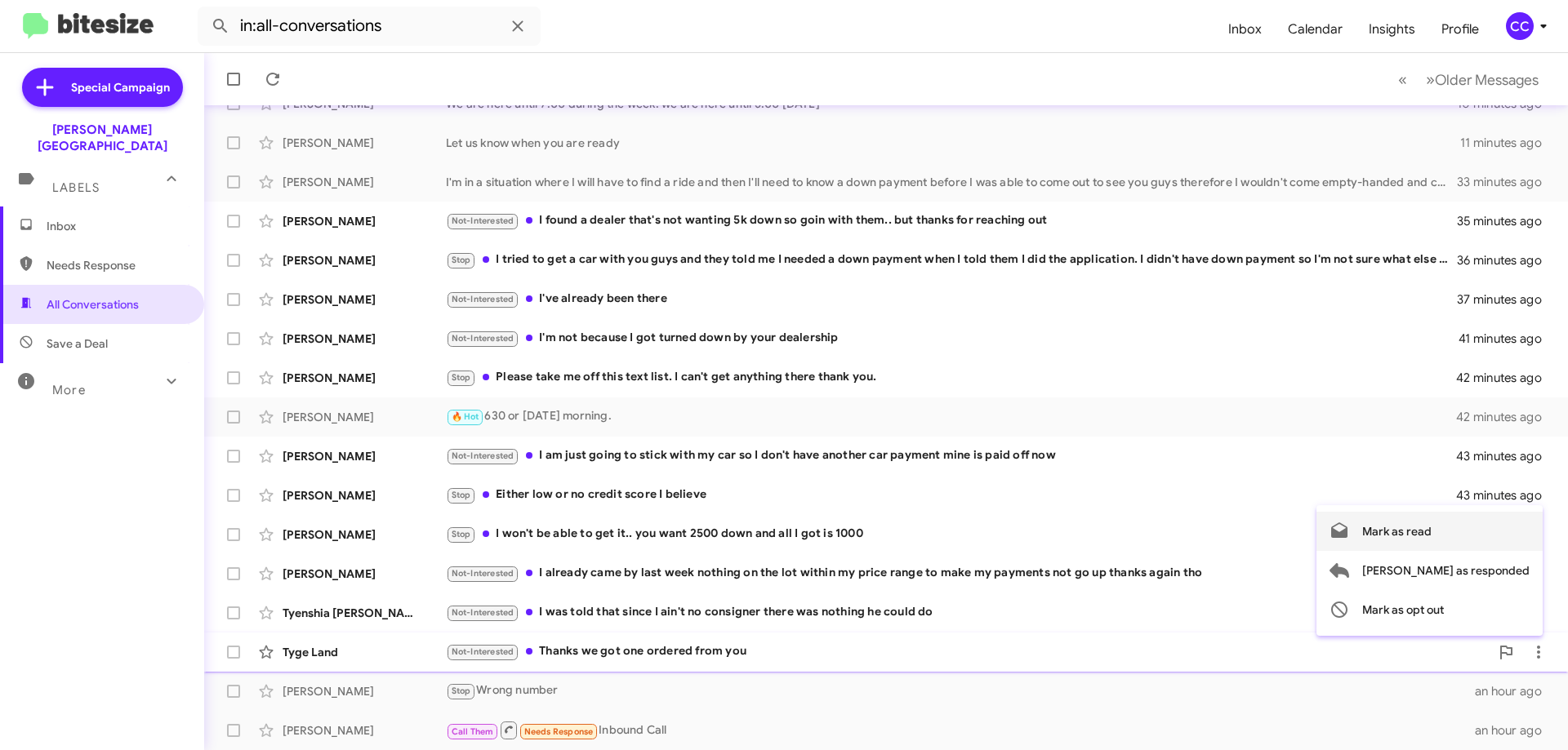
click at [1432, 532] on span "Mark as read" at bounding box center [1397, 532] width 69 height 39
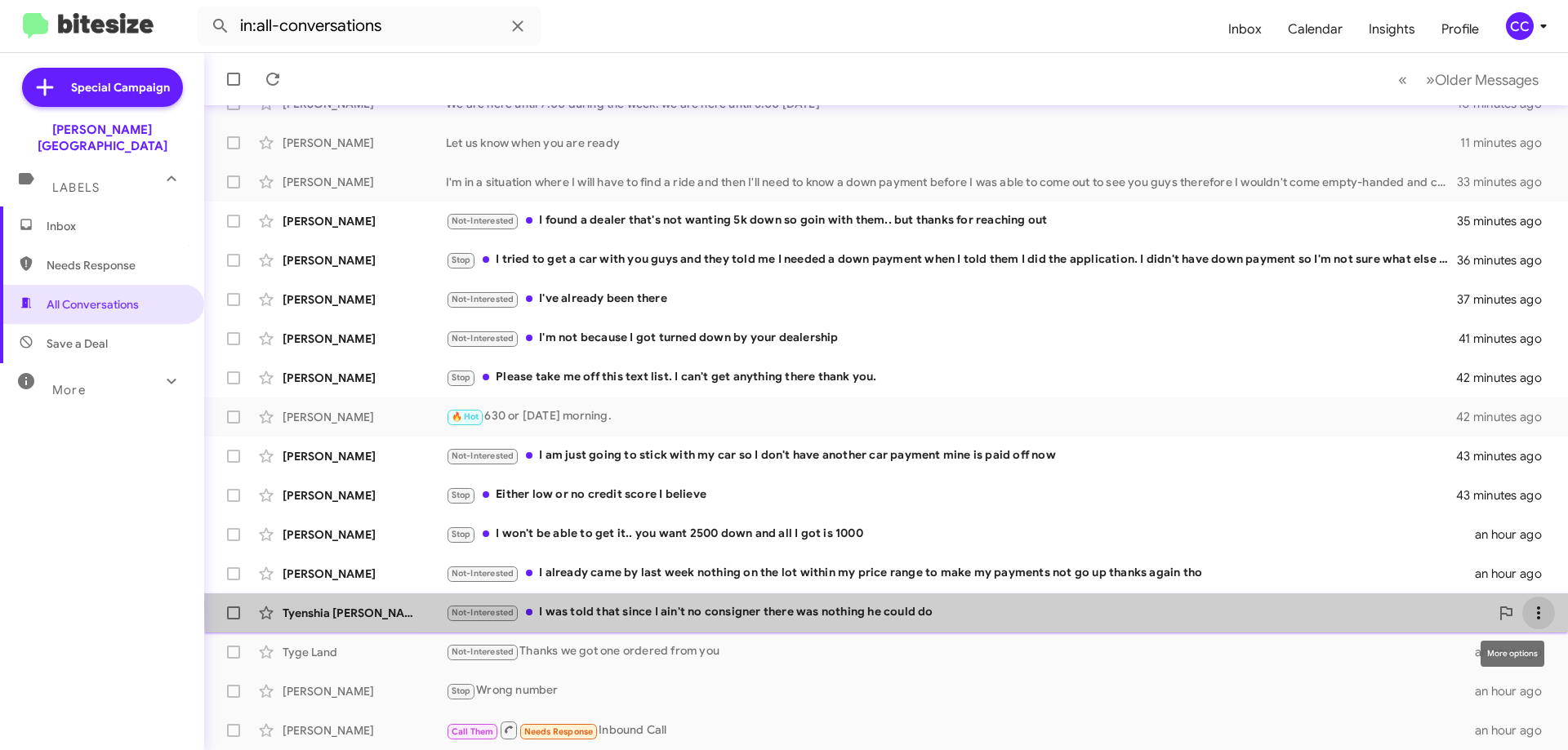
click at [1529, 606] on icon at bounding box center [1538, 613] width 20 height 20
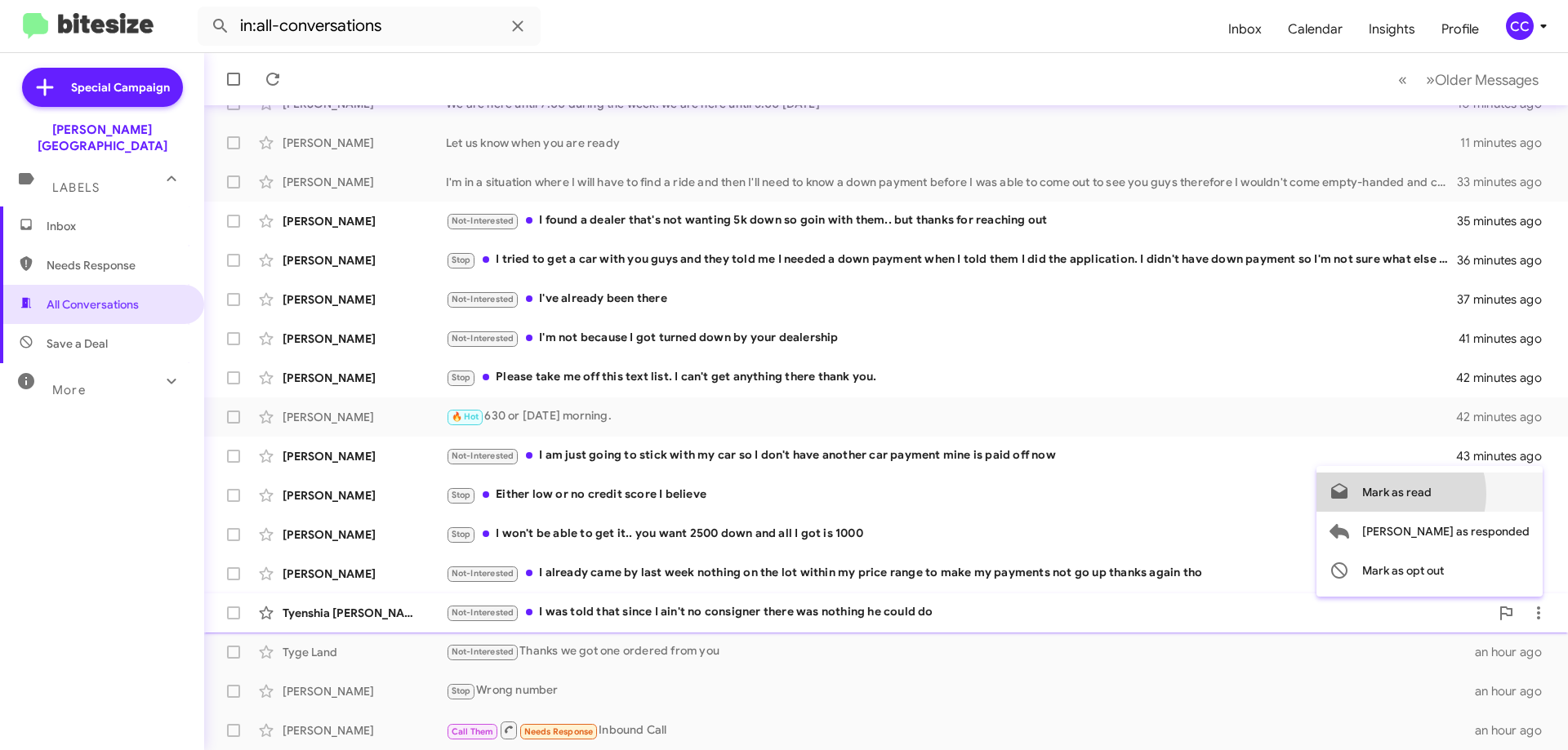
click at [1432, 494] on span "Mark as read" at bounding box center [1397, 493] width 69 height 39
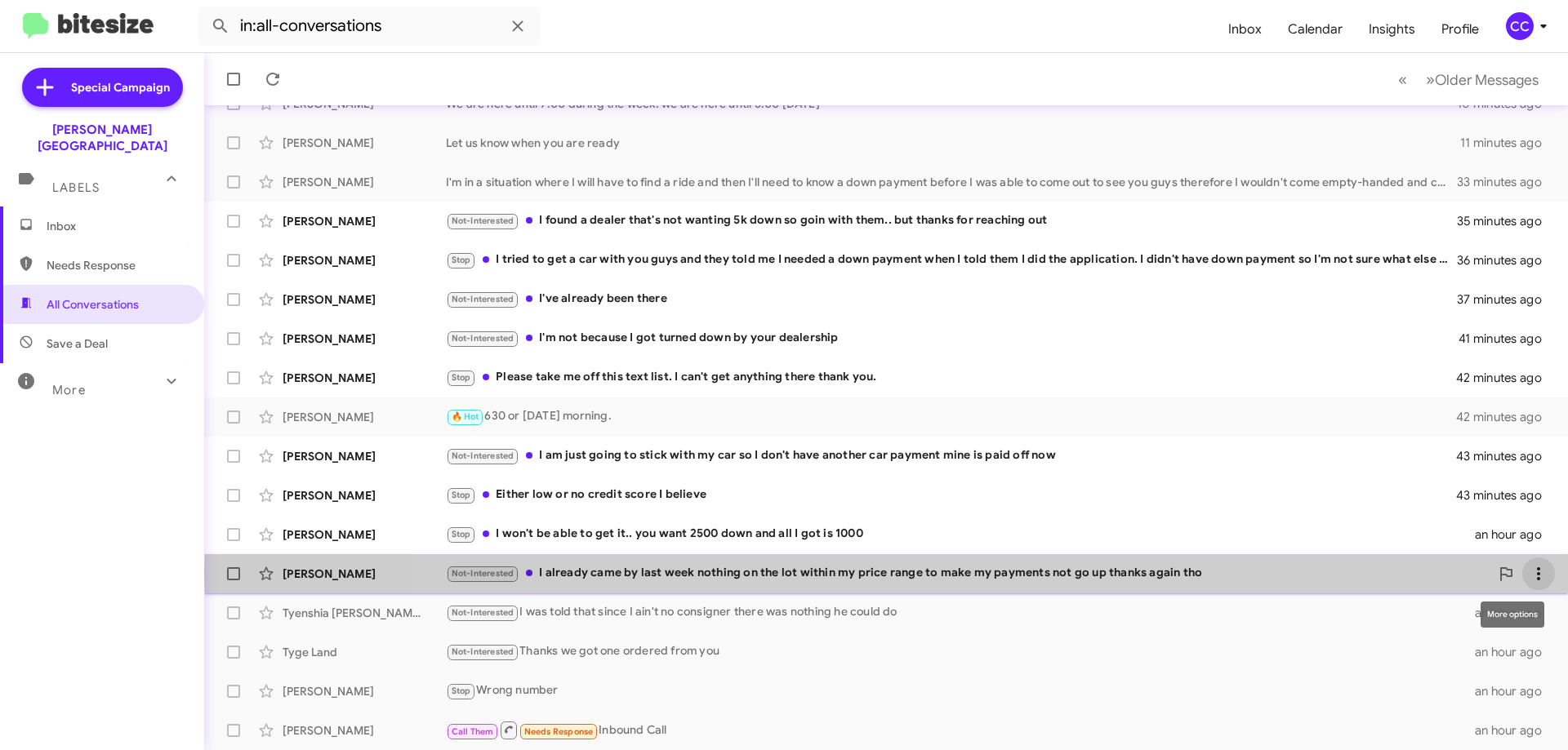
click at [1529, 573] on icon at bounding box center [1538, 574] width 20 height 20
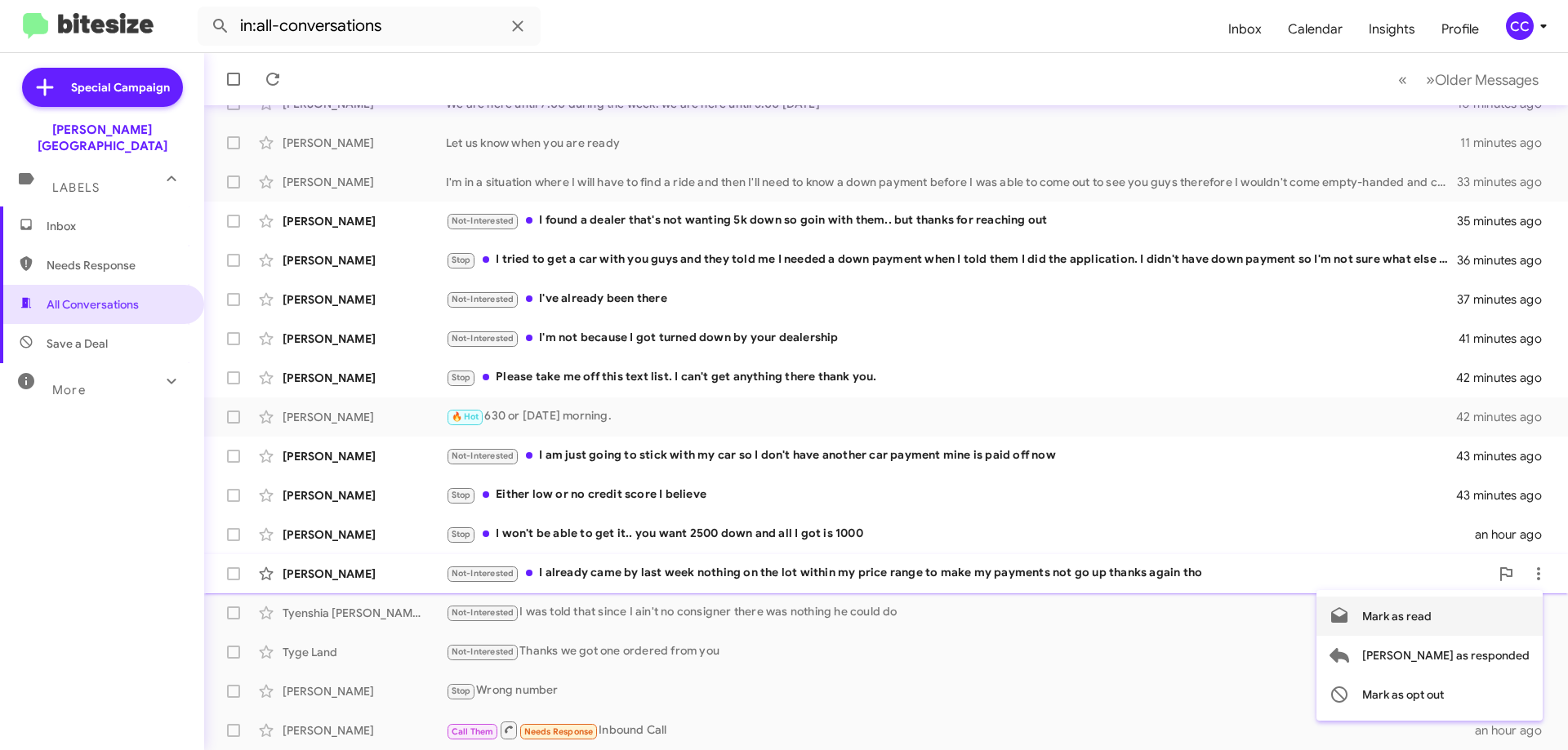
click at [1432, 616] on span "Mark as read" at bounding box center [1397, 616] width 69 height 39
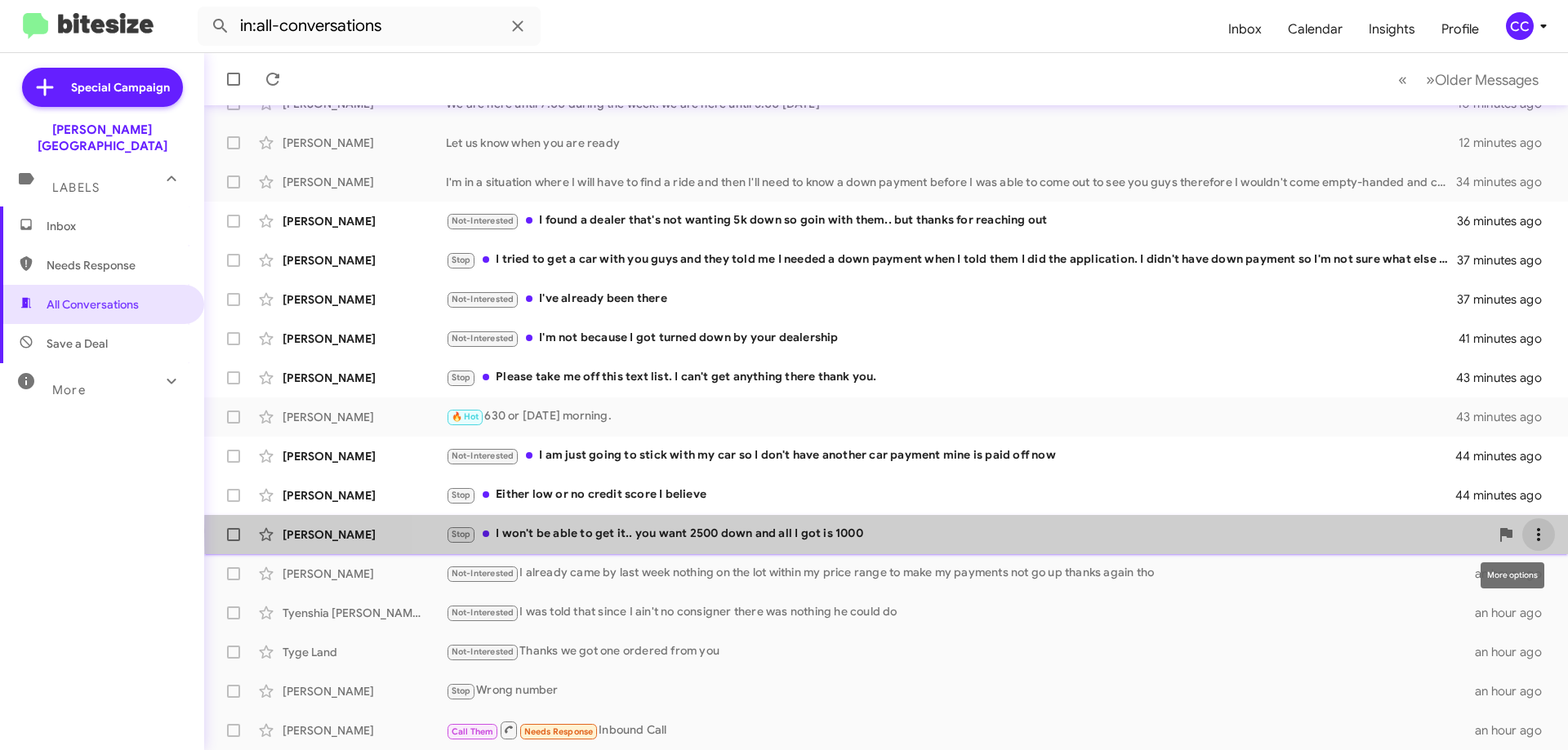
click at [1535, 531] on icon at bounding box center [1538, 535] width 20 height 20
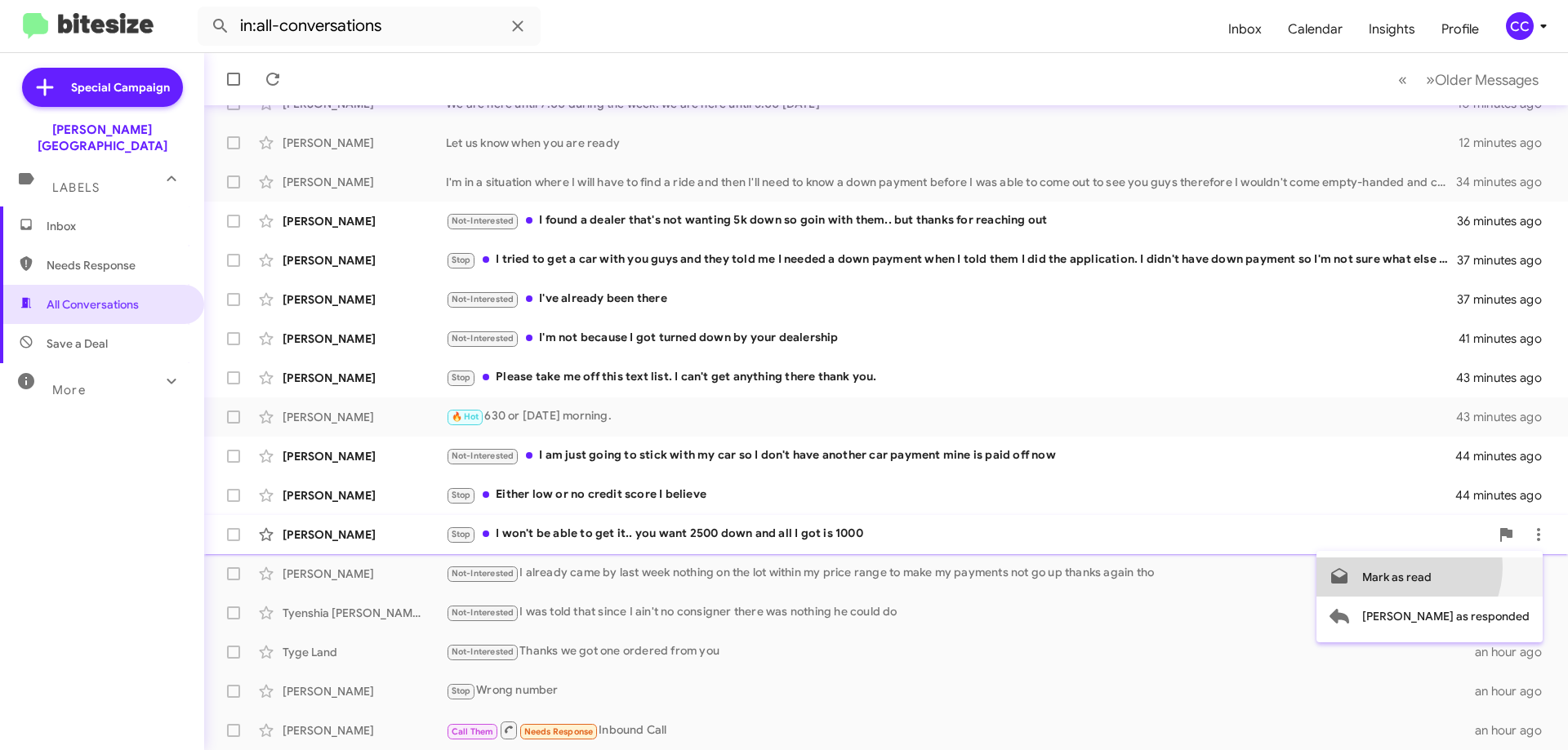
click at [1432, 567] on span "Mark as read" at bounding box center [1397, 578] width 69 height 39
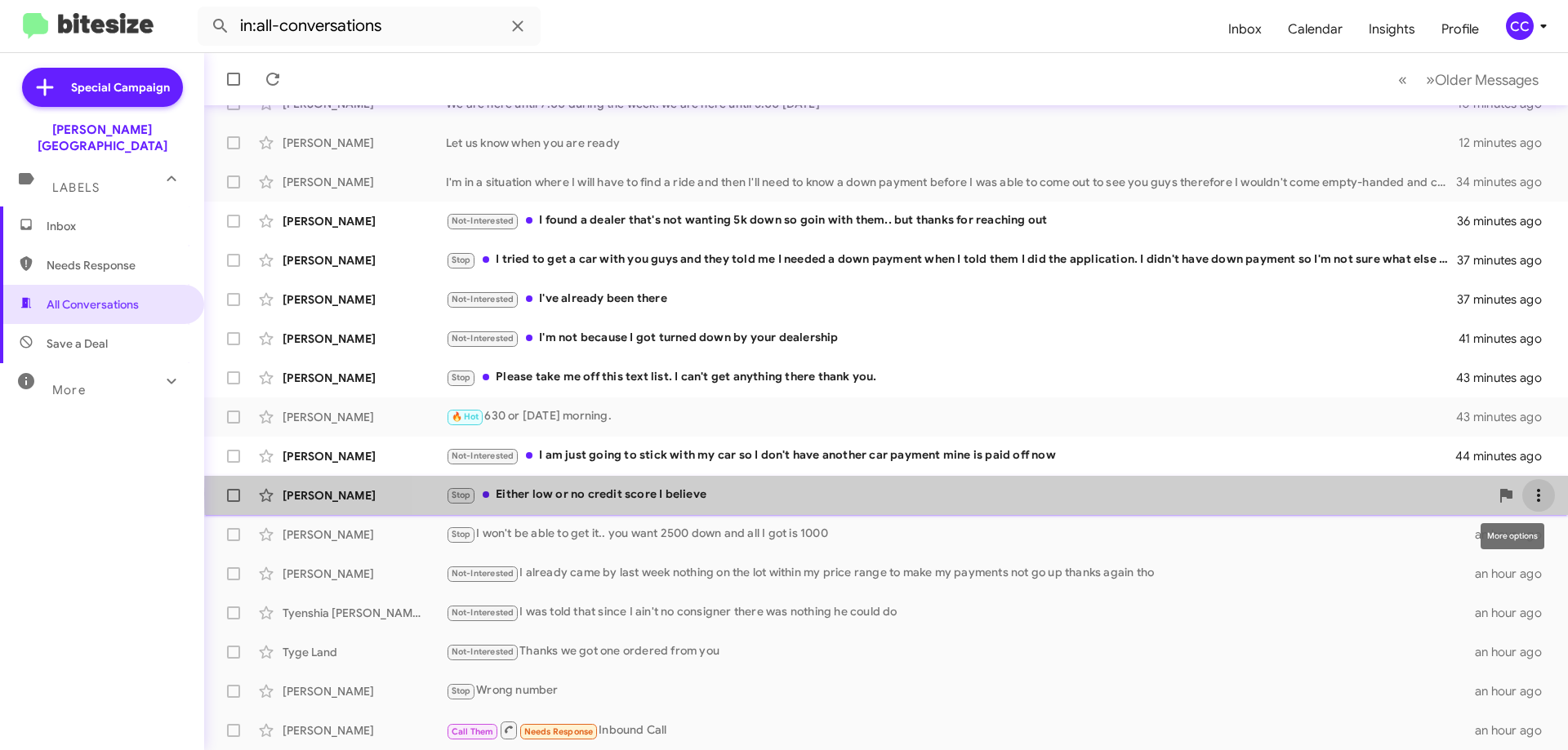
click at [1529, 494] on icon at bounding box center [1538, 495] width 20 height 20
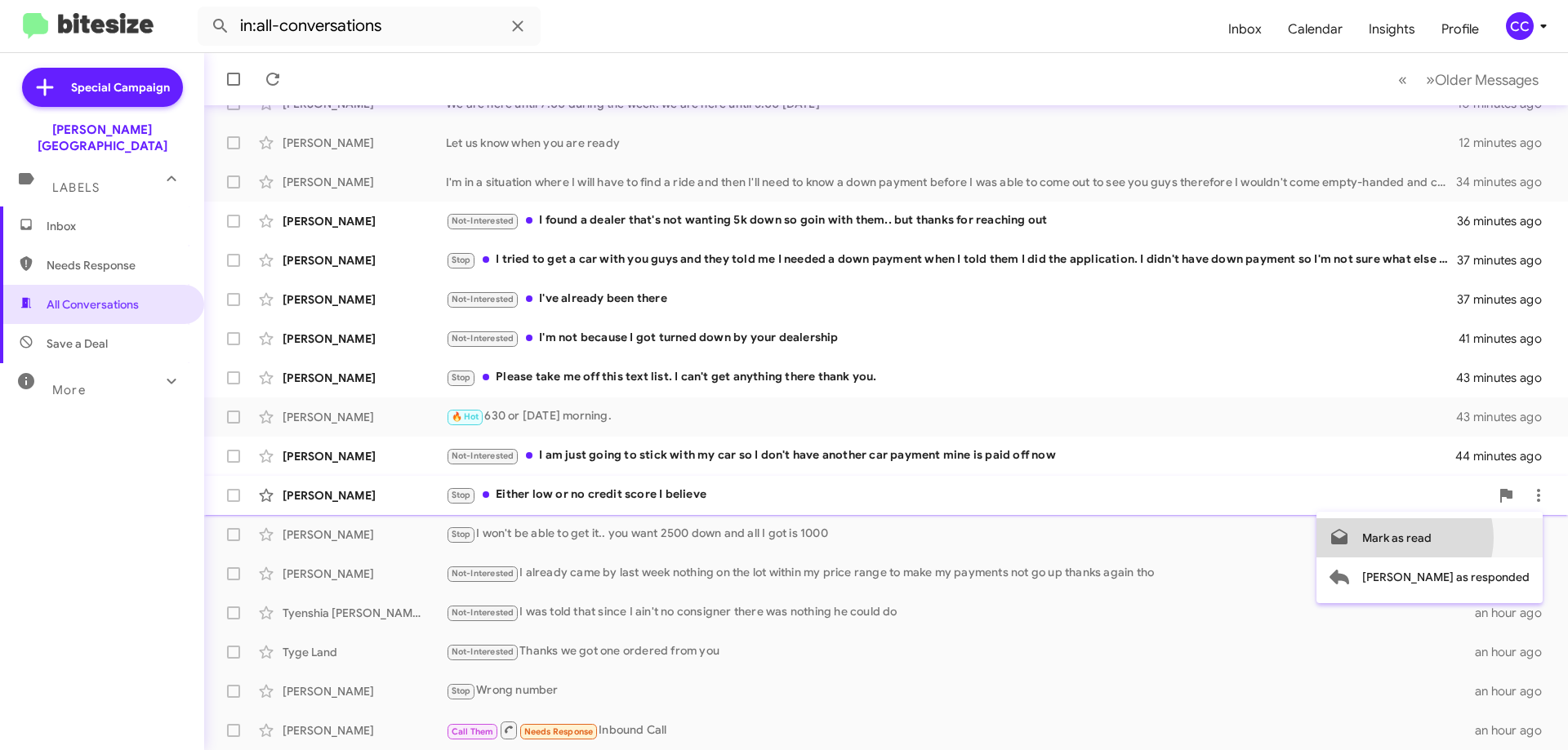
click at [1432, 538] on span "Mark as read" at bounding box center [1397, 538] width 69 height 39
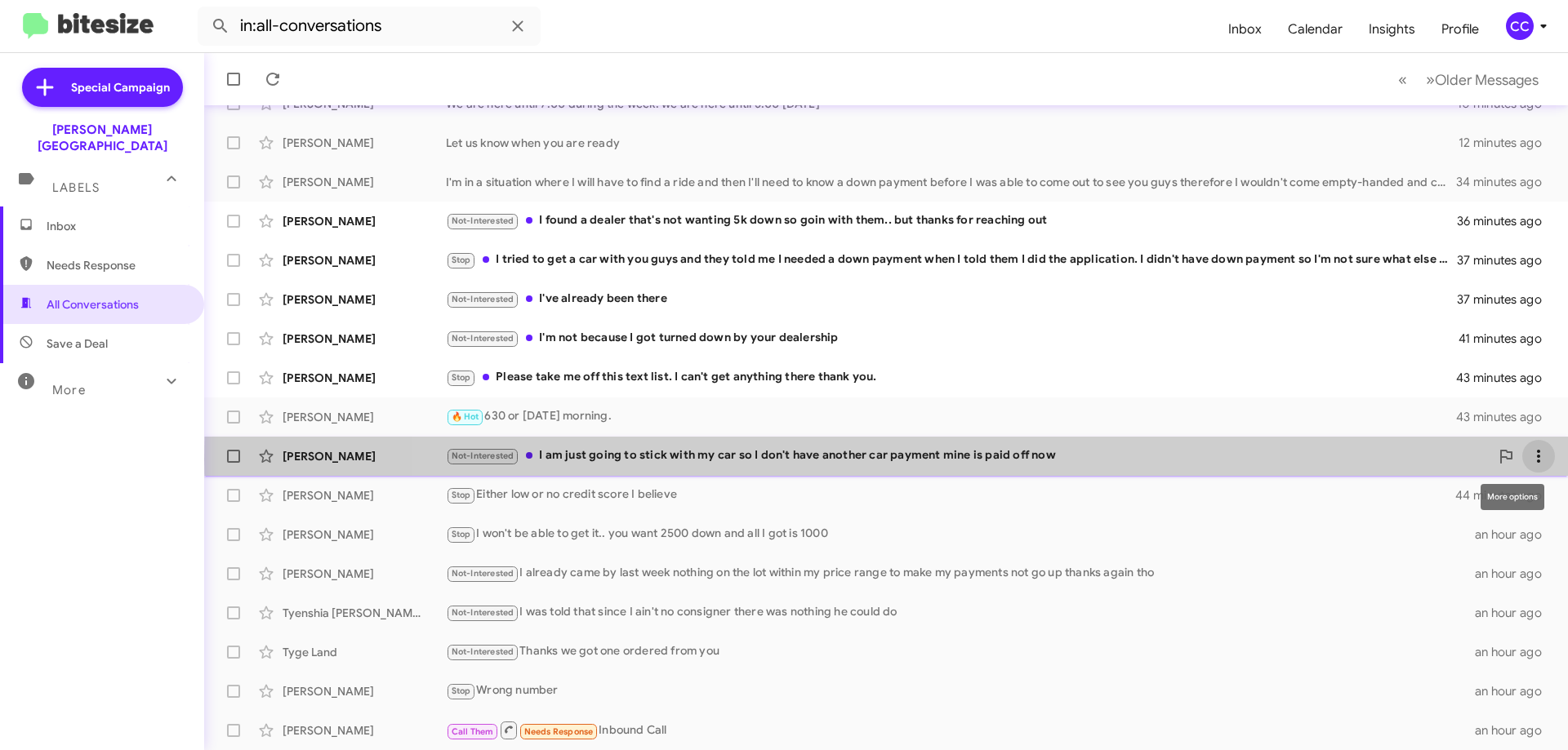
click at [1529, 459] on icon at bounding box center [1538, 457] width 20 height 20
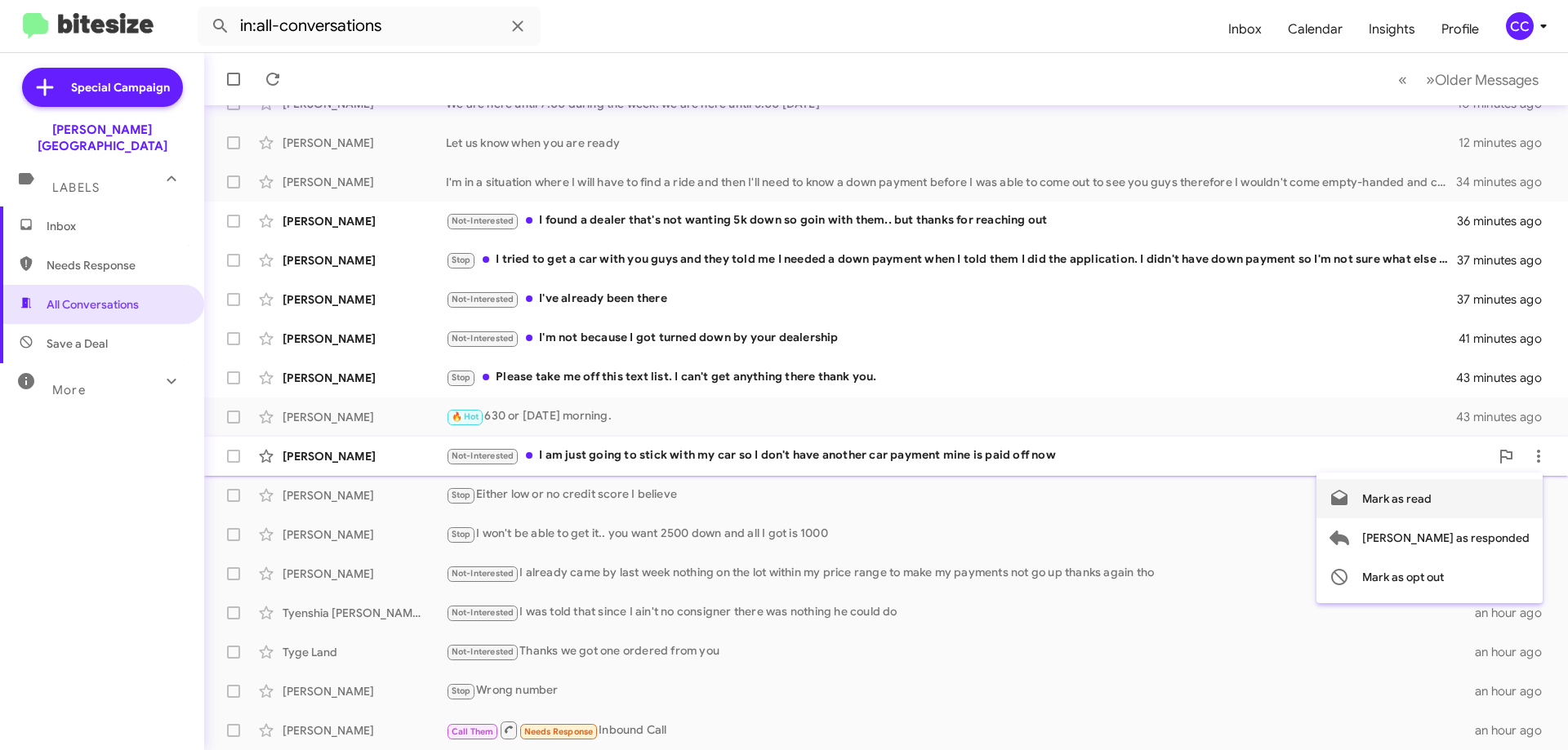
click at [1432, 494] on span "Mark as read" at bounding box center [1397, 499] width 69 height 39
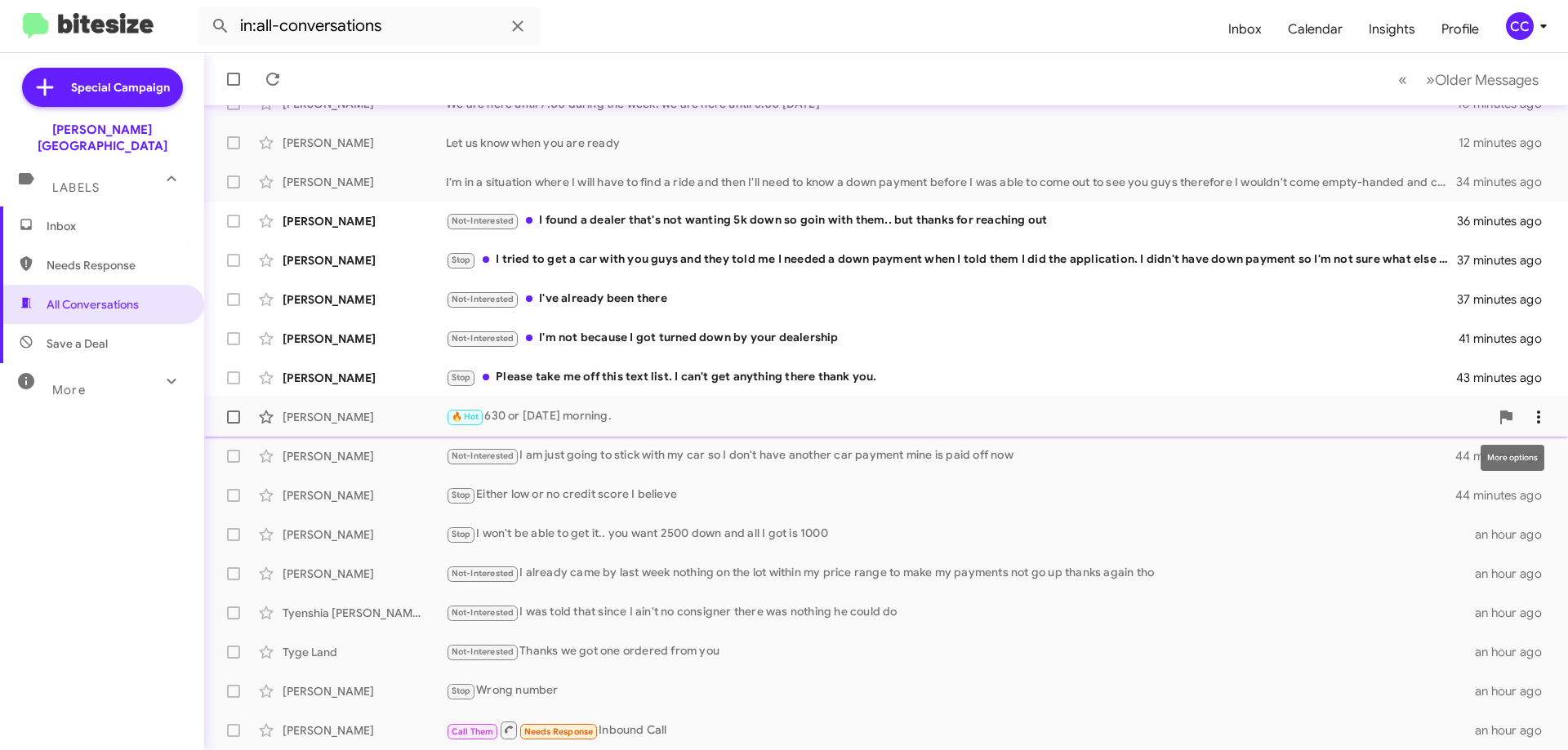
click at [1529, 414] on icon at bounding box center [1538, 417] width 20 height 20
click at [948, 391] on div at bounding box center [784, 375] width 1568 height 750
click at [705, 373] on div "Stop Please take me off this text list. I can't get anything there thank you." at bounding box center [968, 377] width 1044 height 19
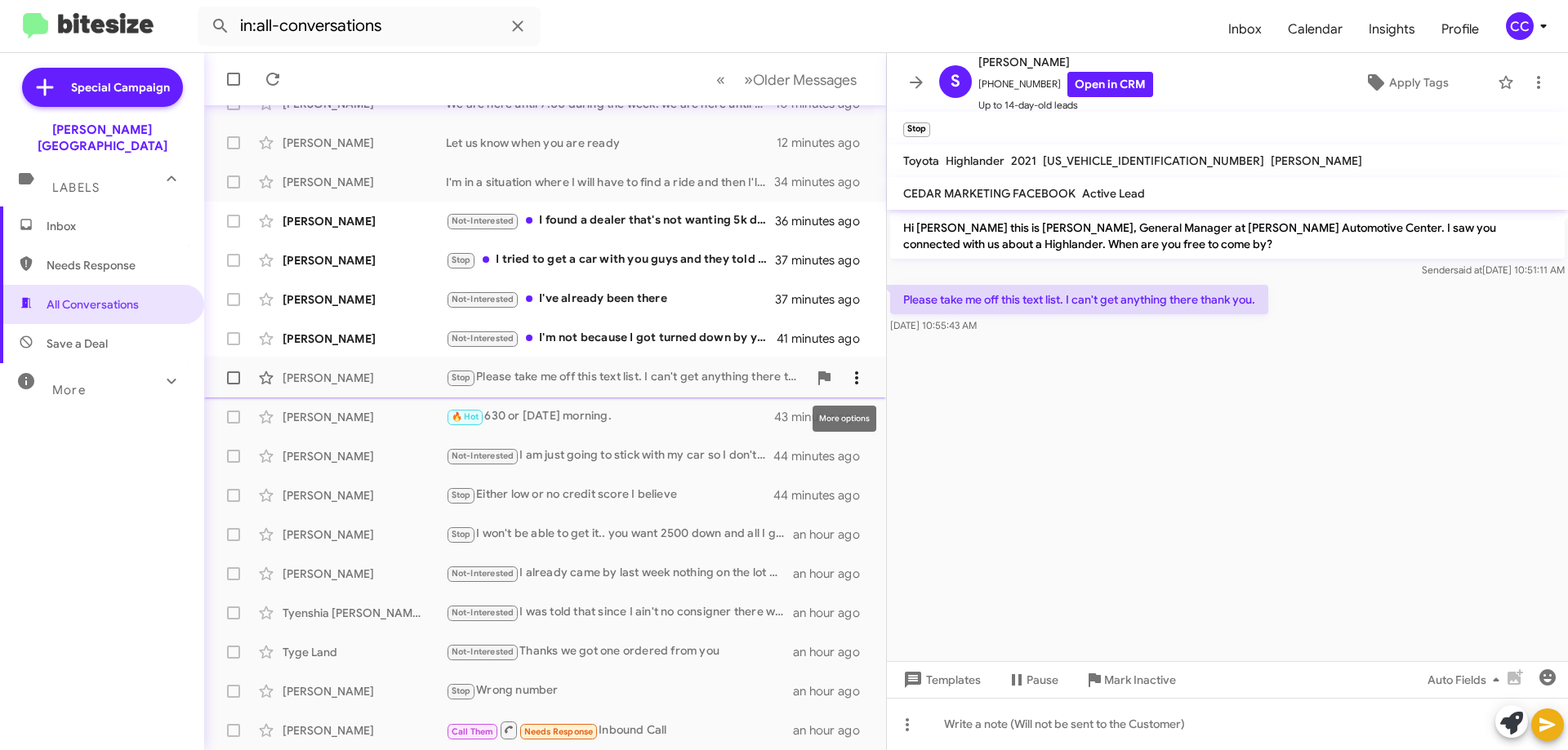
click at [854, 371] on icon at bounding box center [857, 378] width 20 height 20
click at [851, 336] on div at bounding box center [784, 375] width 1568 height 750
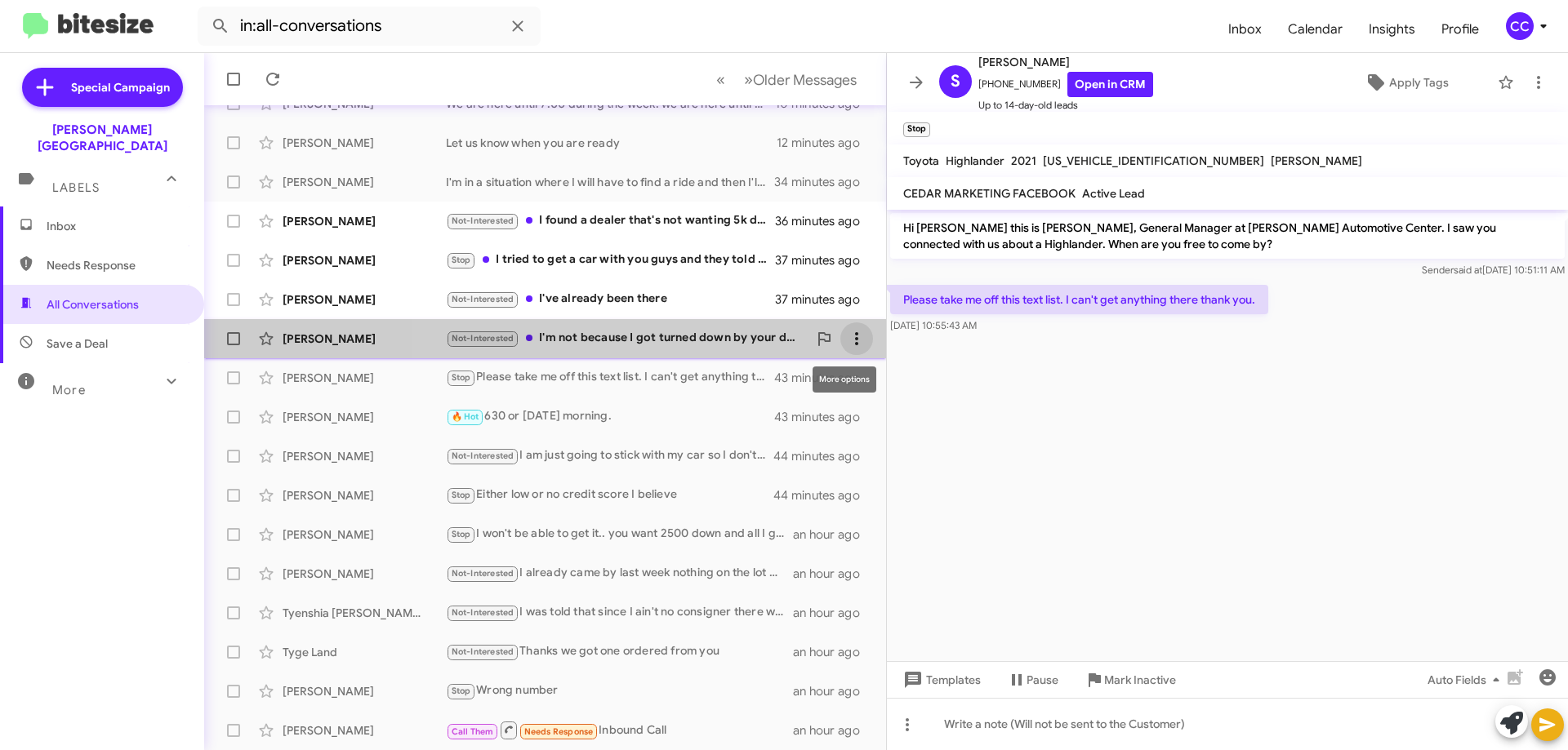
click at [855, 344] on icon at bounding box center [857, 338] width 4 height 13
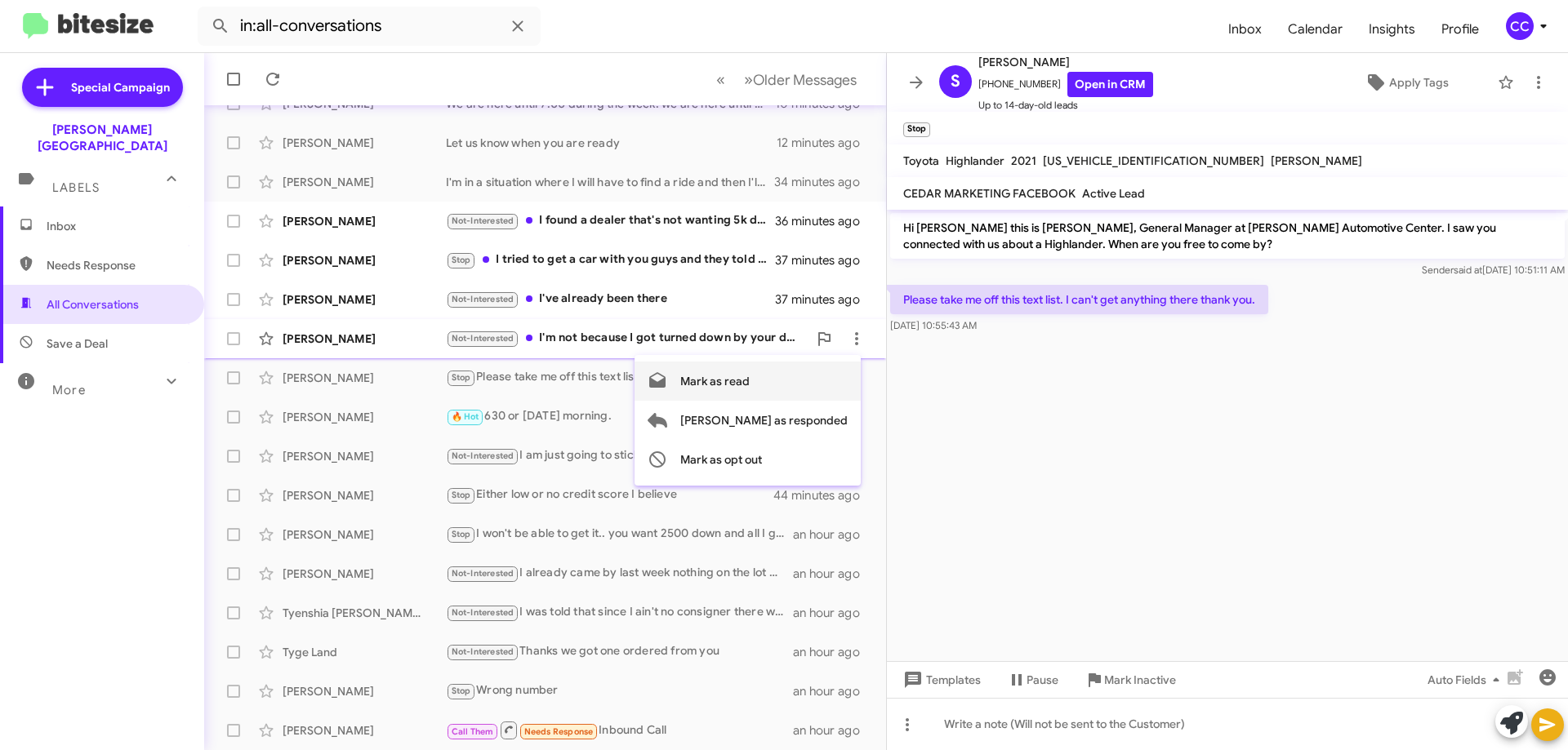
click at [749, 378] on span "Mark as read" at bounding box center [714, 381] width 69 height 39
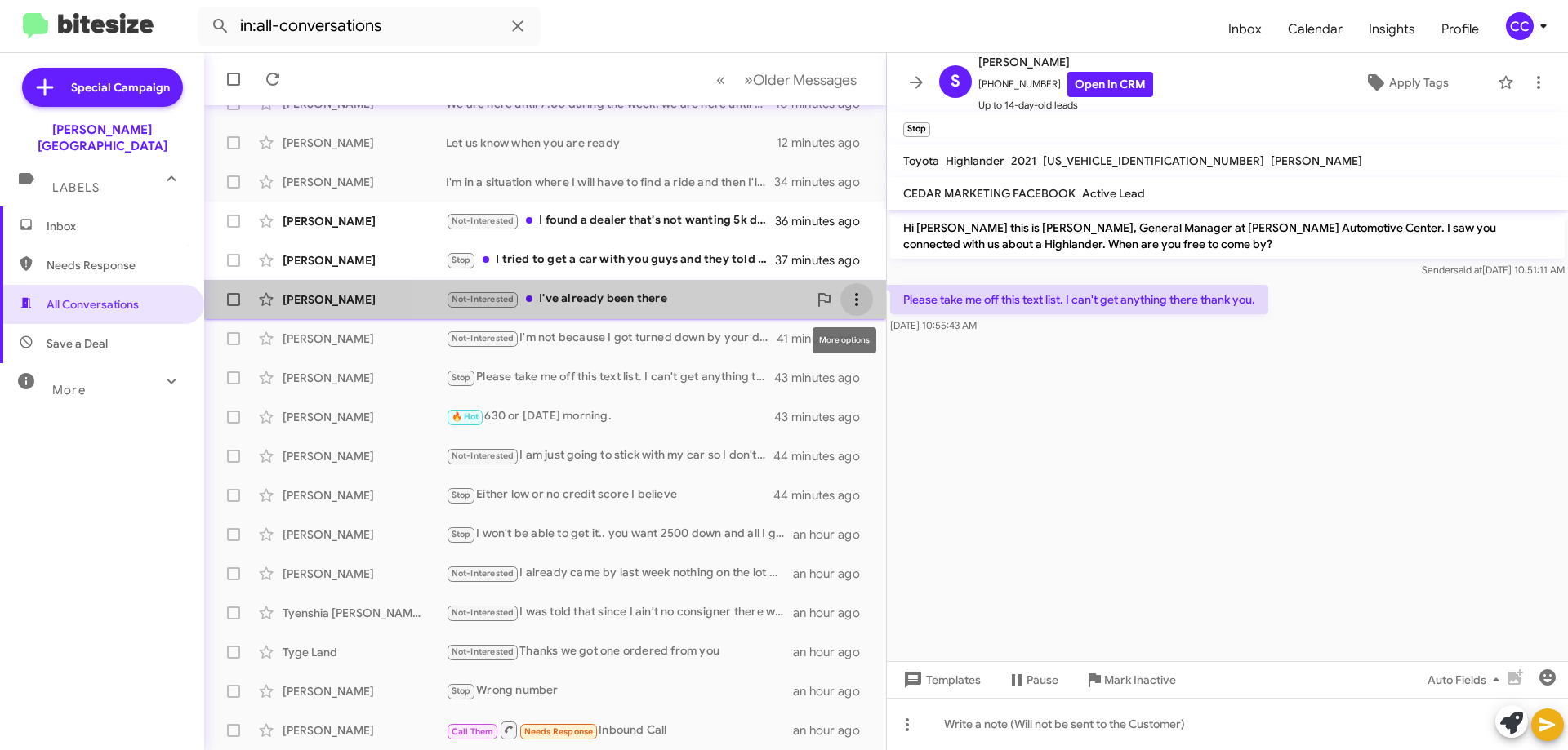
click at [847, 294] on icon at bounding box center [857, 300] width 20 height 20
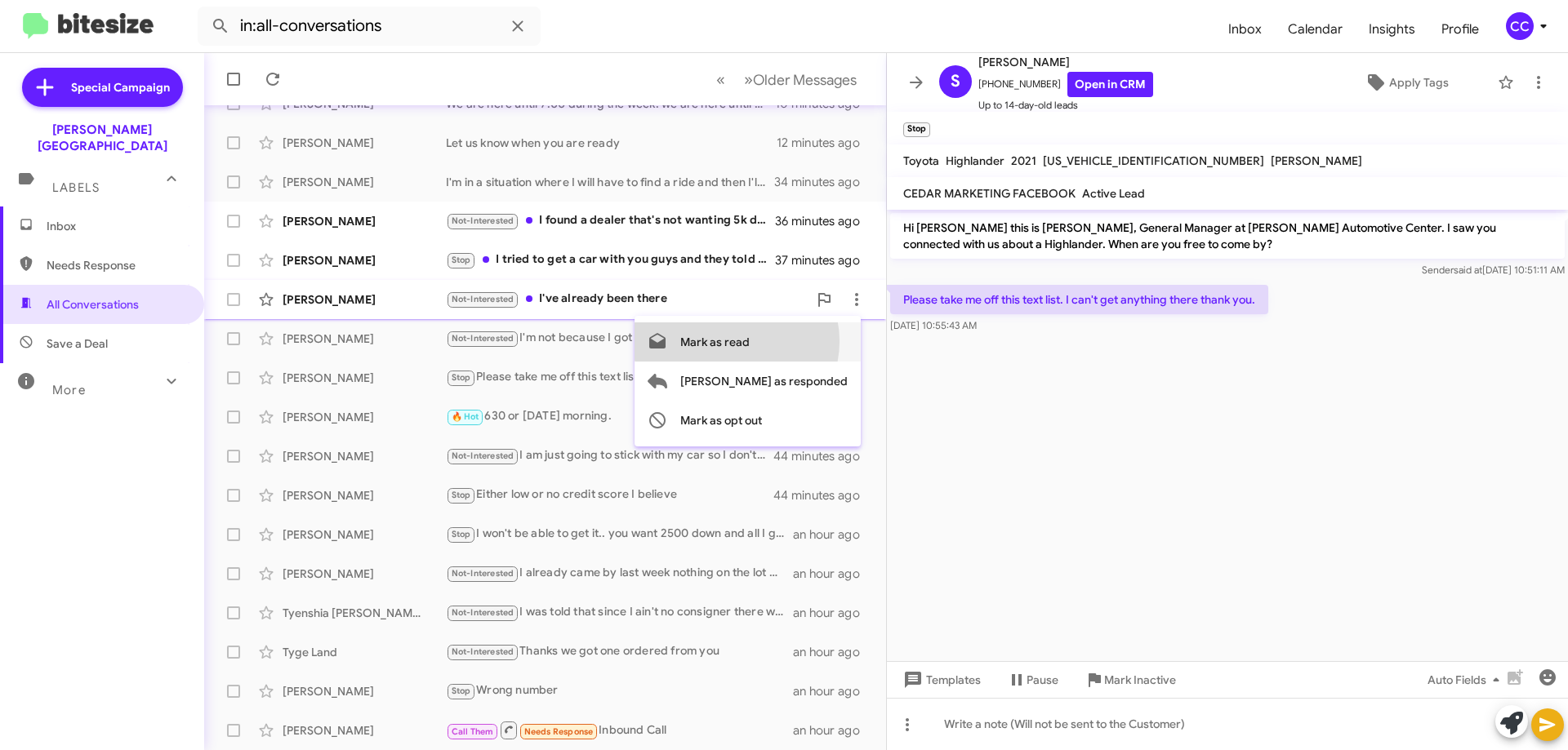
click at [749, 341] on span "Mark as read" at bounding box center [714, 342] width 69 height 39
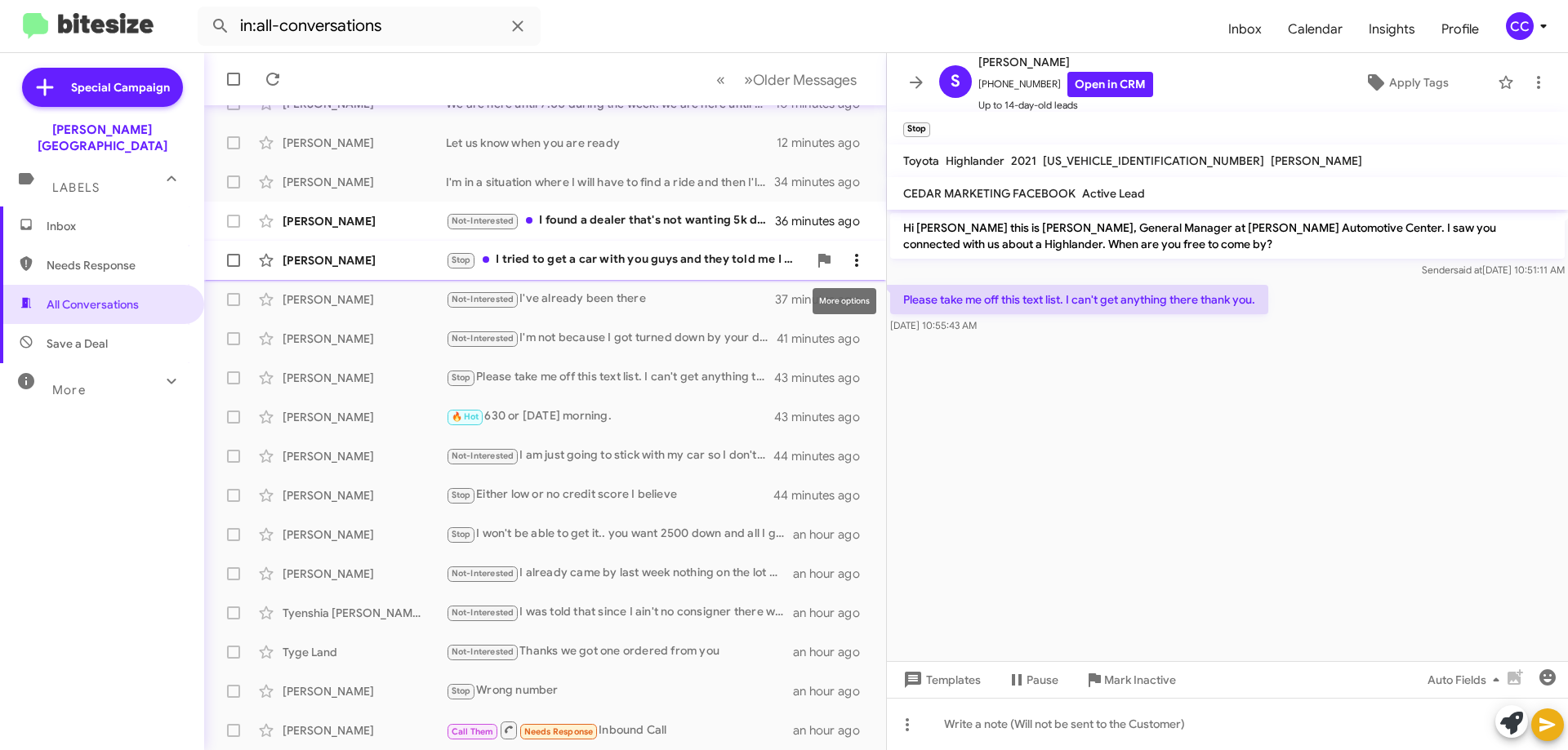
click at [855, 266] on icon at bounding box center [857, 260] width 4 height 13
click at [749, 310] on span "Mark as read" at bounding box center [714, 303] width 69 height 39
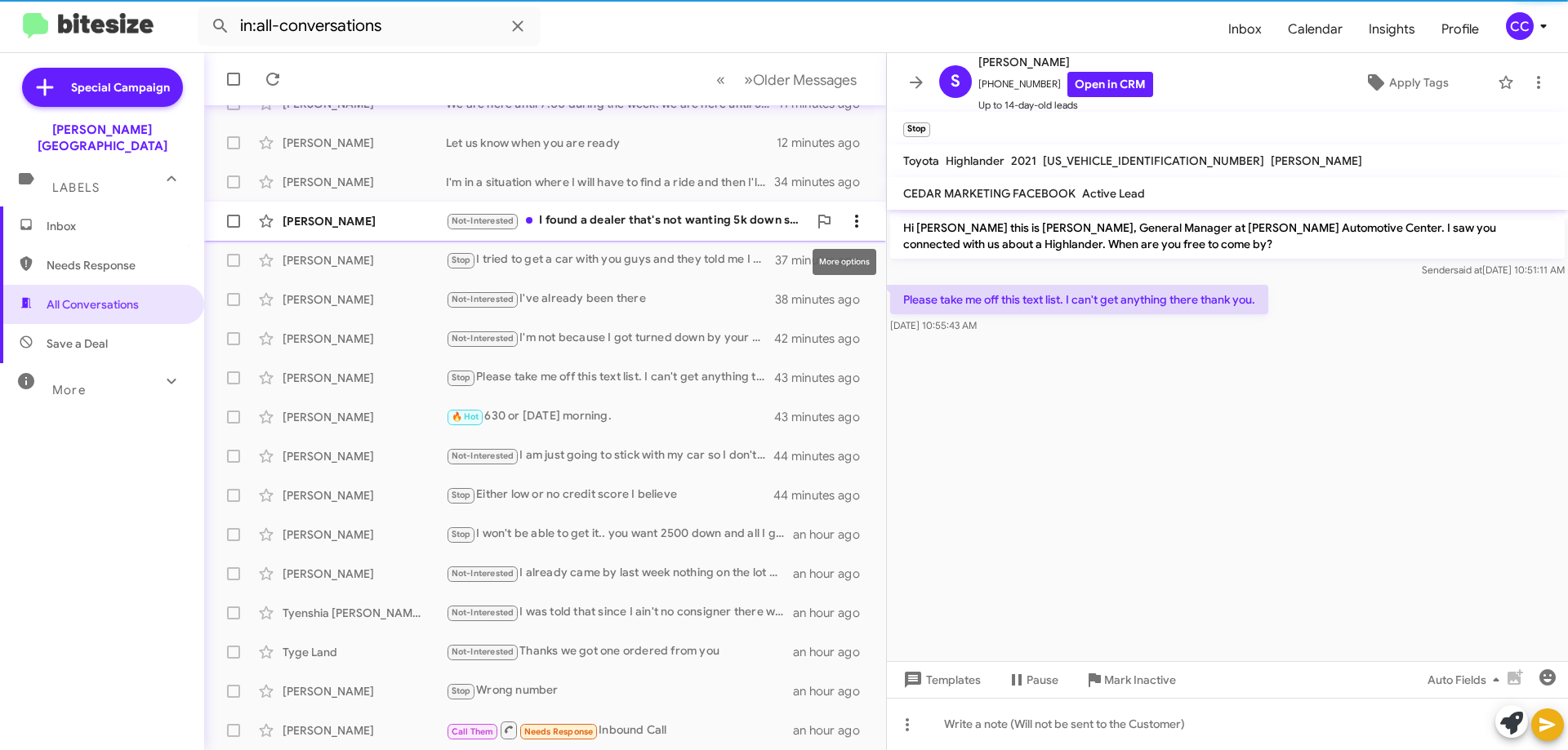
click at [854, 229] on icon at bounding box center [857, 222] width 20 height 20
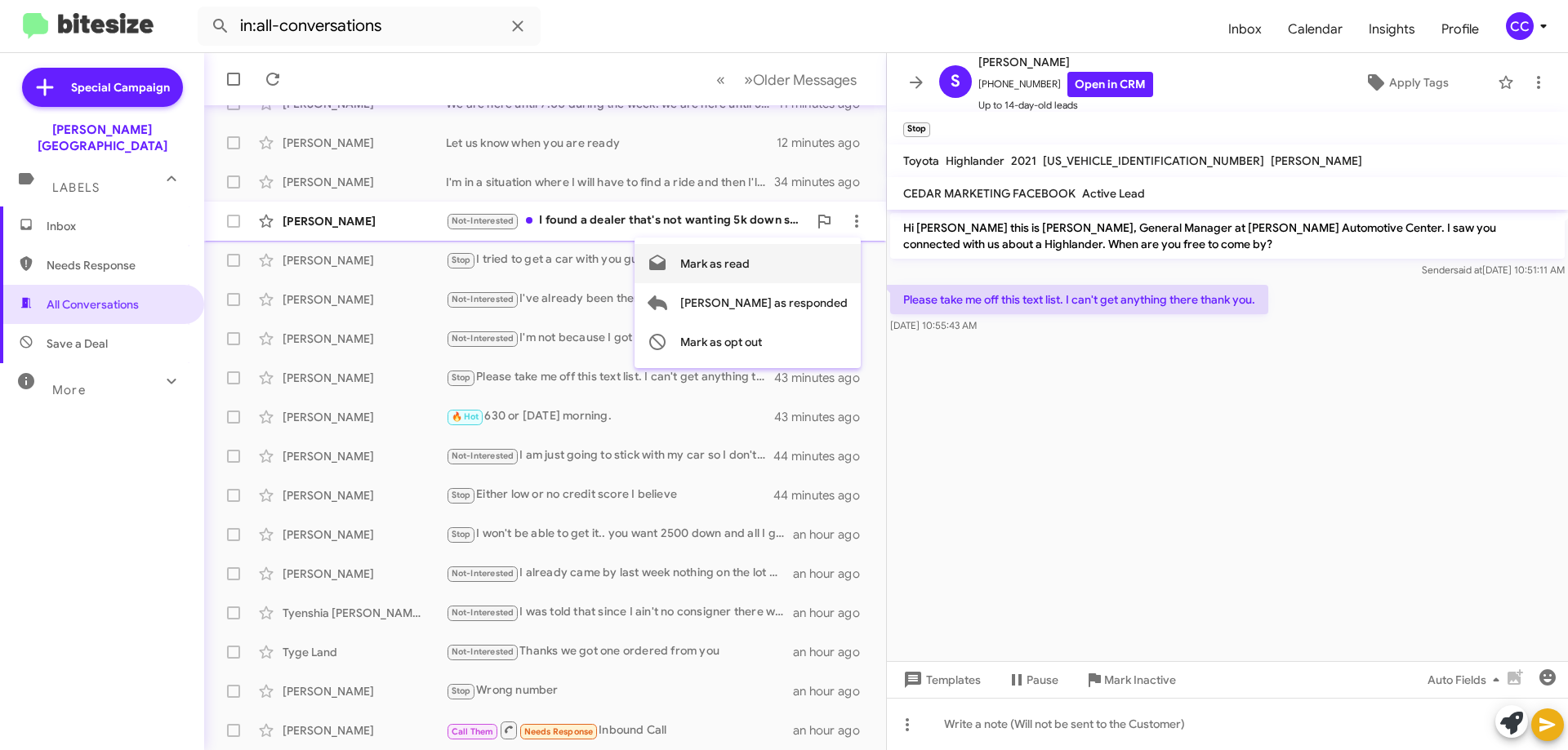
click at [749, 267] on span "Mark as read" at bounding box center [714, 264] width 69 height 39
click at [312, 221] on div "[PERSON_NAME]" at bounding box center [364, 222] width 163 height 16
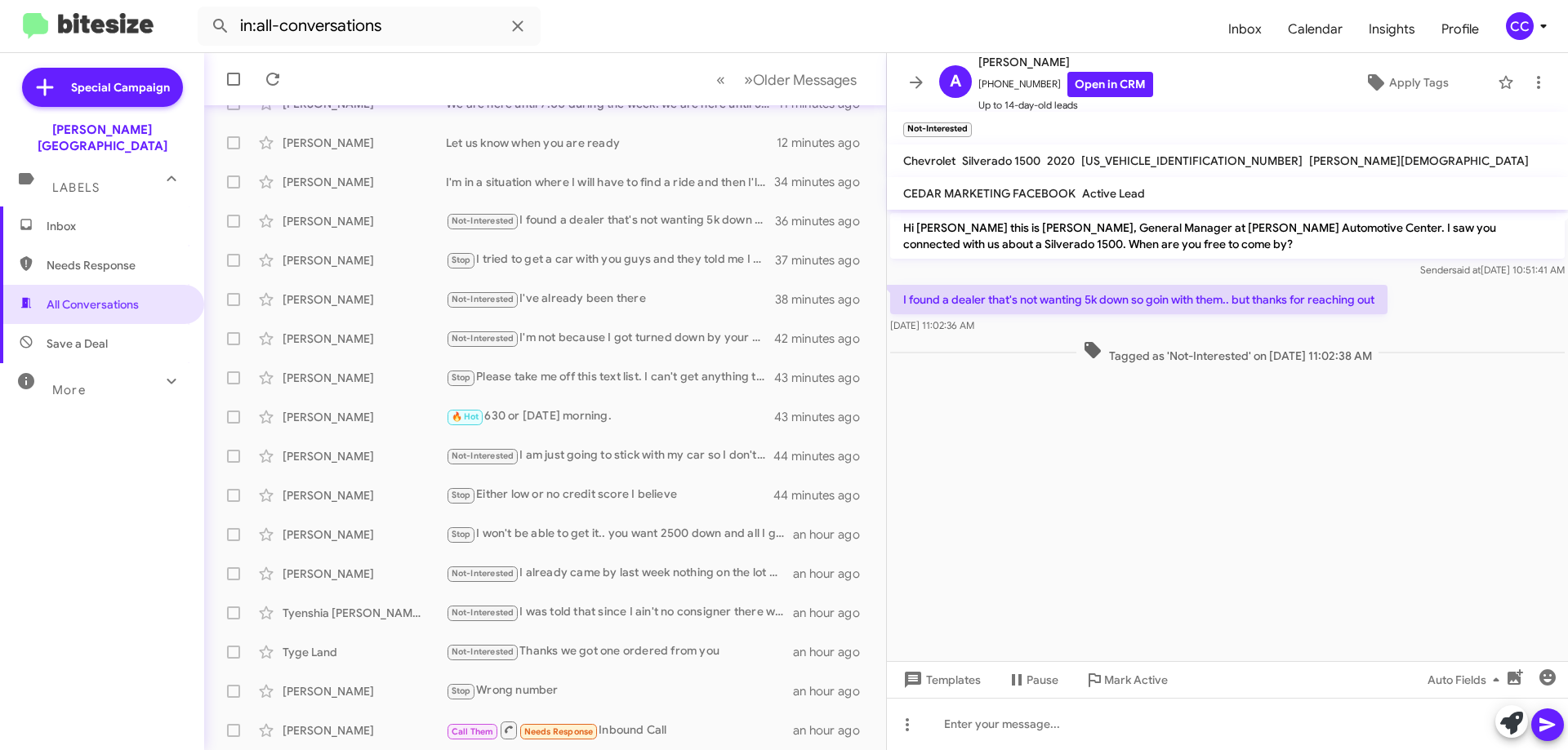
click at [59, 218] on span "Inbox" at bounding box center [116, 226] width 139 height 16
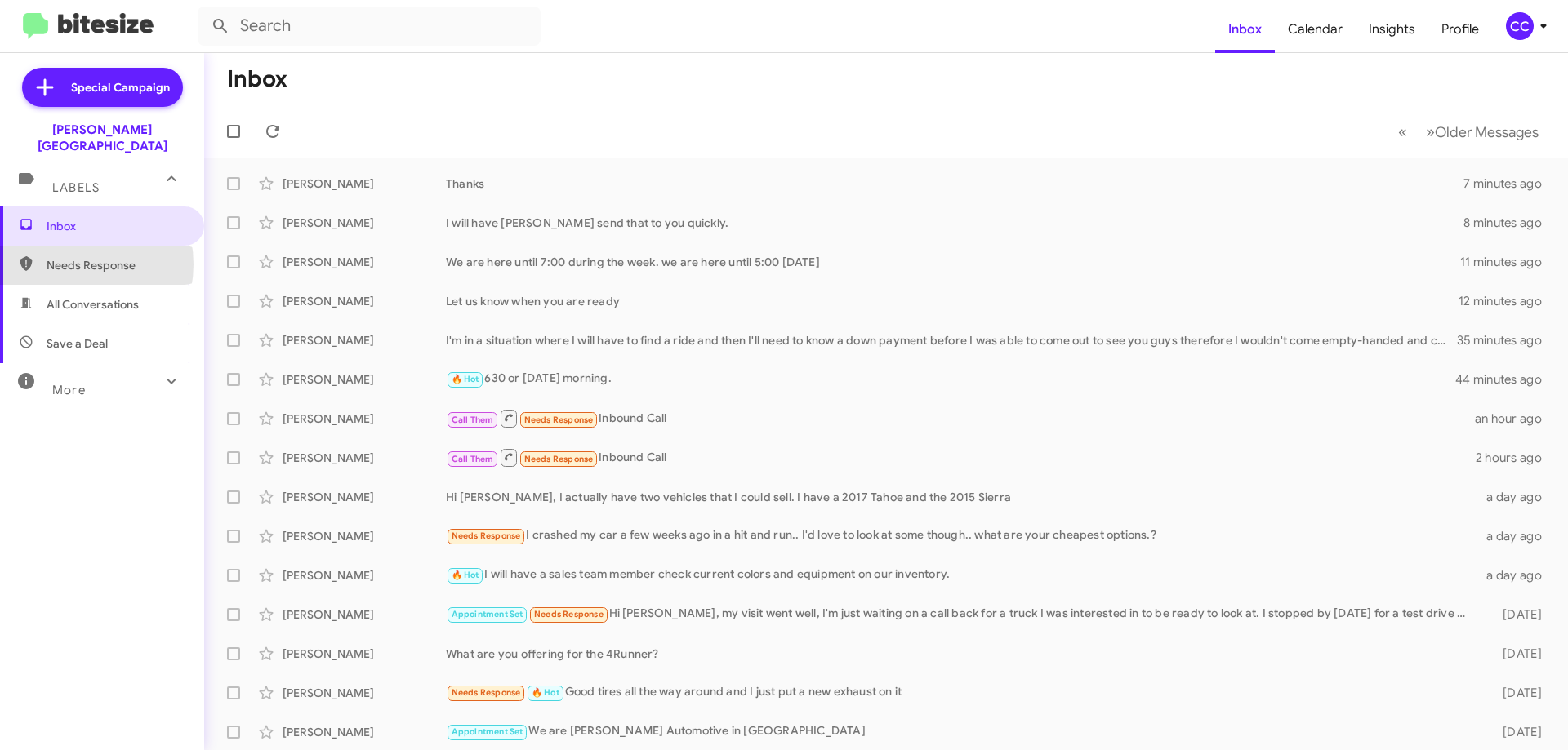
drag, startPoint x: 65, startPoint y: 249, endPoint x: 122, endPoint y: 249, distance: 57.0
click at [65, 257] on span "Needs Response" at bounding box center [116, 266] width 139 height 16
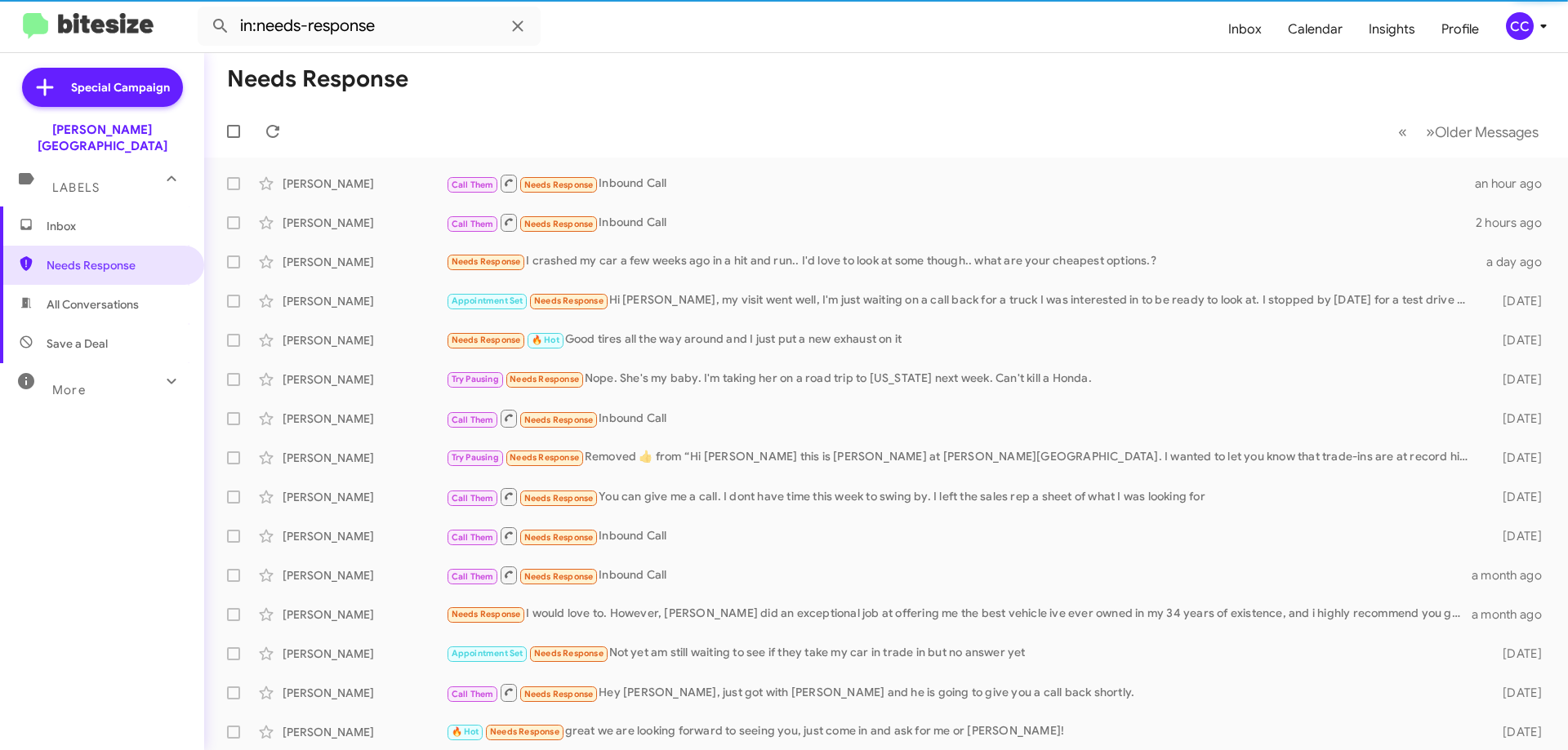
click at [70, 296] on span "All Conversations" at bounding box center [92, 304] width 92 height 16
type input "in:all-conversations"
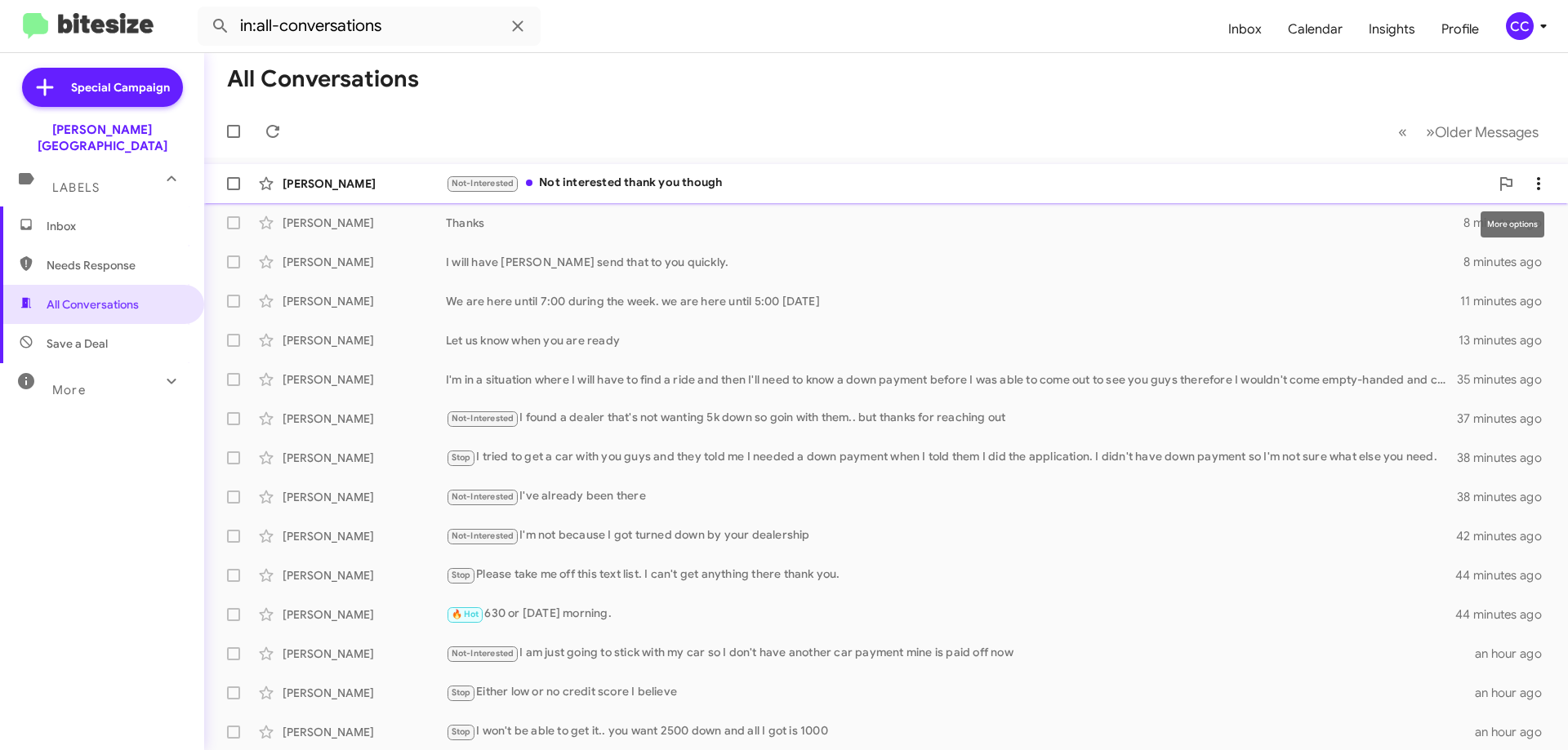
click at [1529, 180] on icon at bounding box center [1538, 184] width 20 height 20
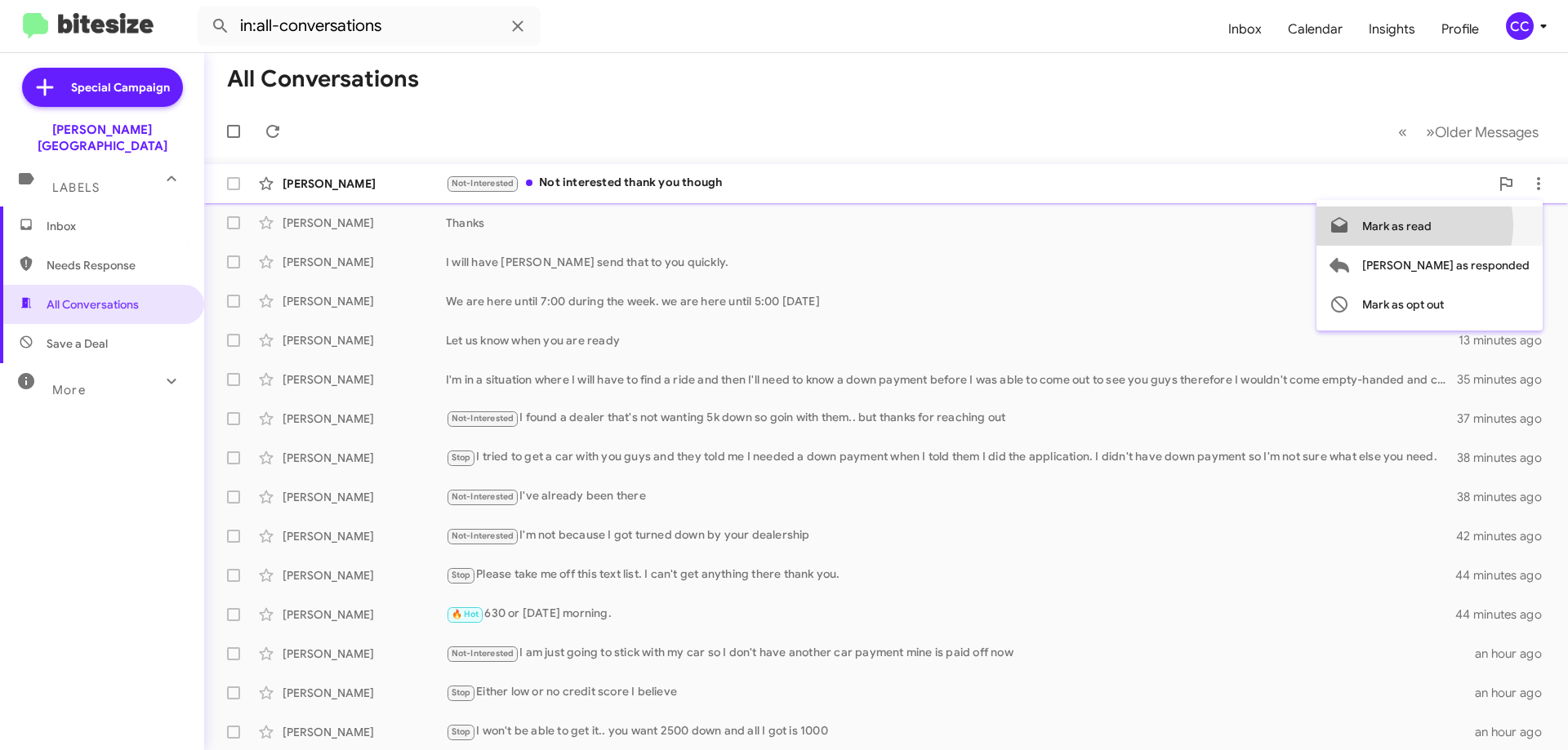
click at [1432, 225] on span "Mark as read" at bounding box center [1397, 226] width 69 height 39
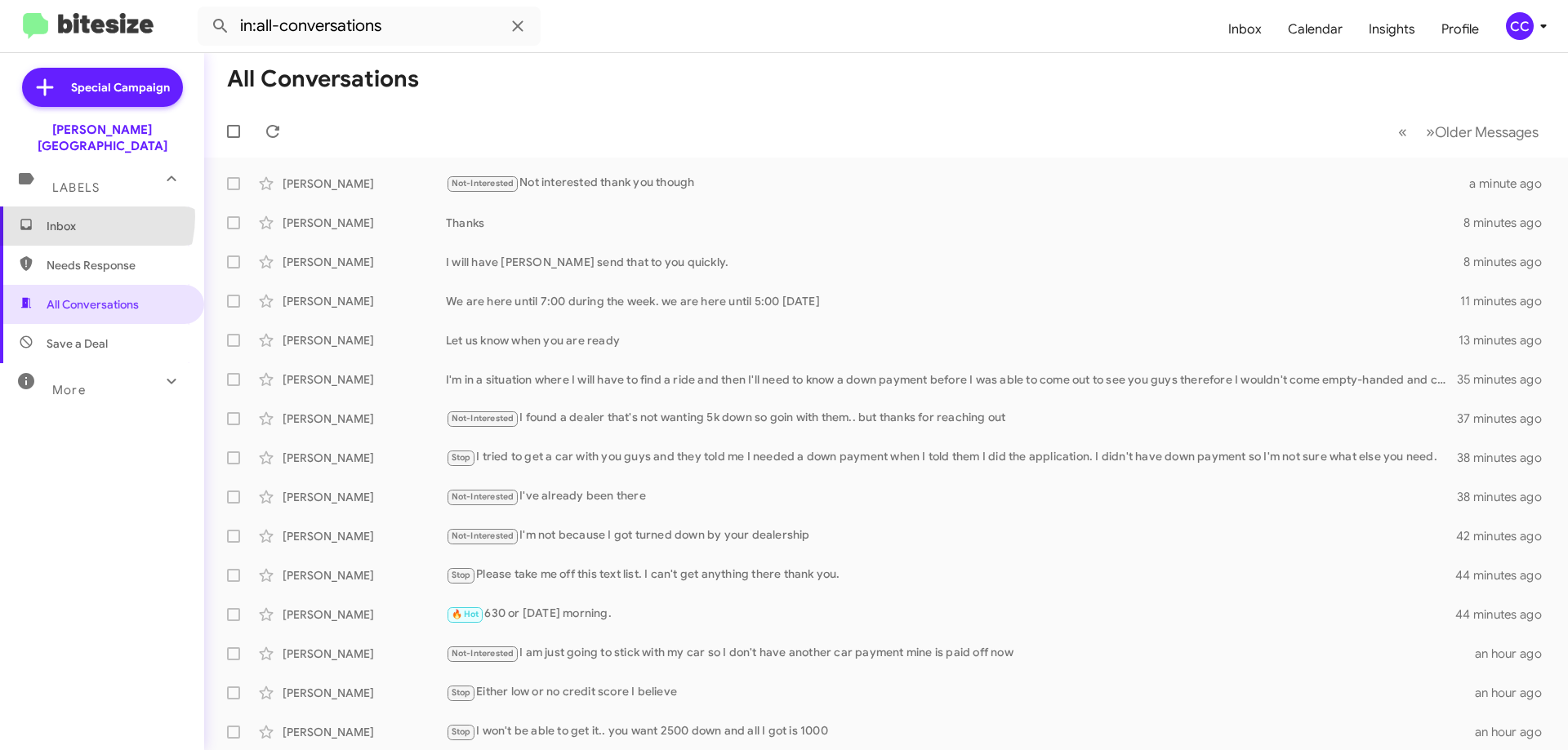
click at [69, 206] on span "Inbox" at bounding box center [101, 226] width 204 height 39
